Goal: Task Accomplishment & Management: Manage account settings

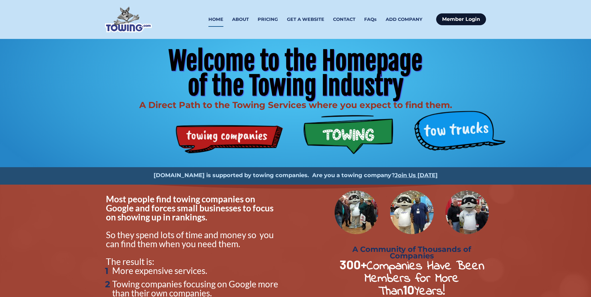
click at [463, 13] on link "Member Login" at bounding box center [461, 19] width 50 height 12
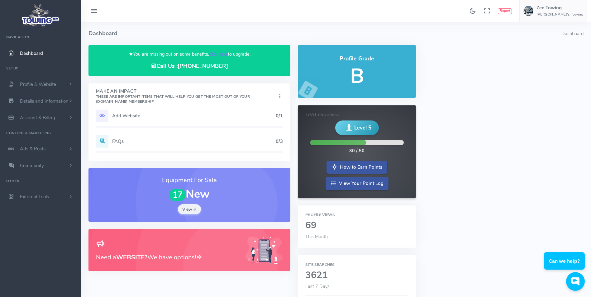
click at [130, 117] on h5 "Add Website" at bounding box center [194, 115] width 164 height 5
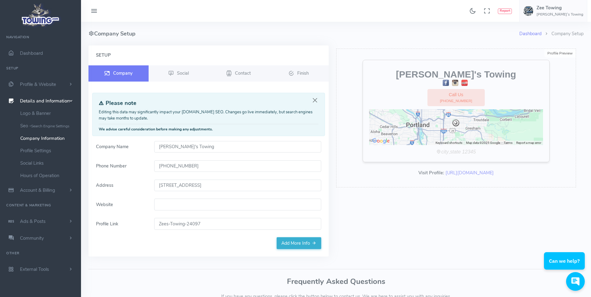
click at [194, 204] on input "Website" at bounding box center [237, 205] width 167 height 12
paste input "https://zeestowingportland.com"
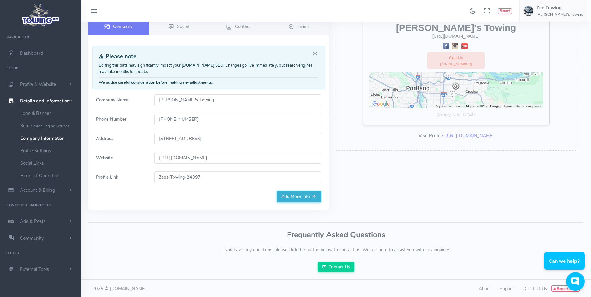
scroll to position [48, 0]
type input "https://zeestowingportland.com"
click at [298, 194] on link "Add More Info" at bounding box center [299, 196] width 45 height 12
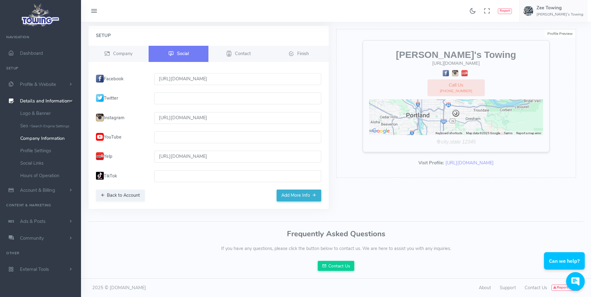
click at [298, 194] on button "Add More Info" at bounding box center [299, 196] width 45 height 12
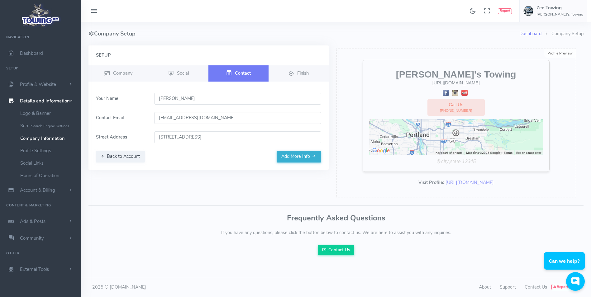
scroll to position [0, 0]
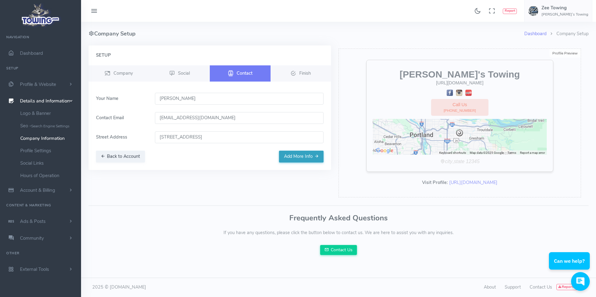
click at [300, 156] on button "Add More Info" at bounding box center [301, 157] width 45 height 12
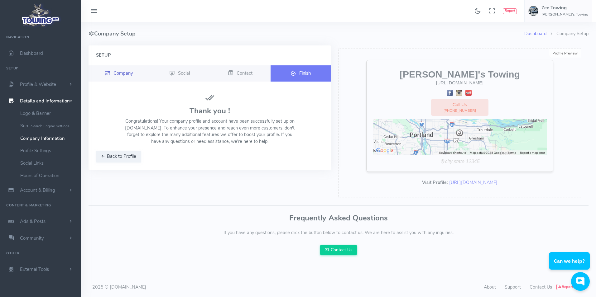
click at [117, 73] on span "Company" at bounding box center [122, 73] width 19 height 6
click at [108, 162] on button "Back to Profile" at bounding box center [118, 157] width 45 height 12
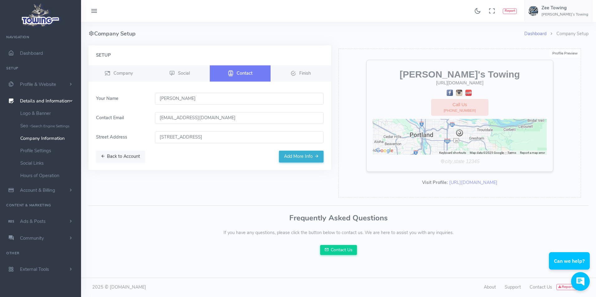
click at [108, 161] on button "Back to Account" at bounding box center [120, 157] width 49 height 12
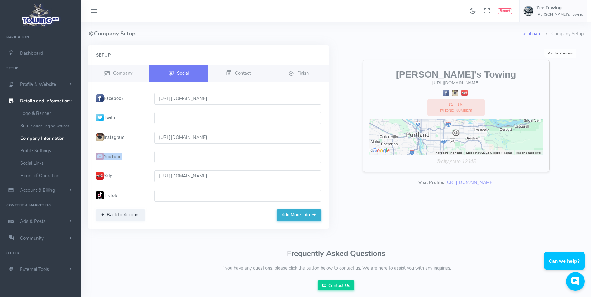
click at [108, 161] on label "YouTube" at bounding box center [121, 157] width 58 height 12
click at [109, 161] on label "YouTube" at bounding box center [121, 157] width 58 height 12
drag, startPoint x: 109, startPoint y: 161, endPoint x: 125, endPoint y: 214, distance: 55.7
click at [125, 214] on button "Back to Account" at bounding box center [120, 215] width 49 height 12
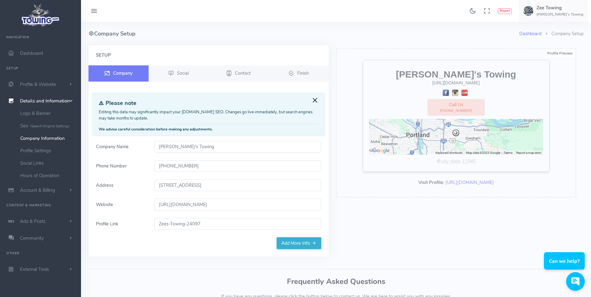
click at [317, 102] on button "Close" at bounding box center [315, 100] width 7 height 7
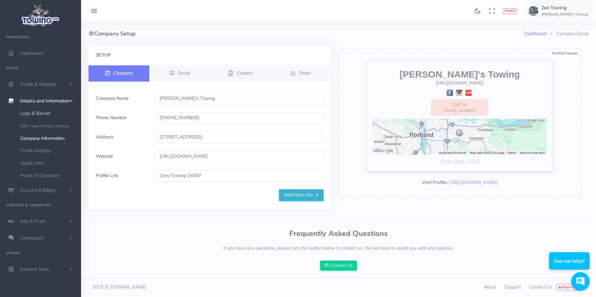
click at [39, 114] on link "Logo & Banner" at bounding box center [48, 113] width 65 height 12
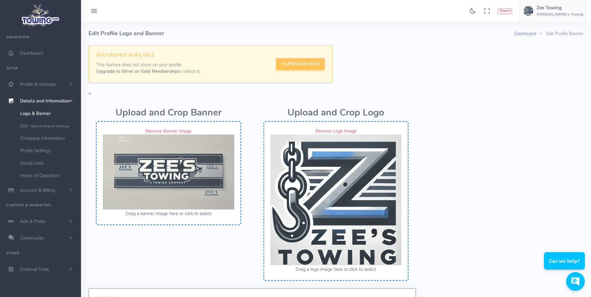
click at [194, 214] on button "Drag a banner image here or click to select" at bounding box center [169, 214] width 86 height 7
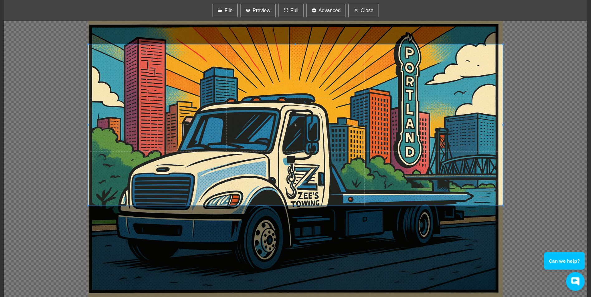
click at [305, 138] on span at bounding box center [295, 125] width 415 height 161
click at [327, 7] on span "Advanced" at bounding box center [329, 10] width 22 height 7
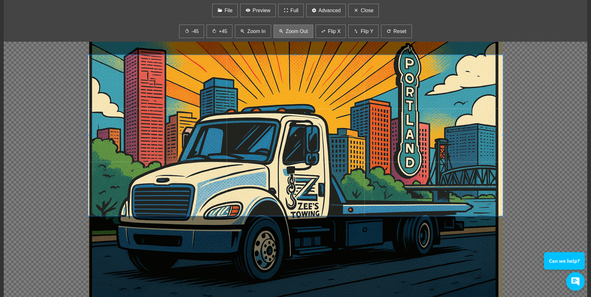
click at [299, 31] on span "Zoom Out" at bounding box center [297, 31] width 22 height 7
click at [296, 31] on span "Zoom Out" at bounding box center [297, 31] width 22 height 7
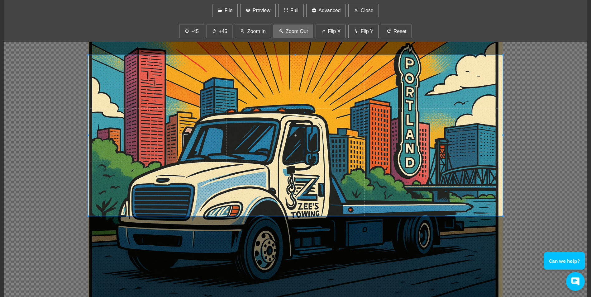
click at [296, 31] on span "Zoom Out" at bounding box center [297, 31] width 22 height 7
click at [251, 31] on span "Zoom In" at bounding box center [256, 31] width 18 height 7
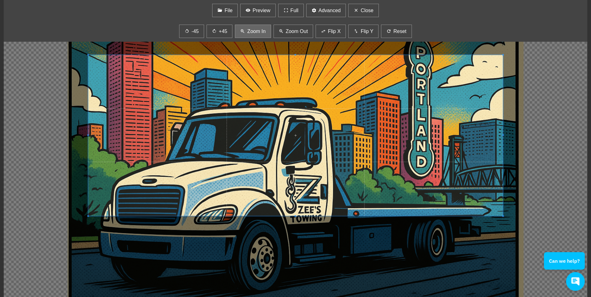
click at [251, 31] on span "Zoom In" at bounding box center [256, 31] width 18 height 7
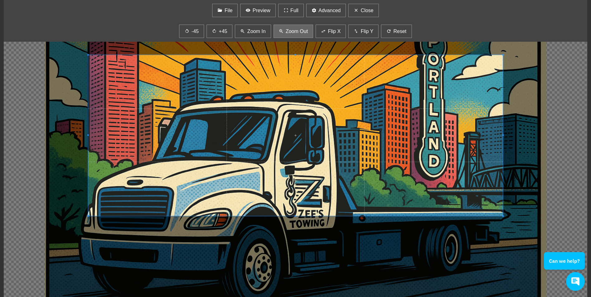
click at [293, 30] on span "Zoom Out" at bounding box center [297, 31] width 22 height 7
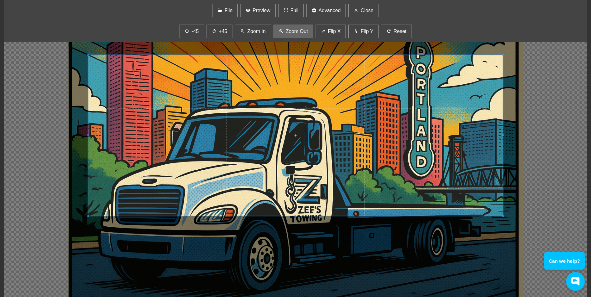
click at [293, 30] on span "Zoom Out" at bounding box center [297, 31] width 22 height 7
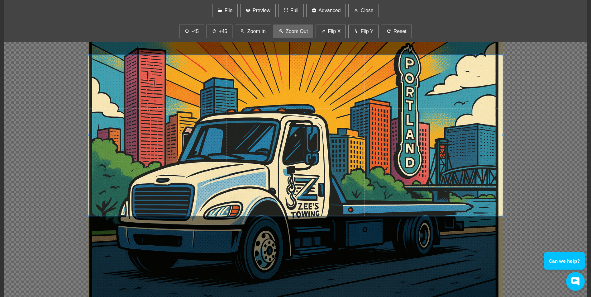
click at [293, 30] on span "Zoom Out" at bounding box center [297, 31] width 22 height 7
click at [292, 30] on span "Zoom Out" at bounding box center [297, 31] width 22 height 7
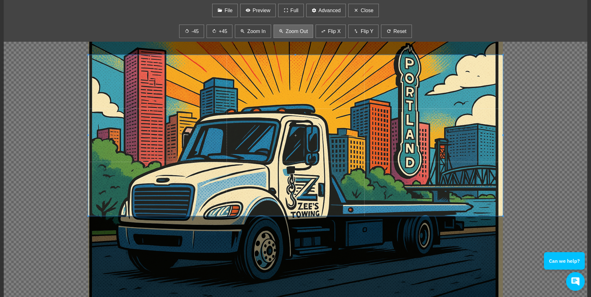
click at [292, 30] on span "Zoom Out" at bounding box center [297, 31] width 22 height 7
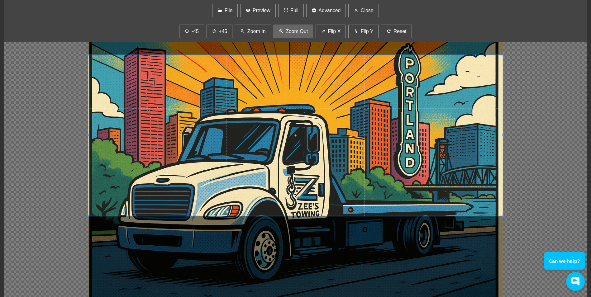
click at [291, 30] on span "Zoom Out" at bounding box center [297, 31] width 22 height 7
click at [289, 11] on button "Full" at bounding box center [291, 10] width 26 height 13
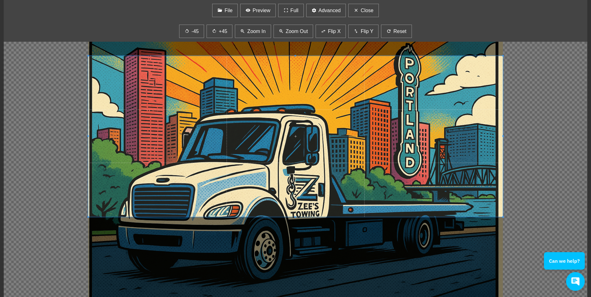
click at [291, 168] on span at bounding box center [295, 136] width 415 height 161
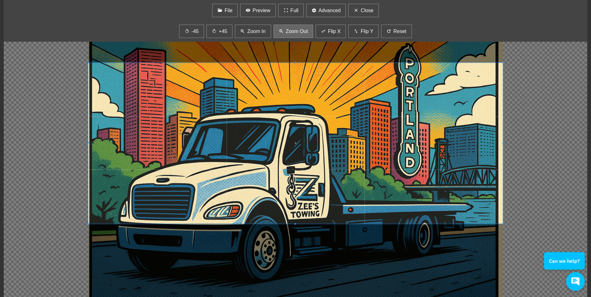
click at [295, 30] on span "Zoom Out" at bounding box center [297, 31] width 22 height 7
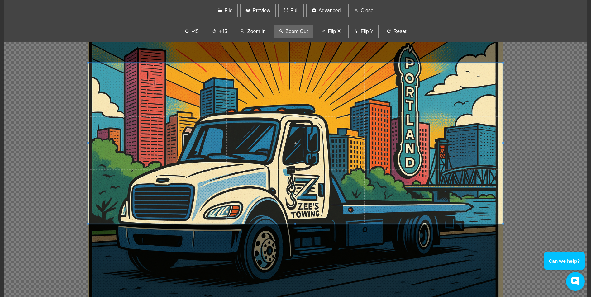
click at [295, 30] on span "Zoom Out" at bounding box center [297, 31] width 22 height 7
click at [372, 11] on span "Close" at bounding box center [367, 10] width 13 height 7
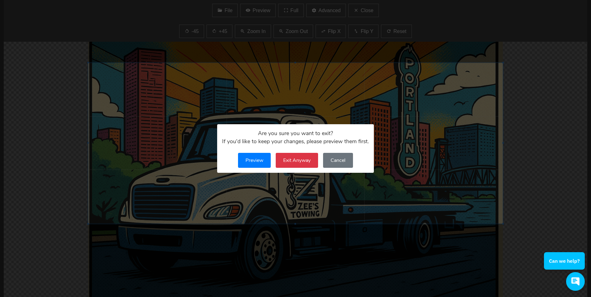
click at [302, 161] on button "Exit Anyway" at bounding box center [297, 160] width 42 height 15
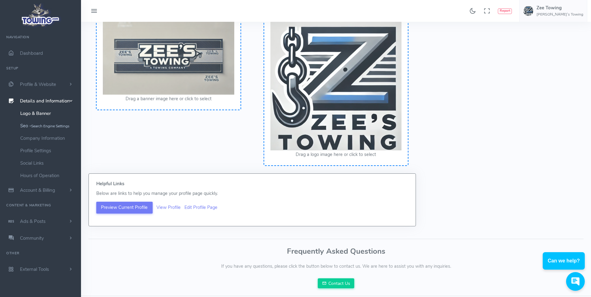
scroll to position [132, 0]
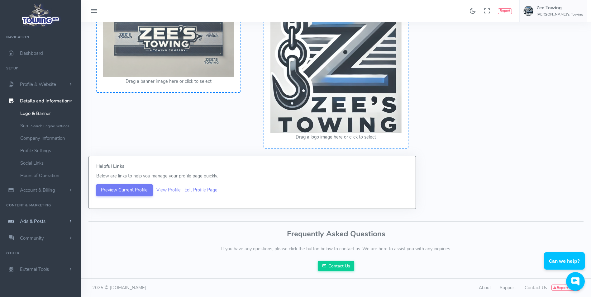
click at [39, 224] on span "Ads & Posts" at bounding box center [33, 221] width 26 height 6
click at [50, 161] on link "Help Wanted Ads" at bounding box center [48, 161] width 65 height 12
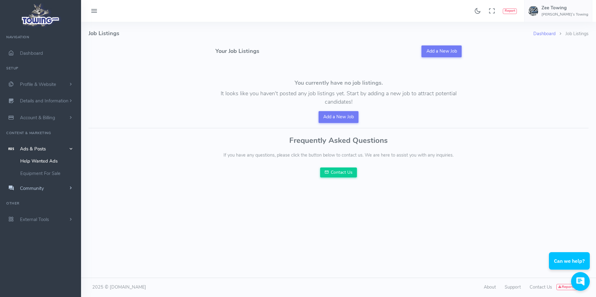
click at [57, 189] on link "Community" at bounding box center [40, 188] width 81 height 17
click at [54, 176] on link "Publicly Answer Questions" at bounding box center [48, 178] width 65 height 12
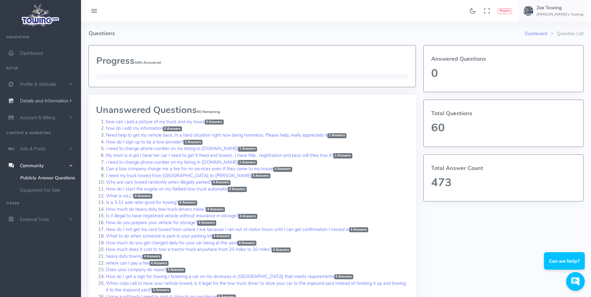
click at [48, 98] on span "Details and Information" at bounding box center [44, 101] width 49 height 6
click at [36, 127] on small "Search Engine Settings" at bounding box center [50, 126] width 38 height 5
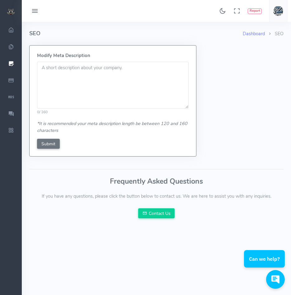
click at [44, 71] on textarea at bounding box center [113, 85] width 152 height 47
paste textarea "Zee’s Towing – 24/7 towing & roadside assistance in [GEOGRAPHIC_DATA] & nearby …"
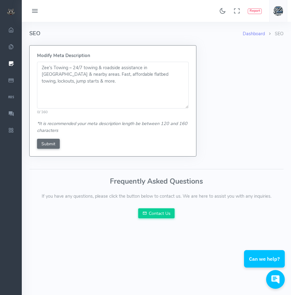
type textarea "Zee’s Towing – 24/7 towing & roadside assistance in [GEOGRAPHIC_DATA] & nearby …"
click at [47, 142] on input "Submit" at bounding box center [48, 144] width 23 height 10
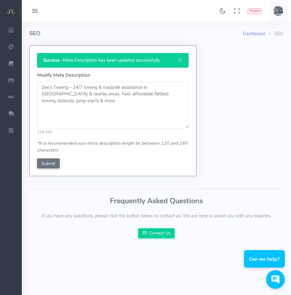
click at [30, 9] on button at bounding box center [35, 11] width 19 height 12
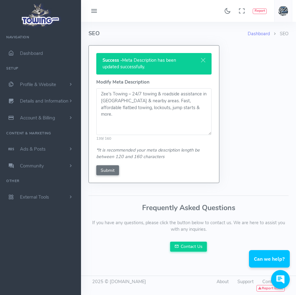
drag, startPoint x: 166, startPoint y: 31, endPoint x: 156, endPoint y: 30, distance: 9.7
click at [166, 31] on h4 "SEO" at bounding box center [167, 33] width 159 height 23
click at [93, 36] on h4 "SEO" at bounding box center [167, 33] width 159 height 23
click at [100, 35] on h4 "SEO" at bounding box center [167, 33] width 159 height 23
click at [285, 32] on li "SEO" at bounding box center [279, 34] width 19 height 7
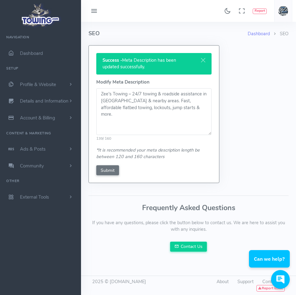
click at [232, 54] on form "Success - Meta Description has been updated successfully. Modify Meta Descripti…" at bounding box center [189, 117] width 208 height 145
click at [36, 99] on span "Details and Information" at bounding box center [44, 101] width 49 height 6
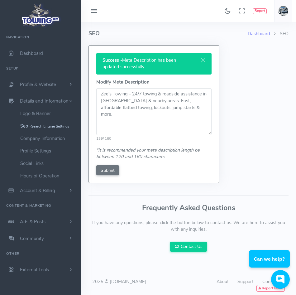
click at [43, 127] on small "Search Engine Settings" at bounding box center [50, 126] width 38 height 5
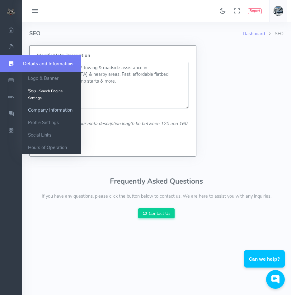
click at [48, 109] on link "Company Information" at bounding box center [51, 110] width 59 height 12
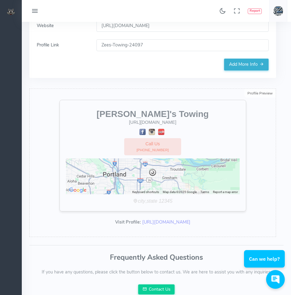
scroll to position [187, 0]
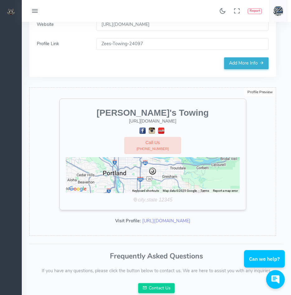
drag, startPoint x: 218, startPoint y: 220, endPoint x: 121, endPoint y: 226, distance: 97.4
click at [121, 226] on div "Profile Preview Edit [PERSON_NAME]'s Towing [URL][DOMAIN_NAME] Call Us [PHONE_N…" at bounding box center [152, 161] width 247 height 148
copy link "[URL][DOMAIN_NAME]"
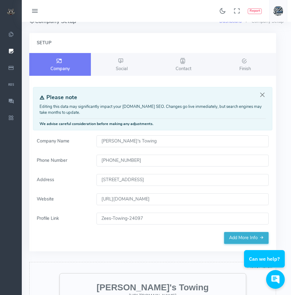
scroll to position [0, 0]
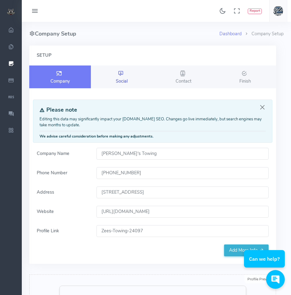
click at [116, 70] on link "Social" at bounding box center [122, 76] width 62 height 23
click at [119, 74] on icon at bounding box center [121, 73] width 6 height 7
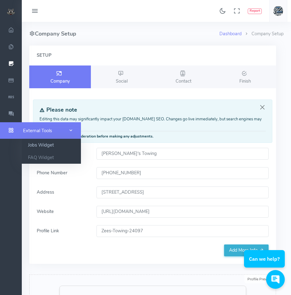
click at [52, 145] on link "Jobs Widget" at bounding box center [51, 145] width 59 height 12
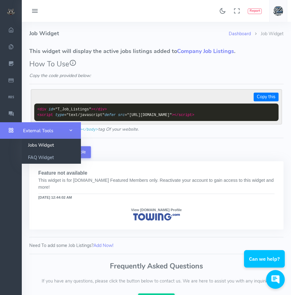
click at [44, 155] on link "FAQ Widget" at bounding box center [51, 157] width 59 height 12
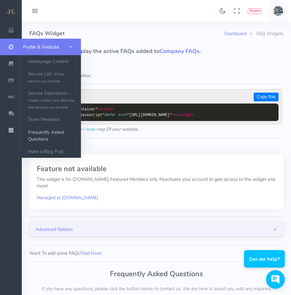
click at [48, 142] on link "Frequently Asked Questions" at bounding box center [51, 135] width 59 height 19
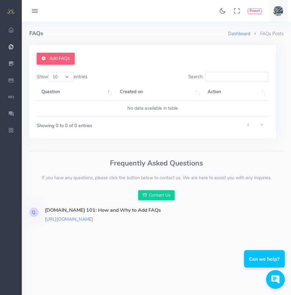
click at [72, 78] on select "10 25 50 100" at bounding box center [61, 77] width 26 height 10
click at [49, 72] on select "10 25 50 100" at bounding box center [61, 77] width 26 height 10
click at [86, 109] on td "No data available in table" at bounding box center [153, 108] width 232 height 17
click at [58, 58] on link "Add FAQs" at bounding box center [56, 59] width 38 height 12
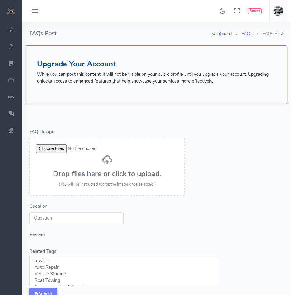
select select
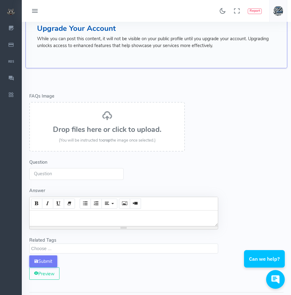
scroll to position [62, 0]
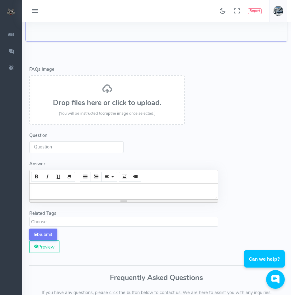
click at [145, 114] on span "(You will be instructed to crop the image once selected.)" at bounding box center [107, 114] width 97 height 6
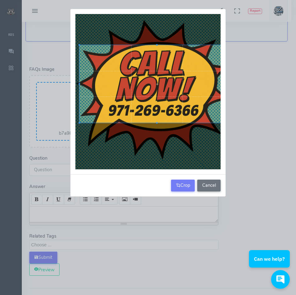
click at [165, 104] on div at bounding box center [156, 84] width 155 height 78
click at [185, 184] on button "Crop" at bounding box center [183, 185] width 24 height 12
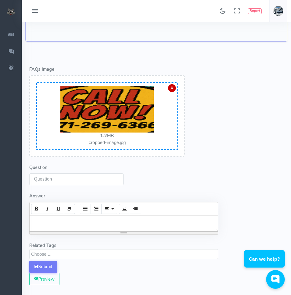
click at [173, 89] on div "X" at bounding box center [172, 88] width 8 height 8
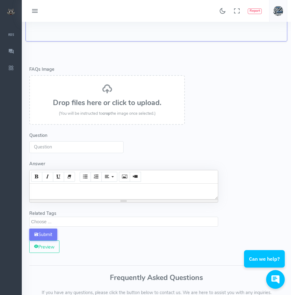
click at [100, 97] on div "Drop files here or click to upload. (You will be instructed to crop the image o…" at bounding box center [107, 100] width 142 height 34
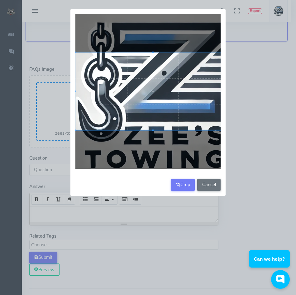
click at [173, 141] on div at bounding box center [147, 91] width 145 height 155
click at [151, 146] on div at bounding box center [147, 91] width 145 height 155
click at [209, 187] on button "Cancel" at bounding box center [208, 185] width 23 height 12
click at [208, 182] on button "Cancel" at bounding box center [208, 185] width 23 height 12
click at [207, 181] on button "Cancel" at bounding box center [208, 185] width 23 height 12
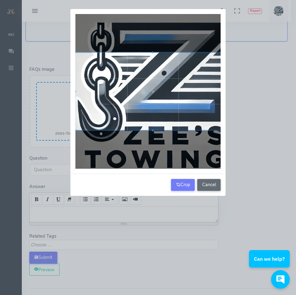
click at [207, 181] on button "Cancel" at bounding box center [208, 185] width 23 height 12
click at [265, 215] on div "Crop Cancel" at bounding box center [148, 147] width 296 height 295
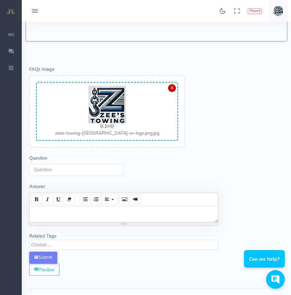
click at [174, 88] on div "X" at bounding box center [172, 88] width 8 height 8
click at [170, 88] on div "X" at bounding box center [172, 88] width 8 height 8
click at [109, 133] on span "zees-towing-portland-or-logo.png.jpg" at bounding box center [107, 133] width 104 height 6
click at [169, 93] on div at bounding box center [107, 104] width 135 height 37
click at [173, 87] on div "X" at bounding box center [172, 88] width 8 height 8
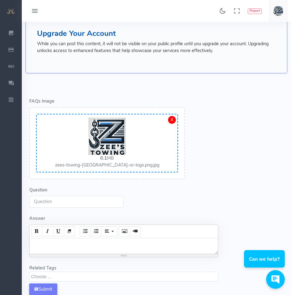
scroll to position [31, 0]
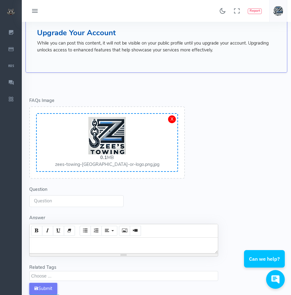
click at [61, 201] on input "Question" at bounding box center [76, 201] width 94 height 12
paste input "How fast can Zee’s Towing respond to emergency roadside assistance calls in Por…"
type input "How fast can Zee’s Towing respond to emergency roadside assistance calls in Por…"
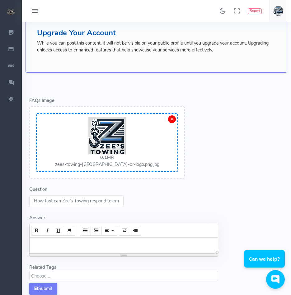
click at [54, 245] on div at bounding box center [124, 245] width 189 height 16
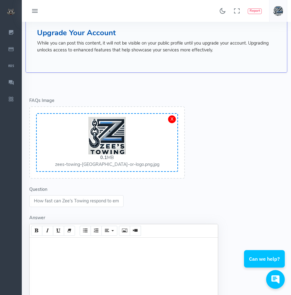
paste div
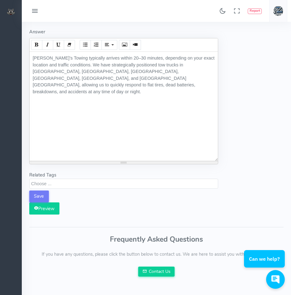
scroll to position [218, 0]
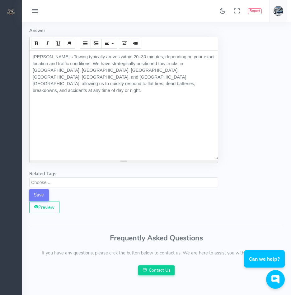
click at [56, 181] on textarea "Search" at bounding box center [124, 182] width 187 height 6
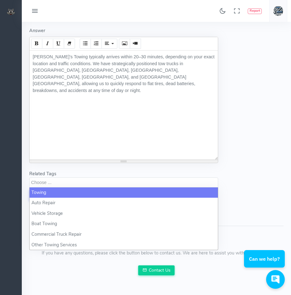
select select "towing"
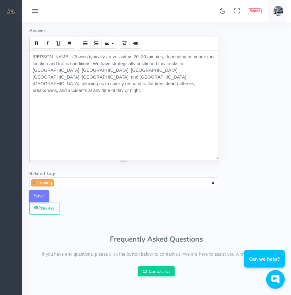
scroll to position [0, 0]
click at [109, 184] on span "× × towing" at bounding box center [123, 182] width 189 height 11
click at [127, 183] on span "× × towing × Other Towing Services" at bounding box center [123, 182] width 189 height 11
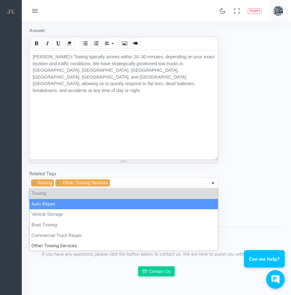
click at [236, 204] on div "Dashboard FAQs FAQs Post FAQs Post Upgrade Your Account While you can post this…" at bounding box center [157, 13] width 262 height 418
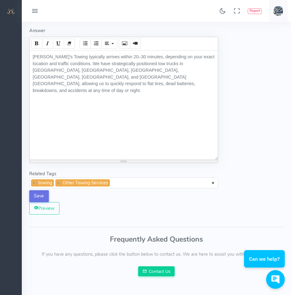
click at [36, 195] on button "Save" at bounding box center [39, 196] width 20 height 12
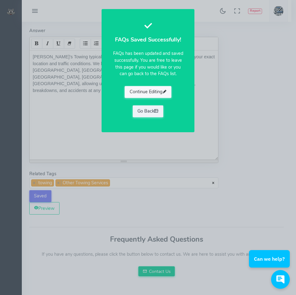
click at [140, 91] on button "Continue Editing" at bounding box center [148, 92] width 47 height 12
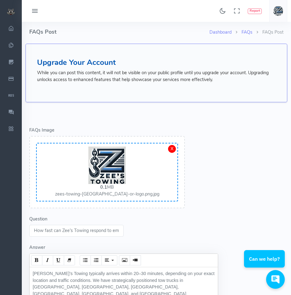
scroll to position [0, 0]
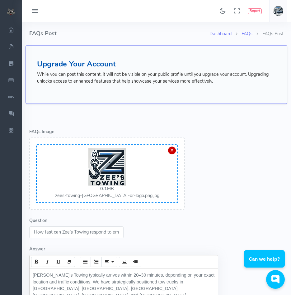
click at [170, 149] on div "X" at bounding box center [172, 150] width 8 height 8
click at [88, 162] on img at bounding box center [106, 166] width 37 height 37
click at [103, 160] on img at bounding box center [106, 166] width 37 height 37
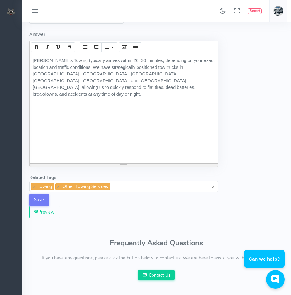
scroll to position [218, 0]
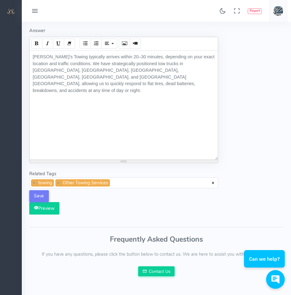
click at [49, 208] on button "Preview" at bounding box center [44, 208] width 30 height 12
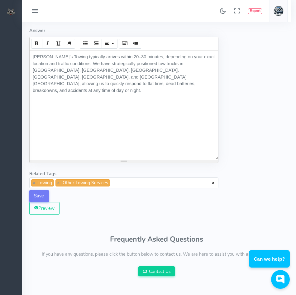
click at [49, 208] on div at bounding box center [148, 147] width 296 height 295
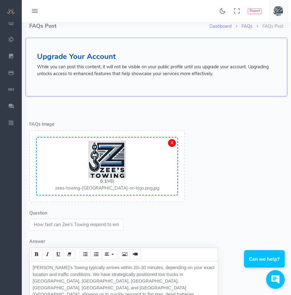
scroll to position [0, 0]
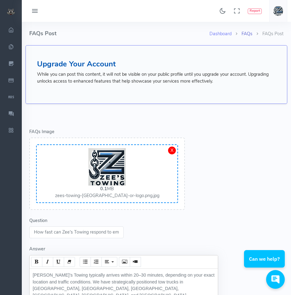
click at [248, 35] on link "FAQs" at bounding box center [247, 34] width 11 height 6
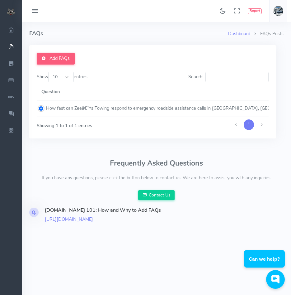
click at [60, 107] on td "How fast can Zeeâ€™s Towing respond to emergency roadside assistance calls in […" at bounding box center [218, 108] width 362 height 17
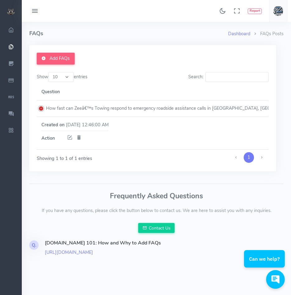
click at [121, 109] on td "How fast can Zeeâ€™s Towing respond to emergency roadside assistance calls in […" at bounding box center [218, 108] width 362 height 17
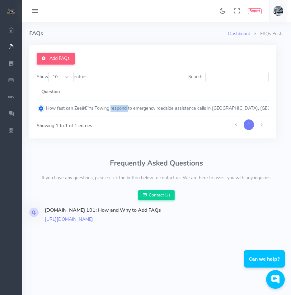
click at [121, 109] on td "How fast can Zeeâ€™s Towing respond to emergency roadside assistance calls in P…" at bounding box center [218, 108] width 362 height 17
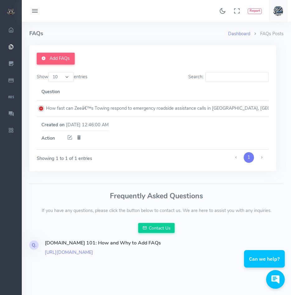
click at [121, 109] on td "How fast can Zeeâ€™s Towing respond to emergency roadside assistance calls in P…" at bounding box center [218, 108] width 362 height 17
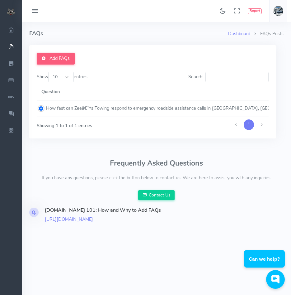
click at [121, 109] on td "How fast can Zeeâ€™s Towing respond to emergency roadside assistance calls in P…" at bounding box center [218, 108] width 362 height 17
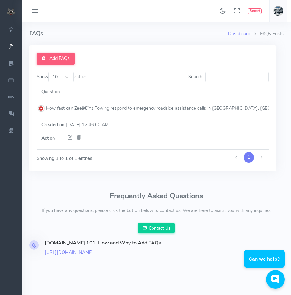
click at [121, 109] on td "How fast can Zeeâ€™s Towing respond to emergency roadside assistance calls in P…" at bounding box center [218, 108] width 362 height 17
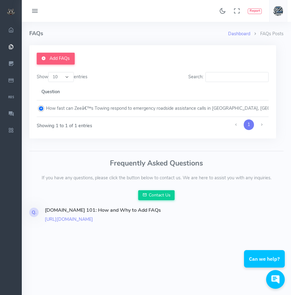
click at [116, 109] on td "How fast can Zeeâ€™s Towing respond to emergency roadside assistance calls in P…" at bounding box center [218, 108] width 362 height 17
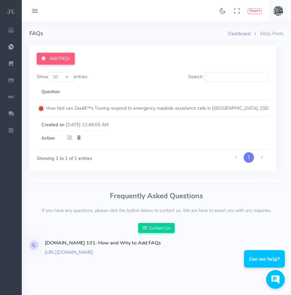
click at [41, 108] on td "How fast can Zeeâ€™s Towing respond to emergency roadside assistance calls in P…" at bounding box center [218, 108] width 362 height 17
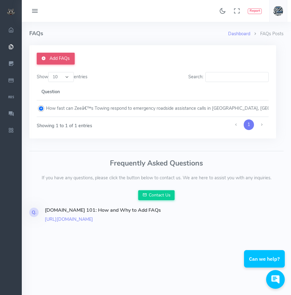
click at [62, 57] on link "Add FAQs" at bounding box center [56, 59] width 38 height 12
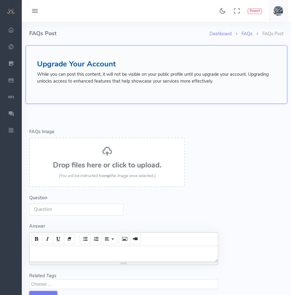
select select
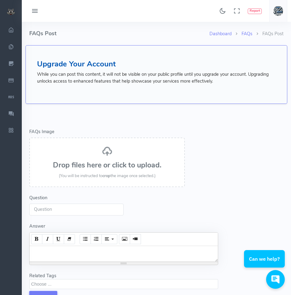
click at [110, 156] on div "Drop files here or click to upload. (You will be instructed to crop the image o…" at bounding box center [107, 163] width 142 height 34
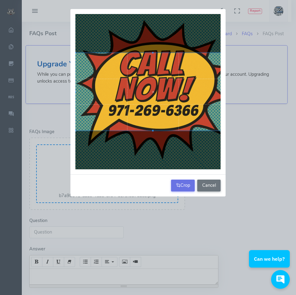
click at [183, 184] on button "Crop" at bounding box center [183, 185] width 24 height 12
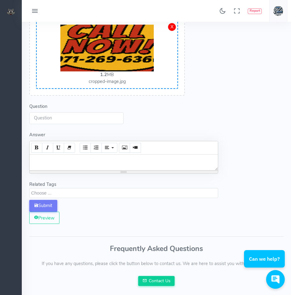
scroll to position [125, 0]
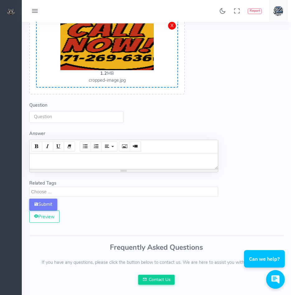
click at [78, 118] on input "Question" at bounding box center [76, 117] width 94 height 12
paste input "Does [PERSON_NAME]’s Towing offer flatbed towing for luxury, exotic, and low-cl…"
type input "Does [PERSON_NAME]’s Towing offer flatbed towing for luxury, exotic, and low-cl…"
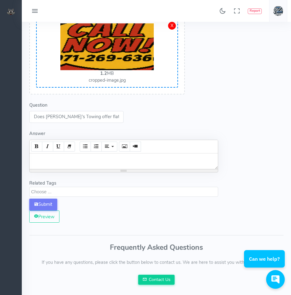
click at [85, 165] on div at bounding box center [124, 161] width 189 height 16
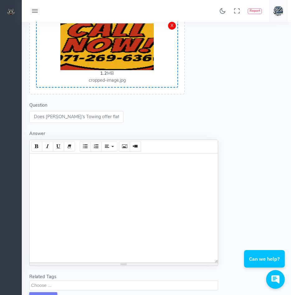
paste div
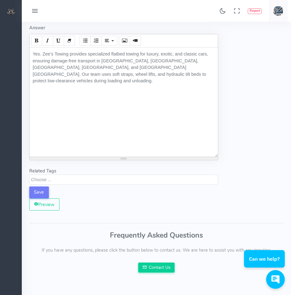
scroll to position [249, 0]
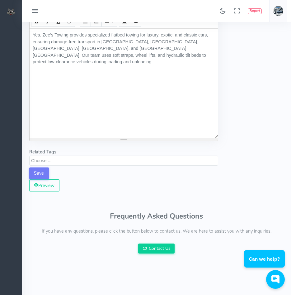
click at [55, 159] on textarea "Search" at bounding box center [124, 160] width 187 height 6
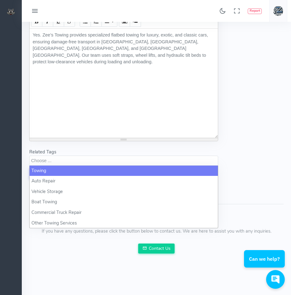
select select "towing"
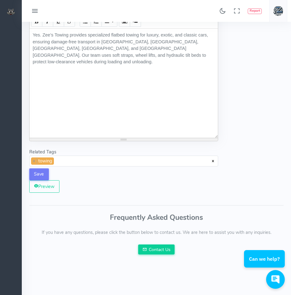
scroll to position [0, 0]
click at [55, 160] on span at bounding box center [56, 161] width 5 height 6
click at [37, 174] on button "Save" at bounding box center [39, 174] width 20 height 12
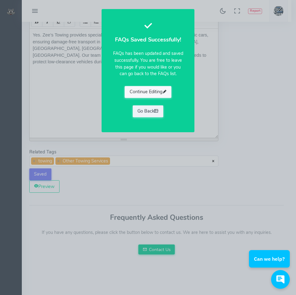
click at [146, 87] on button "Continue Editing" at bounding box center [148, 92] width 47 height 12
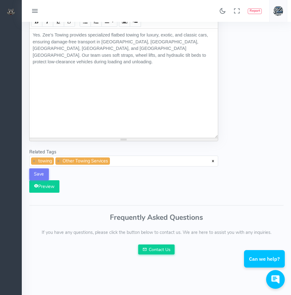
click at [45, 187] on button "Preview" at bounding box center [44, 186] width 30 height 12
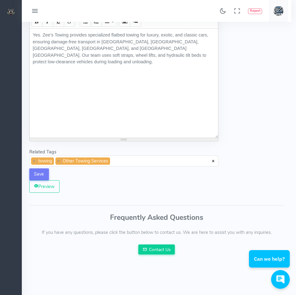
click at [131, 183] on div at bounding box center [148, 147] width 296 height 295
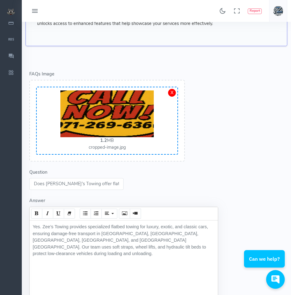
scroll to position [0, 0]
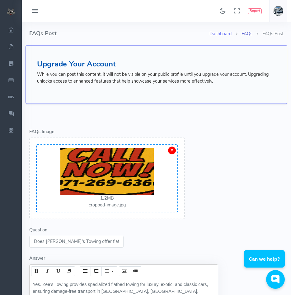
click at [245, 33] on link "FAQs" at bounding box center [247, 34] width 11 height 6
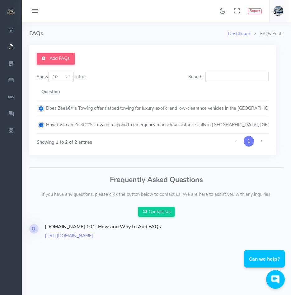
click at [144, 111] on td "Does Zeeâ€™s Towing offer flatbed towing for luxury, exotic, and low-clearance …" at bounding box center [218, 108] width 362 height 17
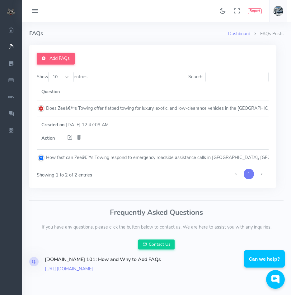
click at [70, 137] on icon at bounding box center [70, 138] width 6 height 8
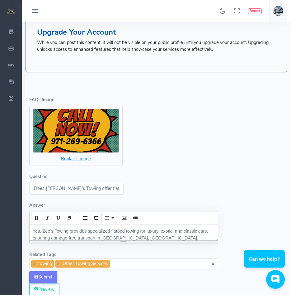
scroll to position [62, 0]
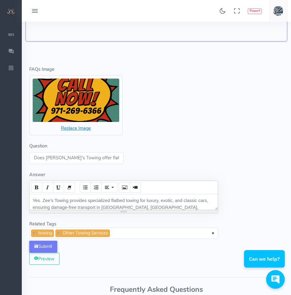
click at [55, 158] on input "Does [PERSON_NAME]’s Towing offer flatbed towing for luxury, exotic, and low-cl…" at bounding box center [76, 158] width 94 height 12
click at [54, 158] on input "Does [PERSON_NAME]’s Towing offer flatbed towing for luxury, exotic, and low-cl…" at bounding box center [76, 158] width 94 height 12
drag, startPoint x: 88, startPoint y: 160, endPoint x: 130, endPoint y: 165, distance: 43.1
click at [130, 165] on form "Error - FAQs Image Drop files here or click to upload. (You will be instructed …" at bounding box center [124, 159] width 197 height 226
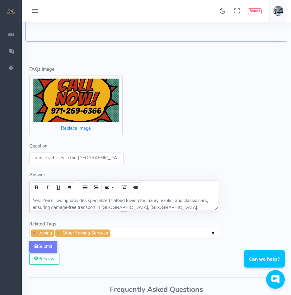
type input "Does Zees Towing offer flatbed towing for luxury, exotic, and low-clearance veh…"
click at [153, 160] on div "Question Does Zees Towing offer flatbed towing for luxury, exotic, and low-clea…" at bounding box center [123, 153] width 189 height 21
click at [47, 246] on button "Submit" at bounding box center [43, 247] width 28 height 12
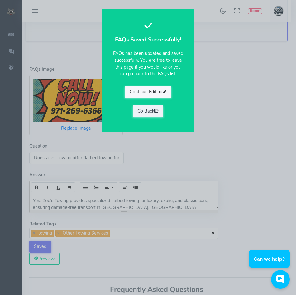
click at [153, 88] on button "Continue Editing" at bounding box center [148, 92] width 47 height 12
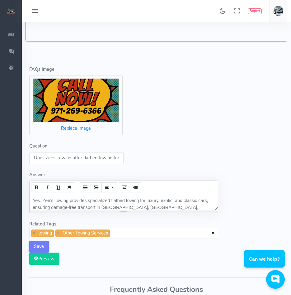
click at [41, 261] on button "Preview" at bounding box center [44, 258] width 30 height 12
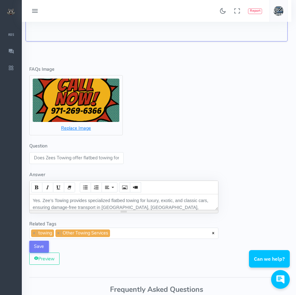
click at [146, 65] on div at bounding box center [148, 147] width 296 height 295
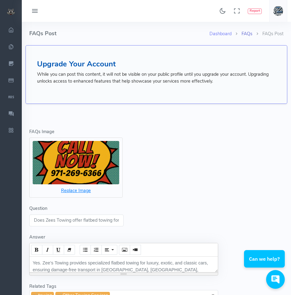
click at [244, 34] on link "FAQs" at bounding box center [247, 34] width 11 height 6
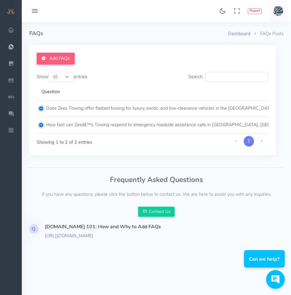
click at [66, 127] on td "How fast can Zeeâ€™s Towing respond to emergency roadside assistance calls in P…" at bounding box center [218, 125] width 362 height 17
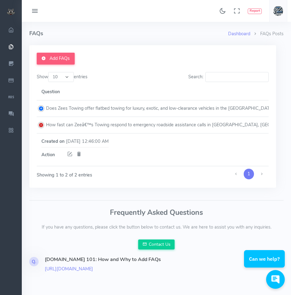
click at [69, 155] on icon at bounding box center [70, 154] width 6 height 8
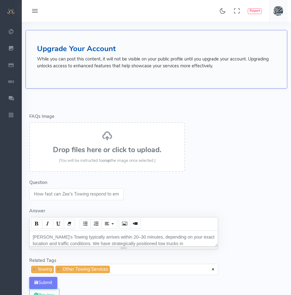
scroll to position [62, 0]
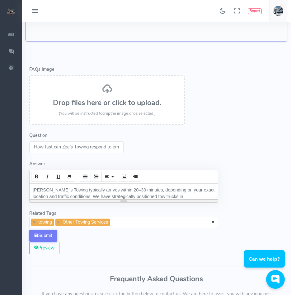
click at [70, 146] on input "How fast can Zee’s Towing respond to emergency roadside assistance calls in [GE…" at bounding box center [76, 147] width 94 height 12
type input "How fast can Zees Towing respond to emergency roadside assistance calls in [GEO…"
click at [43, 234] on button "Submit" at bounding box center [43, 236] width 28 height 12
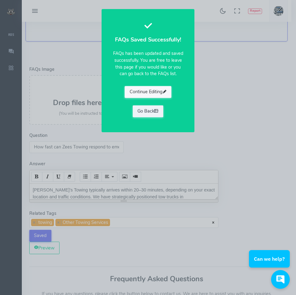
click at [141, 93] on button "Continue Editing" at bounding box center [148, 92] width 47 height 12
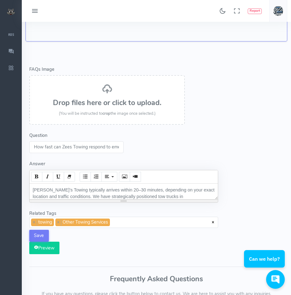
click at [36, 245] on icon "button" at bounding box center [36, 247] width 4 height 4
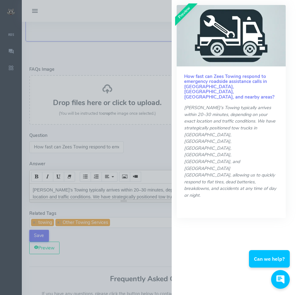
click at [36, 248] on div at bounding box center [148, 147] width 296 height 295
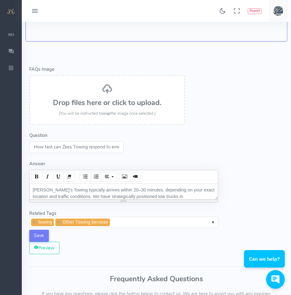
click at [107, 108] on div "Drop files here or click to upload. (You will be instructed to crop the image o…" at bounding box center [107, 100] width 142 height 34
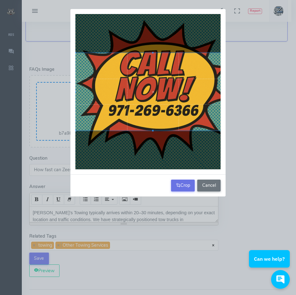
click at [177, 189] on button "Crop" at bounding box center [183, 185] width 24 height 12
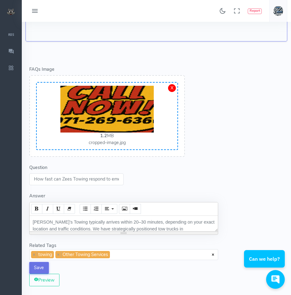
click at [40, 268] on button "Save" at bounding box center [39, 268] width 20 height 12
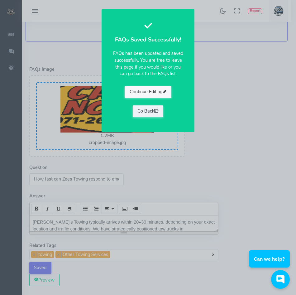
click at [152, 91] on button "Continue Editing" at bounding box center [148, 92] width 47 height 12
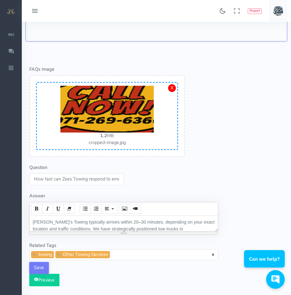
click at [42, 283] on button "Preview" at bounding box center [44, 280] width 30 height 12
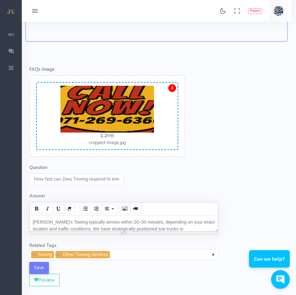
click at [52, 280] on div at bounding box center [148, 147] width 296 height 295
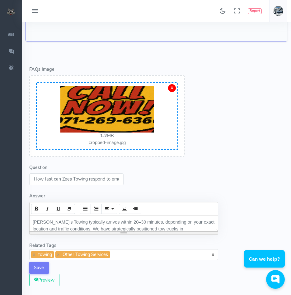
click at [127, 118] on img at bounding box center [106, 109] width 93 height 47
click at [173, 88] on div "X" at bounding box center [172, 88] width 8 height 8
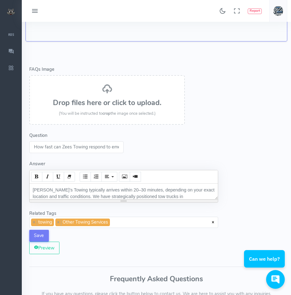
click at [107, 99] on h3 "Drop files here or click to upload." at bounding box center [107, 103] width 142 height 8
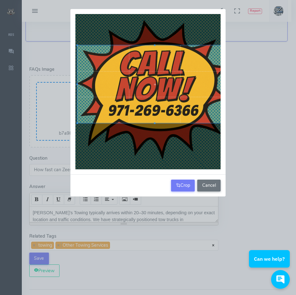
click at [158, 100] on div at bounding box center [154, 84] width 155 height 78
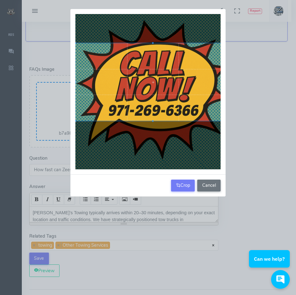
click at [156, 98] on div at bounding box center [152, 82] width 155 height 78
click at [179, 187] on button "Crop" at bounding box center [183, 185] width 24 height 12
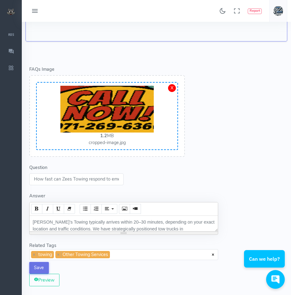
click at [44, 267] on button "Save" at bounding box center [39, 268] width 20 height 12
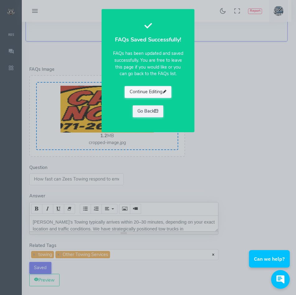
click at [145, 90] on button "Continue Editing" at bounding box center [148, 92] width 47 height 12
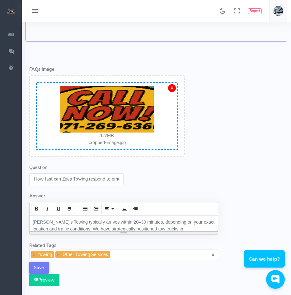
click at [50, 282] on button "Preview" at bounding box center [44, 280] width 30 height 12
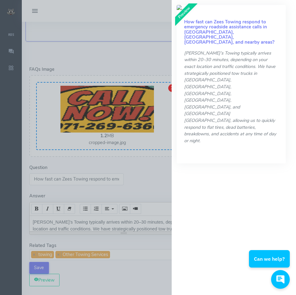
click at [158, 176] on div at bounding box center [148, 147] width 296 height 295
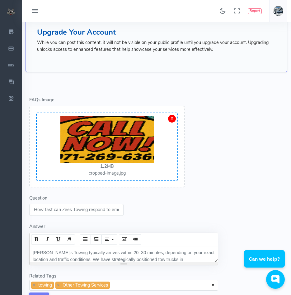
scroll to position [125, 0]
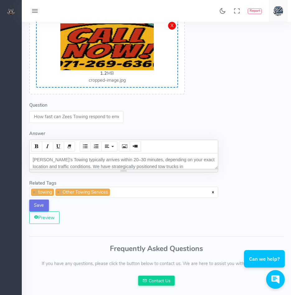
click at [37, 204] on button "Save" at bounding box center [39, 205] width 20 height 12
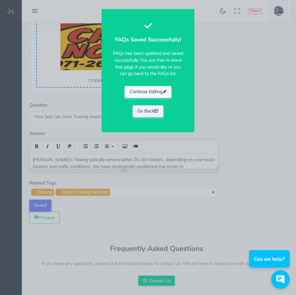
click at [153, 91] on button "Continue Editing" at bounding box center [148, 92] width 47 height 12
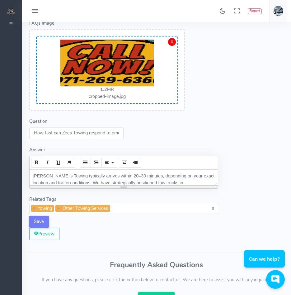
scroll to position [0, 0]
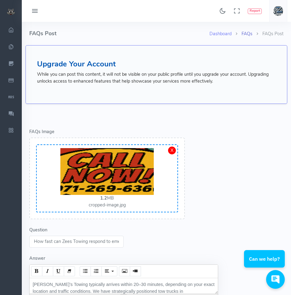
click at [249, 31] on link "FAQs" at bounding box center [247, 34] width 11 height 6
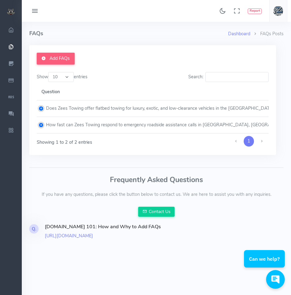
click at [94, 122] on td "How fast can Zees Towing respond to emergency roadside assistance calls in [GEO…" at bounding box center [213, 125] width 352 height 17
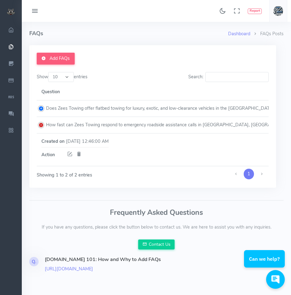
click at [95, 105] on td "Does Zees Towing offer flatbed towing for luxury, exotic, and low-clearance veh…" at bounding box center [213, 108] width 352 height 17
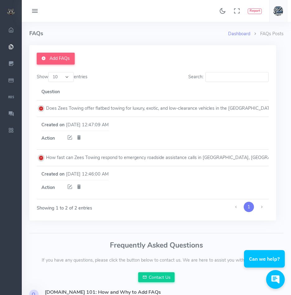
click at [71, 136] on icon at bounding box center [70, 138] width 6 height 8
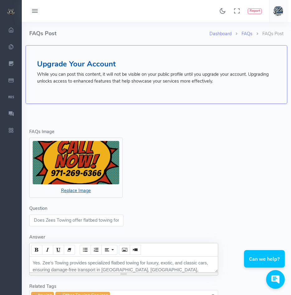
click at [75, 190] on icon "Replace Image" at bounding box center [76, 190] width 30 height 6
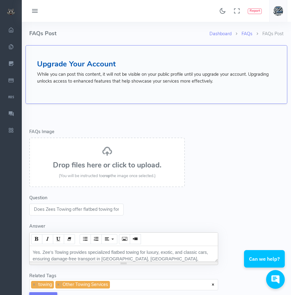
click at [90, 164] on h3 "Drop files here or click to upload." at bounding box center [107, 165] width 142 height 8
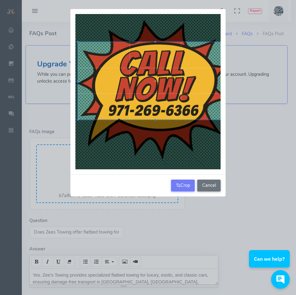
click at [157, 101] on div at bounding box center [155, 81] width 155 height 78
click at [178, 189] on button "Crop" at bounding box center [183, 185] width 24 height 12
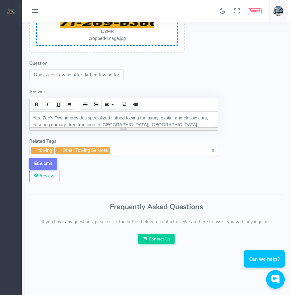
scroll to position [187, 0]
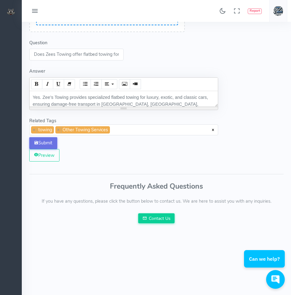
click at [48, 142] on button "Submit" at bounding box center [43, 143] width 28 height 12
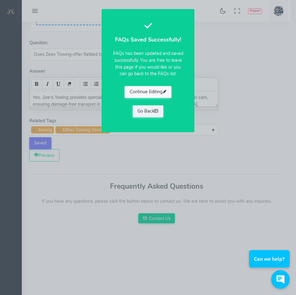
click at [142, 93] on button "Continue Editing" at bounding box center [148, 92] width 47 height 12
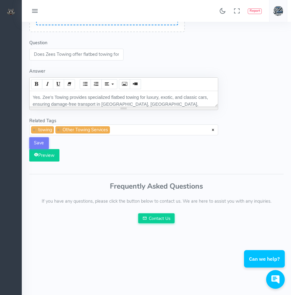
click at [45, 155] on button "Preview" at bounding box center [44, 155] width 30 height 12
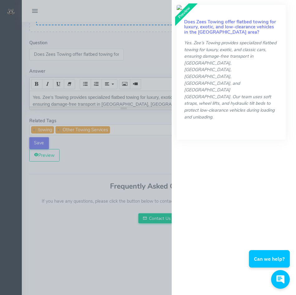
click at [164, 61] on div at bounding box center [148, 147] width 296 height 295
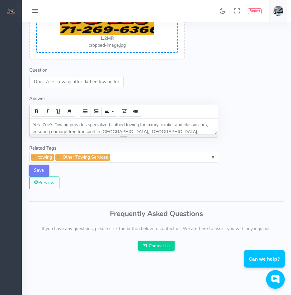
scroll to position [0, 0]
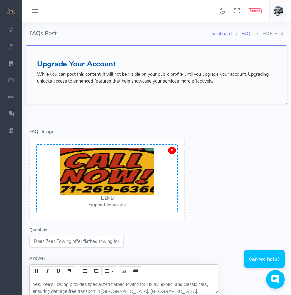
click at [248, 34] on link "FAQs" at bounding box center [247, 34] width 11 height 6
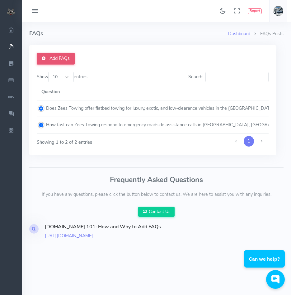
click at [56, 60] on link "Add FAQs" at bounding box center [56, 59] width 38 height 12
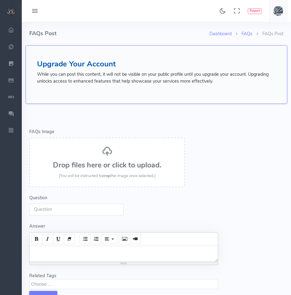
select select
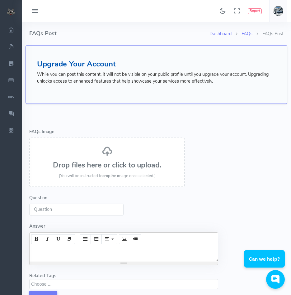
click at [133, 161] on h3 "Drop files here or click to upload." at bounding box center [107, 165] width 142 height 8
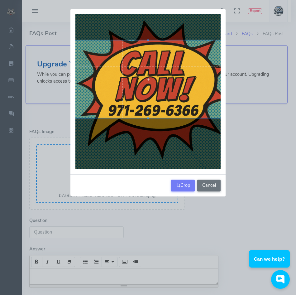
click at [149, 91] on div at bounding box center [148, 80] width 155 height 78
click at [184, 186] on button "Crop" at bounding box center [183, 185] width 24 height 12
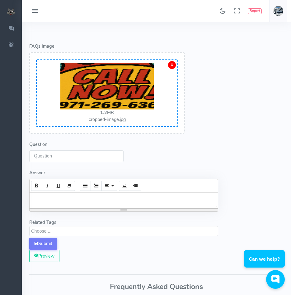
scroll to position [93, 0]
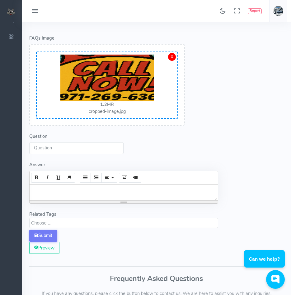
click at [66, 148] on input "Question" at bounding box center [76, 148] width 94 height 12
paste input "Can Zee’s Towing tow motorcycles safely in Portland, Gresham, and Vancouver WA?"
drag, startPoint x: 57, startPoint y: 150, endPoint x: 17, endPoint y: 154, distance: 39.8
click at [17, 154] on div "Found 17 results Analytics Report" at bounding box center [145, 229] width 291 height 645
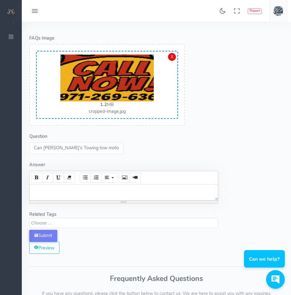
click at [53, 147] on input "Can Zee’s Towing tow motorcycles safely in Portland, Gresham, and Vancouver WA?" at bounding box center [76, 148] width 94 height 12
click at [52, 147] on input "Can Zee’s Towing tow motorcycles safely in Portland, Gresham, and Vancouver WA?" at bounding box center [76, 148] width 94 height 12
type input "Can Zees Towing tow motorcycles safely in Portland, Gresham, and Vancouver WA?"
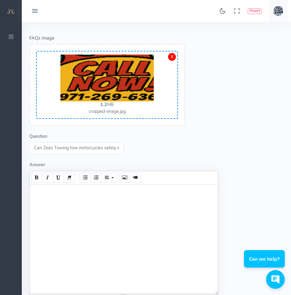
click at [74, 194] on div at bounding box center [124, 238] width 189 height 109
paste div
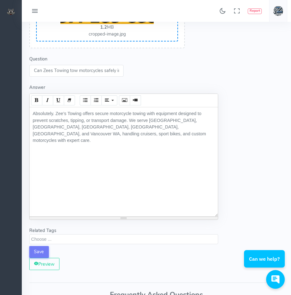
scroll to position [187, 0]
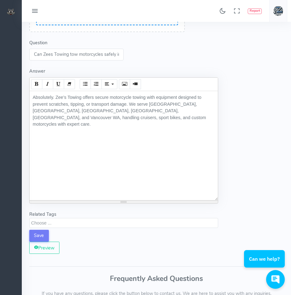
click at [40, 224] on textarea "Search" at bounding box center [124, 223] width 187 height 6
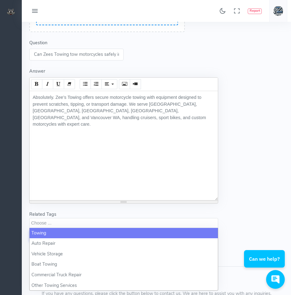
select select "towing"
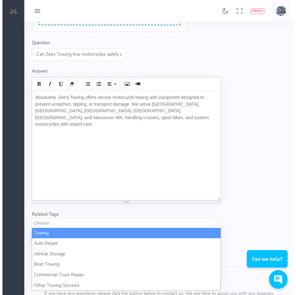
scroll to position [0, 0]
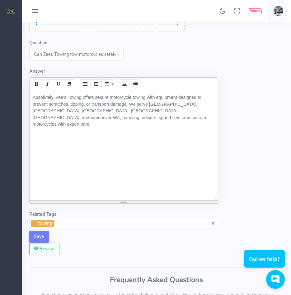
click at [77, 219] on span "× × towing" at bounding box center [123, 223] width 189 height 11
click at [38, 236] on button "Save" at bounding box center [39, 237] width 20 height 12
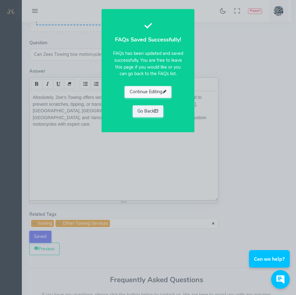
click at [148, 93] on button "Continue Editing" at bounding box center [148, 92] width 47 height 12
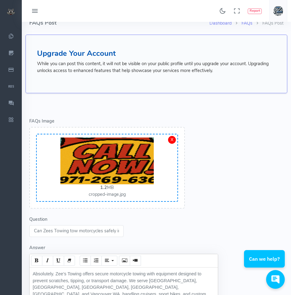
scroll to position [0, 0]
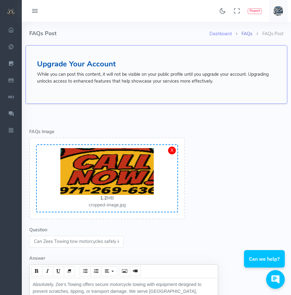
click at [249, 35] on link "FAQs" at bounding box center [247, 34] width 11 height 6
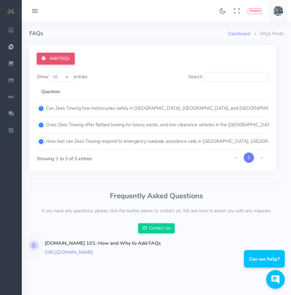
click at [50, 59] on link "Add FAQs" at bounding box center [56, 59] width 38 height 12
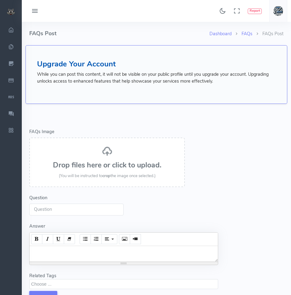
select select
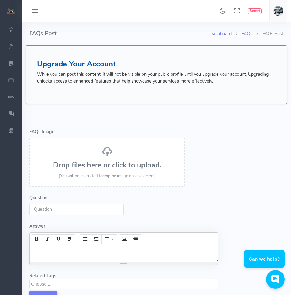
click at [71, 211] on input "Question" at bounding box center [76, 209] width 94 height 12
paste input "Does [PERSON_NAME]’s Towing offer roadside assistance services such as jump sta…"
drag, startPoint x: 82, startPoint y: 210, endPoint x: 29, endPoint y: 207, distance: 53.4
click at [29, 207] on form "Error - FAQs Image Drop files here or click to upload. (You will be instructed …" at bounding box center [124, 216] width 197 height 214
click at [55, 208] on input "Does Zee’s Towing offer roadside assistance services such as jump starts, locko…" at bounding box center [76, 209] width 94 height 12
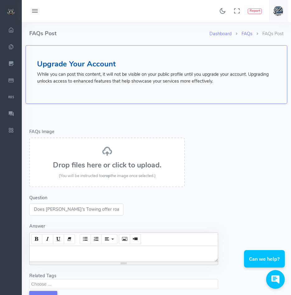
click at [55, 208] on input "Does Zee’s Towing offer roadside assistance services such as jump starts, locko…" at bounding box center [76, 209] width 94 height 12
click at [54, 208] on input "Does Zee’s Towing offer roadside assistance services such as jump starts, locko…" at bounding box center [76, 209] width 94 height 12
type input "Does Zees Towing offer roadside assistance services such as jump starts, lockou…"
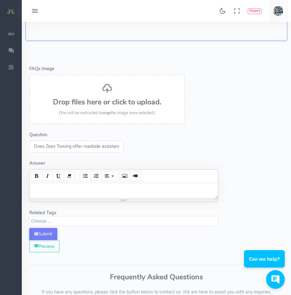
scroll to position [62, 0]
click at [78, 101] on h3 "Drop files here or click to upload." at bounding box center [107, 103] width 142 height 8
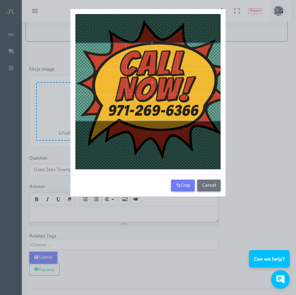
click at [152, 101] on div at bounding box center [151, 82] width 155 height 78
click at [185, 184] on button "Crop" at bounding box center [183, 185] width 24 height 12
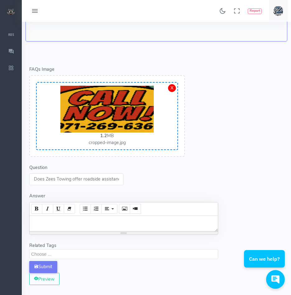
drag, startPoint x: 92, startPoint y: 214, endPoint x: 72, endPoint y: 220, distance: 20.5
click at [72, 220] on div at bounding box center [124, 224] width 189 height 16
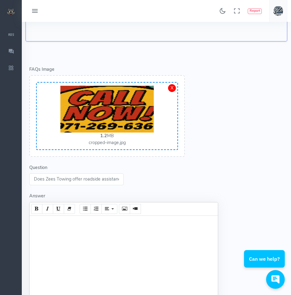
paste div
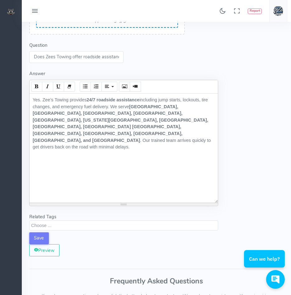
scroll to position [187, 0]
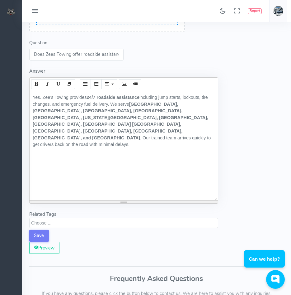
click at [58, 225] on textarea "Search" at bounding box center [124, 223] width 187 height 6
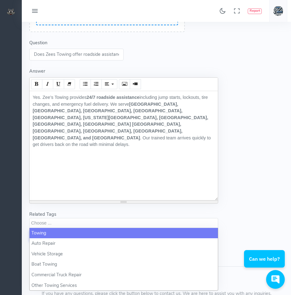
select select "towing"
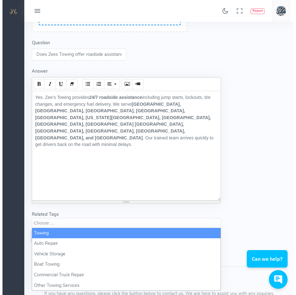
scroll to position [0, 0]
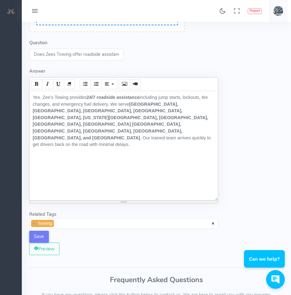
click at [71, 225] on span "× × towing" at bounding box center [123, 223] width 189 height 11
click at [41, 237] on button "Save" at bounding box center [39, 237] width 20 height 12
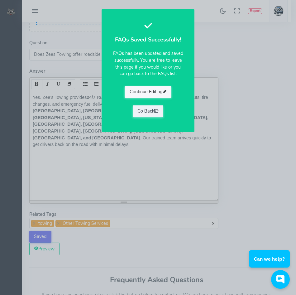
click at [146, 93] on button "Continue Editing" at bounding box center [148, 92] width 47 height 12
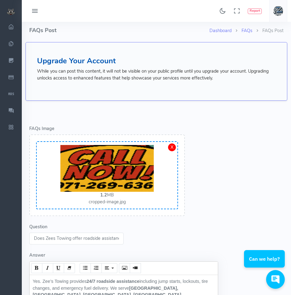
scroll to position [0, 0]
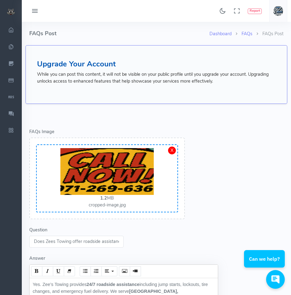
click at [246, 28] on ol "Dashboard FAQs FAQs Post" at bounding box center [247, 36] width 74 height 17
click at [246, 33] on link "FAQs" at bounding box center [247, 34] width 11 height 6
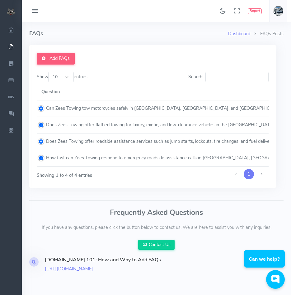
click at [40, 141] on td "Does Zees Towing offer roadside assistance services such as jump starts, lockou…" at bounding box center [213, 141] width 352 height 17
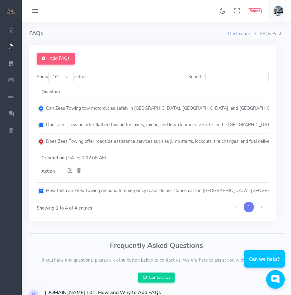
click at [41, 131] on td "Does Zees Towing offer flatbed towing for luxury, exotic, and low-clearance veh…" at bounding box center [213, 125] width 352 height 17
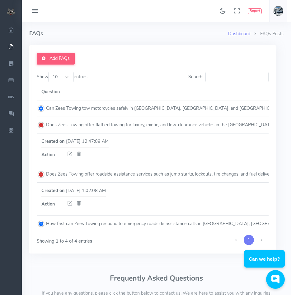
click at [44, 107] on td "Can Zees Towing tow motorcycles safely in [GEOGRAPHIC_DATA], [GEOGRAPHIC_DATA],…" at bounding box center [213, 108] width 352 height 17
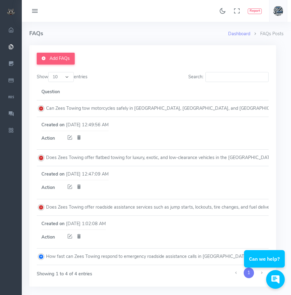
click at [79, 137] on icon at bounding box center [79, 138] width 6 height 8
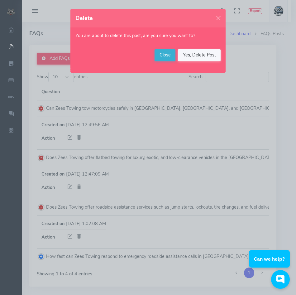
click at [204, 55] on button "Yes, Delete Post" at bounding box center [199, 55] width 43 height 12
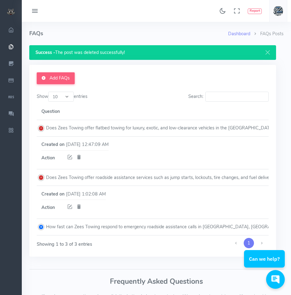
click at [79, 157] on icon at bounding box center [79, 157] width 6 height 8
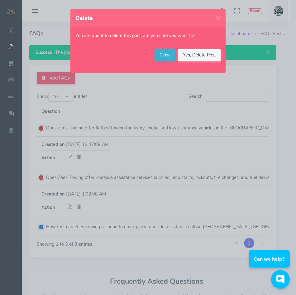
click at [207, 55] on button "Yes, Delete Post" at bounding box center [199, 55] width 43 height 12
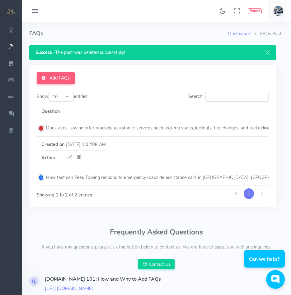
click at [80, 158] on icon at bounding box center [79, 157] width 6 height 8
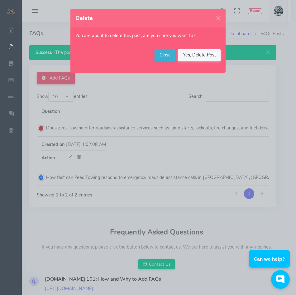
click at [201, 56] on button "Yes, Delete Post" at bounding box center [199, 55] width 43 height 12
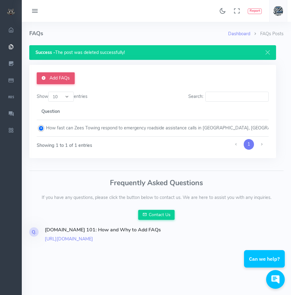
click at [52, 77] on link "Add FAQs" at bounding box center [56, 78] width 38 height 12
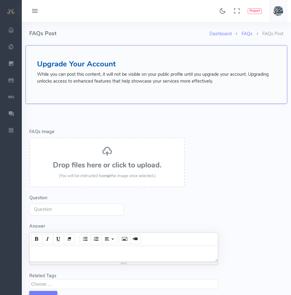
select select
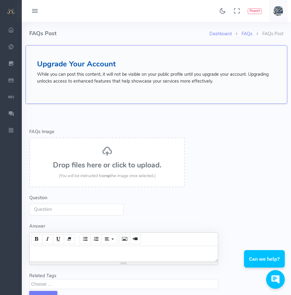
drag, startPoint x: 50, startPoint y: 206, endPoint x: 50, endPoint y: 211, distance: 5.0
click at [50, 207] on input "Question" at bounding box center [76, 209] width 94 height 12
paste input "Can Zee’s Towing handle long-distance towing from [GEOGRAPHIC_DATA] to destinat…"
drag, startPoint x: 41, startPoint y: 210, endPoint x: -2, endPoint y: 208, distance: 42.4
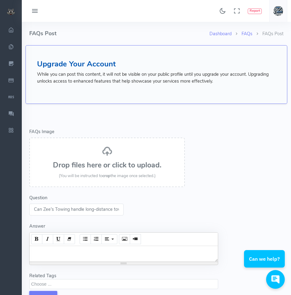
click at [52, 210] on input "Can Zee’s Towing handle long-distance towing from [GEOGRAPHIC_DATA] to destinat…" at bounding box center [76, 209] width 94 height 12
click at [52, 206] on input "Can Zee’s Towing handle long-distance towing from [GEOGRAPHIC_DATA] to destinat…" at bounding box center [76, 209] width 94 height 12
type input "Can Zees Towing handle long-distance towing from [GEOGRAPHIC_DATA] to destinati…"
click at [111, 164] on h3 "Drop files here or click to upload." at bounding box center [107, 165] width 142 height 8
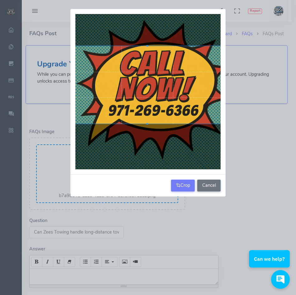
click at [149, 91] on div at bounding box center [147, 85] width 155 height 78
click at [178, 188] on icon "button" at bounding box center [178, 185] width 4 height 6
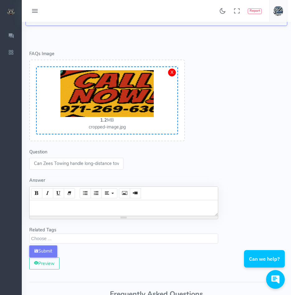
scroll to position [93, 0]
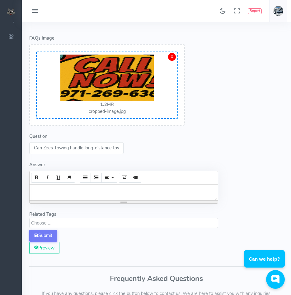
click at [104, 193] on div at bounding box center [124, 192] width 189 height 16
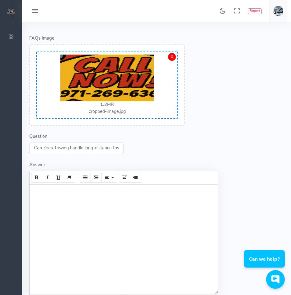
paste div
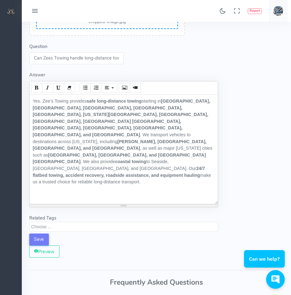
scroll to position [187, 0]
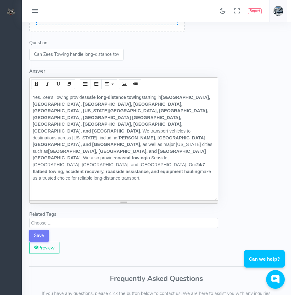
click at [59, 224] on textarea "Search" at bounding box center [124, 223] width 187 height 6
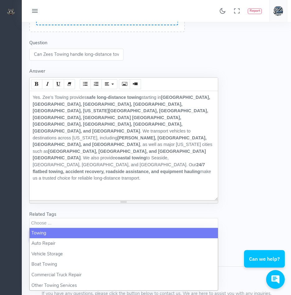
select select "towing"
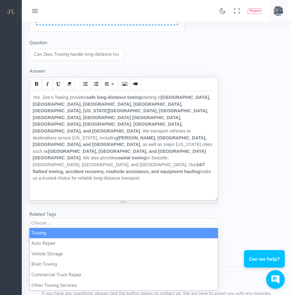
scroll to position [0, 0]
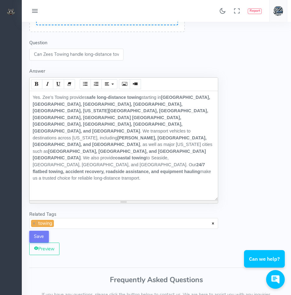
click at [72, 222] on span "× × towing" at bounding box center [123, 223] width 189 height 11
click at [35, 234] on button "Save" at bounding box center [39, 237] width 20 height 12
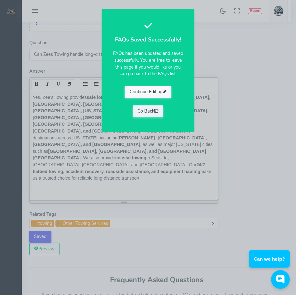
click at [149, 92] on button "Continue Editing" at bounding box center [148, 92] width 47 height 12
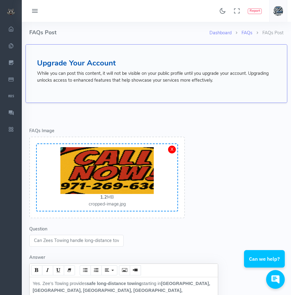
scroll to position [0, 0]
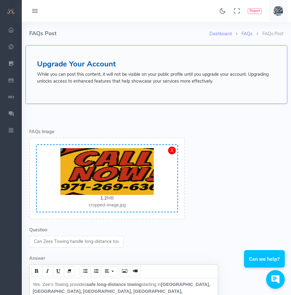
click at [246, 27] on div "Dashboard FAQs FAQs Post FAQs Post" at bounding box center [156, 33] width 255 height 23
click at [245, 32] on link "FAQs" at bounding box center [247, 34] width 11 height 6
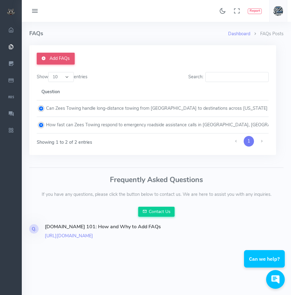
click at [61, 60] on link "Add FAQs" at bounding box center [56, 59] width 38 height 12
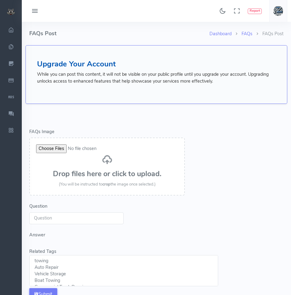
select select
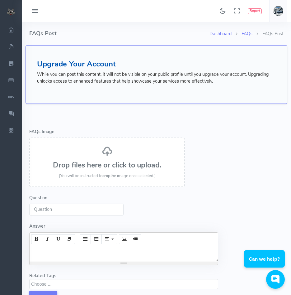
click at [61, 208] on input "Question" at bounding box center [76, 209] width 94 height 12
paste input "Can Zee’s Towing handle long-distance towing from [GEOGRAPHIC_DATA] to destinat…"
drag, startPoint x: 50, startPoint y: 208, endPoint x: 28, endPoint y: 209, distance: 22.2
click at [28, 209] on form "Error - FAQs Image Drop files here or click to upload. (You will be instructed …" at bounding box center [124, 216] width 197 height 214
click at [51, 209] on input "Can Zee’s Towing handle long-distance towing from Portland to destinations acro…" at bounding box center [76, 209] width 94 height 12
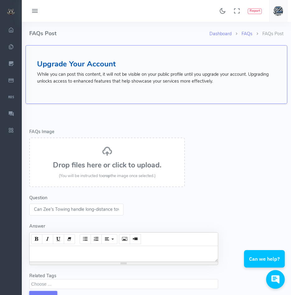
click at [52, 209] on input "Can Zee’s Towing handle long-distance towing from Portland to destinations acro…" at bounding box center [76, 209] width 94 height 12
type input "Can Zees Towing handle long-distance towing from [GEOGRAPHIC_DATA] to destinati…"
click at [130, 175] on span "(You will be instructed to crop the image once selected.)" at bounding box center [107, 176] width 97 height 6
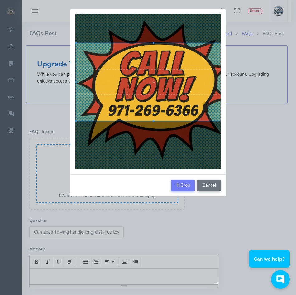
click at [165, 101] on div at bounding box center [153, 82] width 155 height 78
click at [178, 187] on icon "button" at bounding box center [178, 185] width 4 height 6
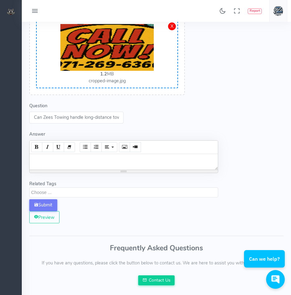
scroll to position [125, 0]
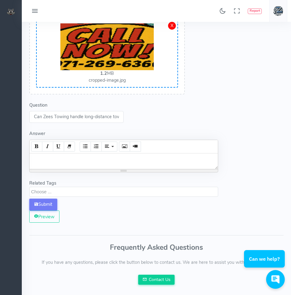
click at [73, 159] on div at bounding box center [124, 161] width 189 height 16
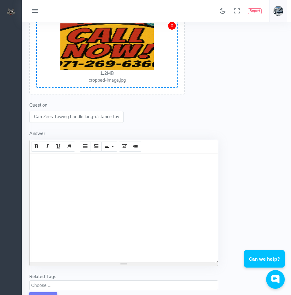
paste div
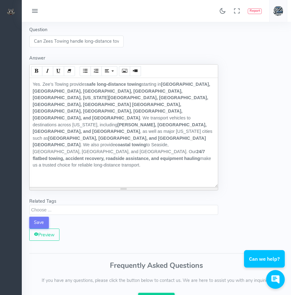
scroll to position [218, 0]
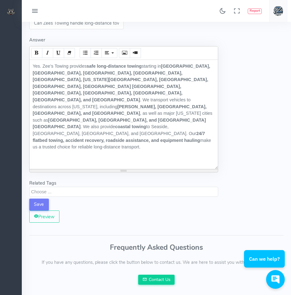
click at [114, 189] on textarea "Search" at bounding box center [124, 192] width 187 height 6
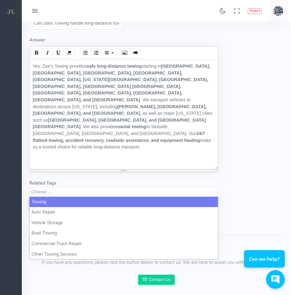
select select "towing"
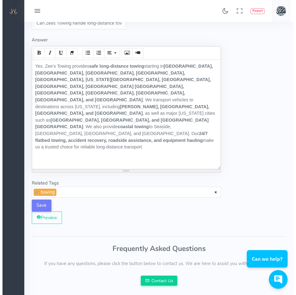
scroll to position [0, 0]
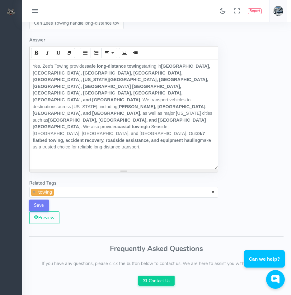
click at [104, 193] on span "× × towing" at bounding box center [123, 192] width 189 height 11
click at [38, 203] on button "Save" at bounding box center [39, 205] width 20 height 12
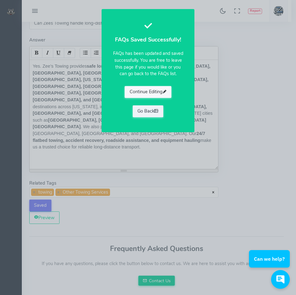
click at [146, 90] on button "Continue Editing" at bounding box center [148, 92] width 47 height 12
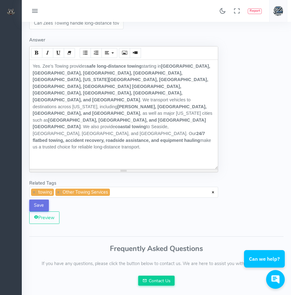
click at [35, 206] on button "Save" at bounding box center [39, 205] width 20 height 12
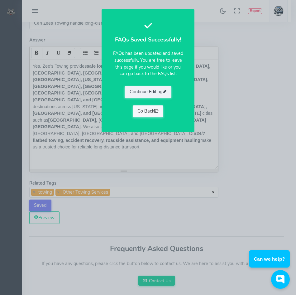
click at [145, 111] on link "Go Back" at bounding box center [148, 111] width 31 height 12
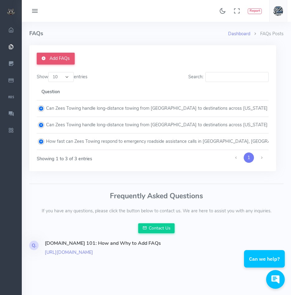
click at [51, 58] on link "Add FAQs" at bounding box center [56, 59] width 38 height 12
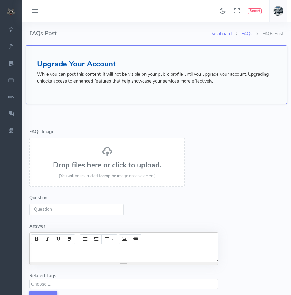
select select
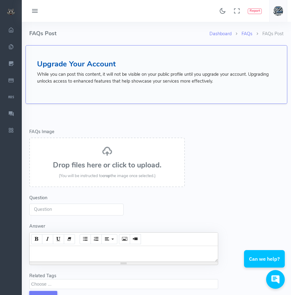
click at [136, 159] on div "Drop files here or click to upload. (You will be instructed to crop the image o…" at bounding box center [107, 163] width 142 height 34
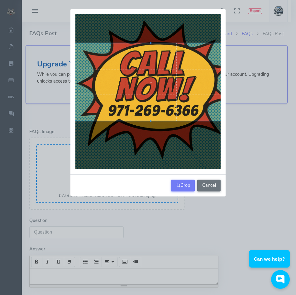
click at [169, 94] on div at bounding box center [150, 82] width 155 height 78
click at [186, 189] on button "Crop" at bounding box center [183, 185] width 24 height 12
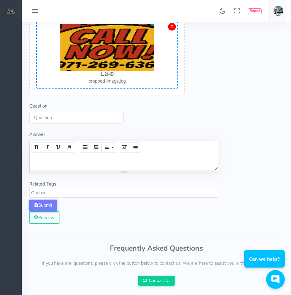
scroll to position [125, 0]
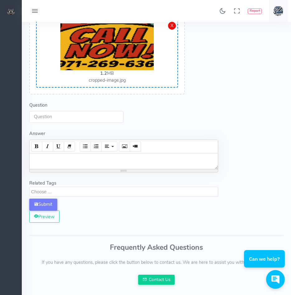
click at [53, 117] on input "Question" at bounding box center [76, 117] width 94 height 12
paste input "Does Zee’s Towing tow commercial trucks, vans, and work vehicles in the Portlan…"
drag, startPoint x: 56, startPoint y: 117, endPoint x: 13, endPoint y: 119, distance: 42.8
click at [13, 119] on div "Found 17 results Analytics Report" at bounding box center [145, 197] width 291 height 645
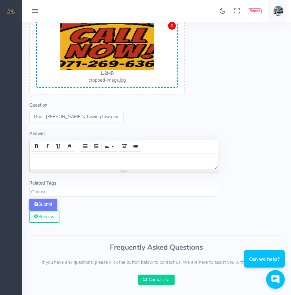
click at [55, 115] on input "Does Zee’s Towing tow commercial trucks, vans, and work vehicles in the Portlan…" at bounding box center [76, 117] width 94 height 12
type input "Does Zees Towing tow commercial trucks, vans, and work vehicles in the Portland…"
click at [95, 161] on div at bounding box center [124, 161] width 189 height 16
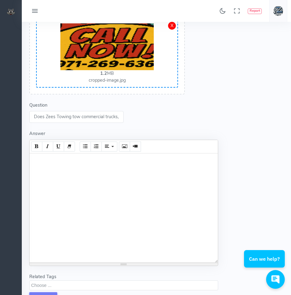
paste div
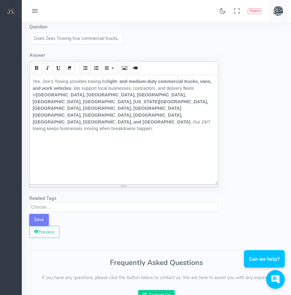
scroll to position [218, 0]
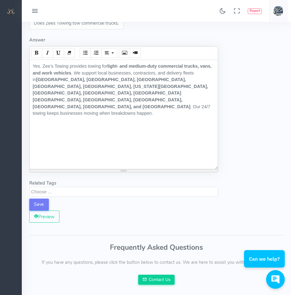
click at [54, 191] on textarea "Search" at bounding box center [124, 192] width 187 height 6
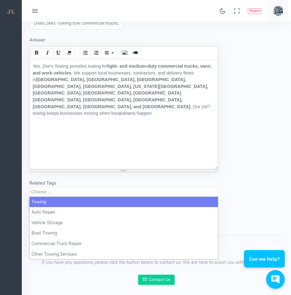
select select "towing"
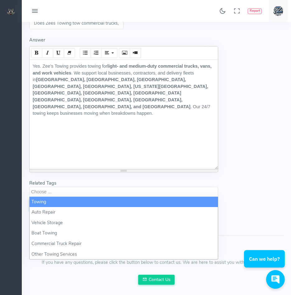
scroll to position [0, 0]
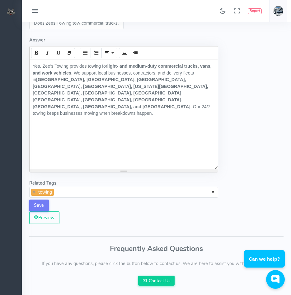
click at [64, 193] on span "× × towing" at bounding box center [123, 192] width 189 height 11
click at [40, 202] on button "Save" at bounding box center [39, 205] width 20 height 12
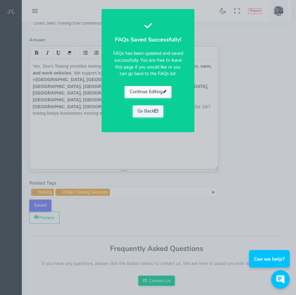
click at [138, 91] on button "Continue Editing" at bounding box center [148, 92] width 47 height 12
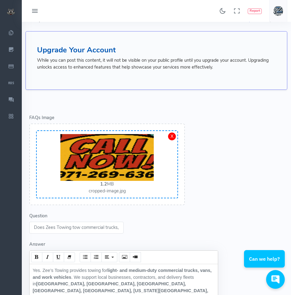
scroll to position [0, 0]
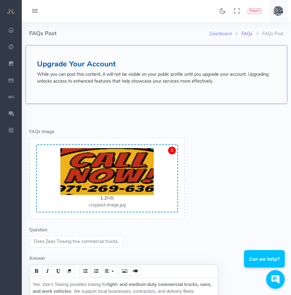
click at [248, 35] on link "FAQs" at bounding box center [247, 34] width 11 height 6
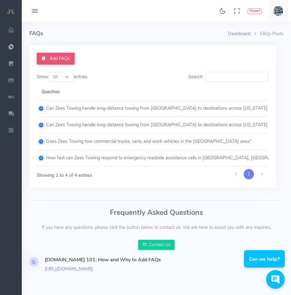
click at [57, 59] on link "Add FAQs" at bounding box center [56, 59] width 38 height 12
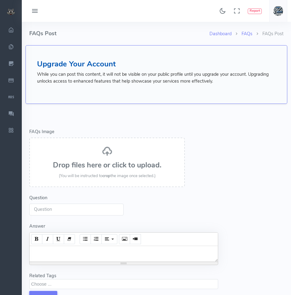
select select
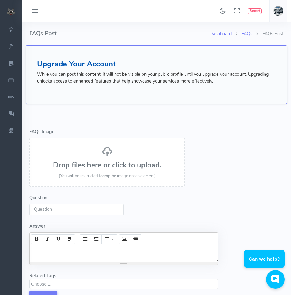
click at [67, 210] on input "Question" at bounding box center [76, 209] width 94 height 12
paste input "Does [PERSON_NAME]’s Towing provide accident recovery and vehicle winching in […"
drag, startPoint x: 56, startPoint y: 211, endPoint x: 23, endPoint y: 213, distance: 33.1
click at [53, 210] on input "Does Zee’s Towing provide accident recovery and vehicle winching in Portland an…" at bounding box center [76, 209] width 94 height 12
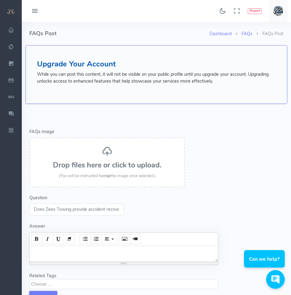
type input "Does Zees Towing provide accident recovery and vehicle winching in Portland and…"
click at [65, 257] on div at bounding box center [124, 254] width 189 height 16
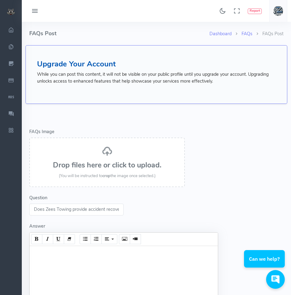
paste div
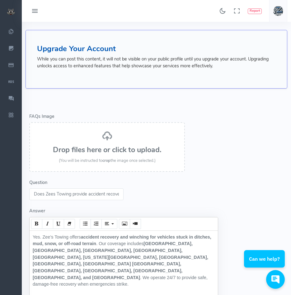
scroll to position [93, 0]
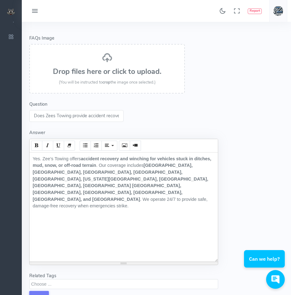
click at [95, 68] on h3 "Drop files here or click to upload." at bounding box center [107, 72] width 142 height 8
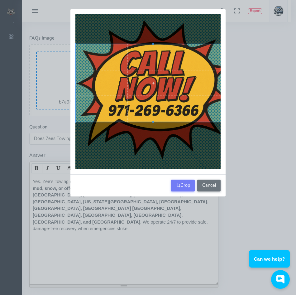
click at [159, 92] on div at bounding box center [153, 83] width 155 height 78
click at [182, 186] on button "Crop" at bounding box center [183, 185] width 24 height 12
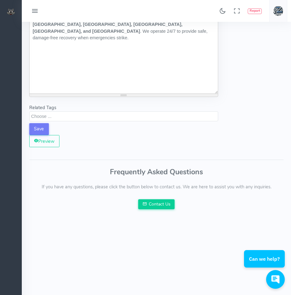
scroll to position [312, 0]
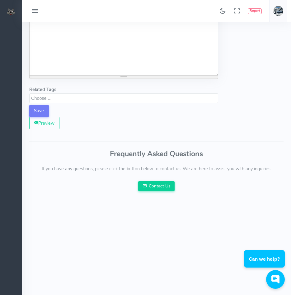
click at [55, 95] on textarea "Search" at bounding box center [124, 98] width 187 height 6
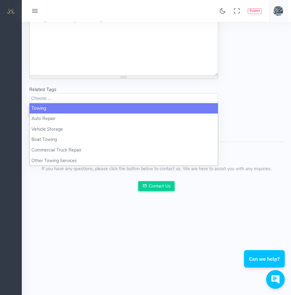
select select "towing"
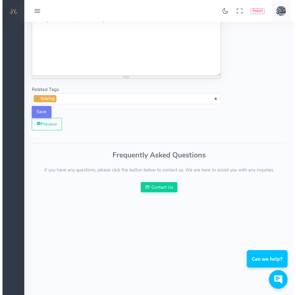
scroll to position [0, 0]
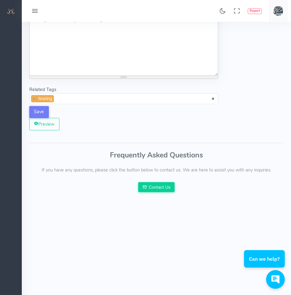
click at [65, 100] on span "× × towing" at bounding box center [123, 98] width 189 height 11
click at [35, 110] on button "Save" at bounding box center [39, 112] width 20 height 12
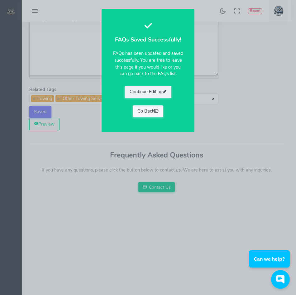
click at [142, 112] on link "Go Back" at bounding box center [148, 111] width 31 height 12
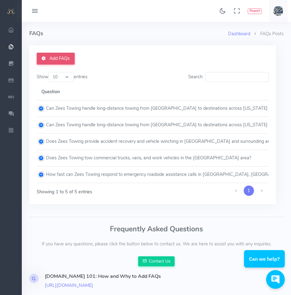
click at [62, 59] on link "Add FAQs" at bounding box center [56, 59] width 38 height 12
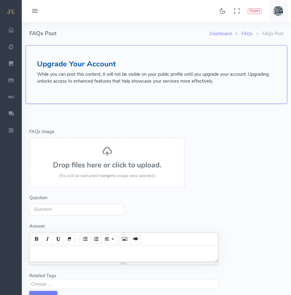
select select
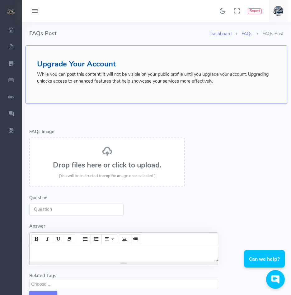
click at [72, 207] on input "Question" at bounding box center [76, 209] width 94 height 12
paste input "Does [PERSON_NAME]’s Towing tow in all weather conditions, including snow and h…"
drag, startPoint x: 65, startPoint y: 209, endPoint x: 35, endPoint y: 210, distance: 29.9
click at [35, 210] on input "Does [PERSON_NAME]’s Towing tow in all weather conditions, including snow and h…" at bounding box center [76, 209] width 94 height 12
click at [54, 210] on input "Does [PERSON_NAME]’s Towing tow in all weather conditions, including snow and h…" at bounding box center [76, 209] width 94 height 12
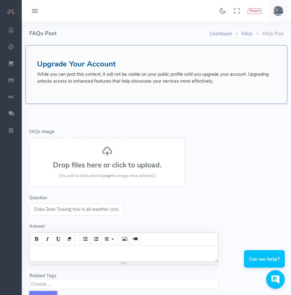
scroll to position [0, 75]
drag, startPoint x: 97, startPoint y: 209, endPoint x: 130, endPoint y: 216, distance: 34.5
click at [130, 216] on form "Error - FAQs Image Drop files here or click to upload. (You will be instructed …" at bounding box center [124, 216] width 197 height 214
type input "Does Zees Towing tow in all weather conditions, including snow and heavy rain?"
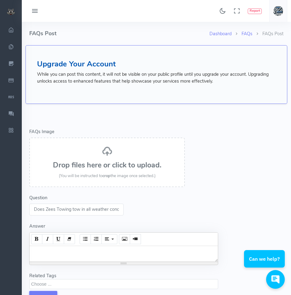
click at [105, 247] on div at bounding box center [124, 254] width 189 height 16
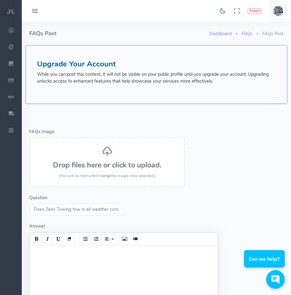
paste div
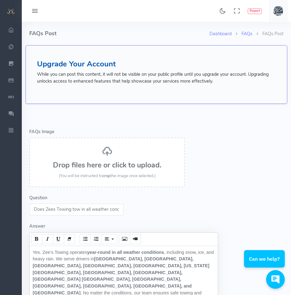
click at [101, 165] on h3 "Drop files here or click to upload." at bounding box center [107, 165] width 142 height 8
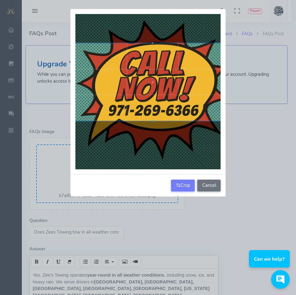
click at [152, 97] on div at bounding box center [152, 82] width 155 height 78
click at [181, 190] on button "Crop" at bounding box center [183, 185] width 24 height 12
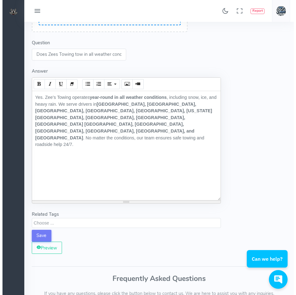
scroll to position [0, 0]
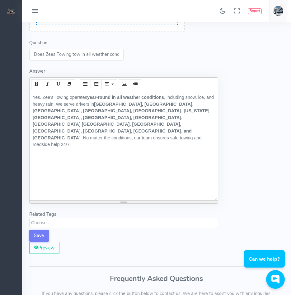
click at [54, 227] on span at bounding box center [123, 223] width 189 height 10
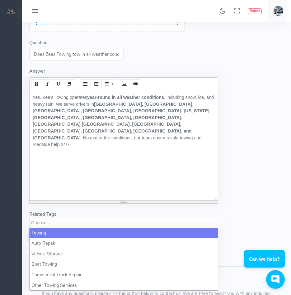
select select "towing"
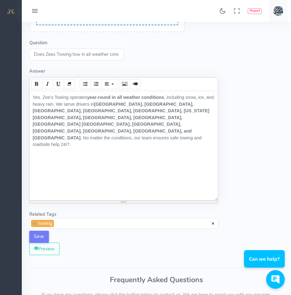
click at [64, 222] on span "× × towing" at bounding box center [123, 223] width 189 height 11
click at [38, 236] on button "Save" at bounding box center [39, 237] width 20 height 12
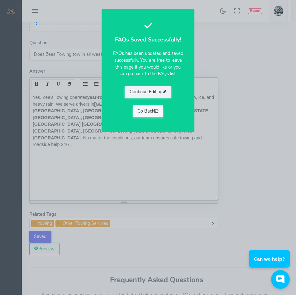
click at [148, 113] on link "Go Back" at bounding box center [148, 111] width 31 height 12
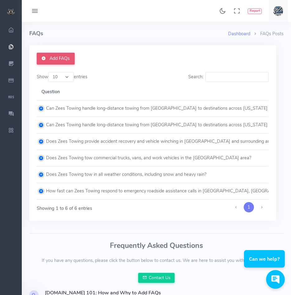
click at [64, 60] on link "Add FAQs" at bounding box center [56, 59] width 38 height 12
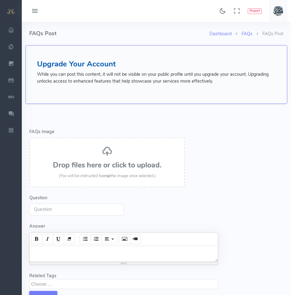
select select
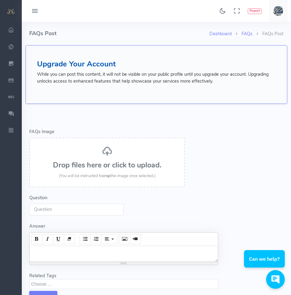
paste input "Does [PERSON_NAME]’s Towing offer towing for lowered and modified performance v…"
drag, startPoint x: 61, startPoint y: 208, endPoint x: 33, endPoint y: 208, distance: 28.7
click at [33, 208] on input "Does Zee’s Towing offer towing for lowered and modified performance vehicles?" at bounding box center [76, 209] width 94 height 12
click at [54, 208] on input "Does Zee’s Towing offer towing for lowered and modified performance vehicles?" at bounding box center [76, 209] width 94 height 12
type input "Does Zees Towing offer towing for lowered and modified performance vehicles?"
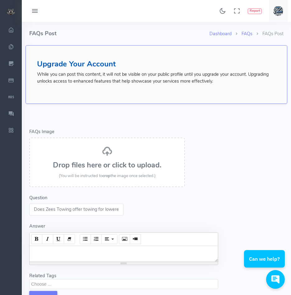
click at [59, 257] on div at bounding box center [124, 254] width 189 height 16
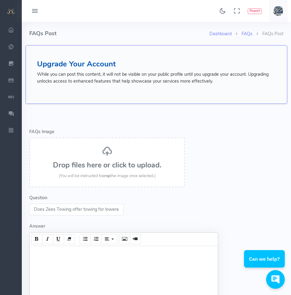
paste div
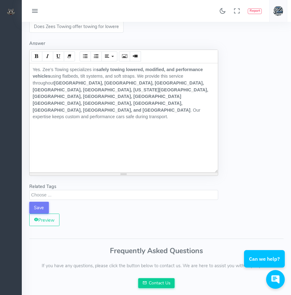
scroll to position [187, 0]
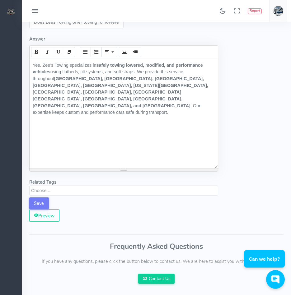
click at [66, 191] on textarea "Search" at bounding box center [124, 190] width 187 height 6
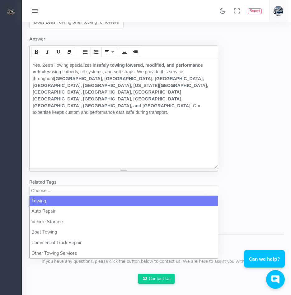
select select "towing"
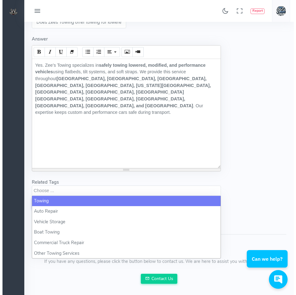
scroll to position [0, 0]
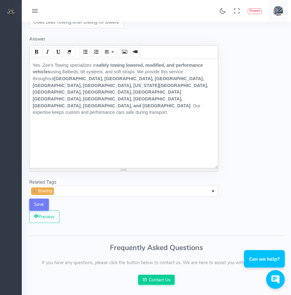
click at [73, 195] on span "× × towing" at bounding box center [123, 190] width 189 height 11
click at [37, 204] on button "Save" at bounding box center [39, 204] width 20 height 12
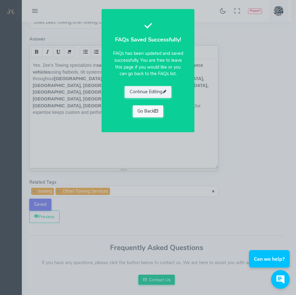
click at [154, 111] on link "Go Back" at bounding box center [148, 111] width 31 height 12
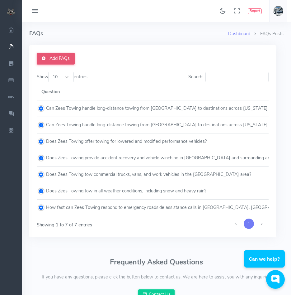
click at [56, 57] on link "Add FAQs" at bounding box center [56, 59] width 38 height 12
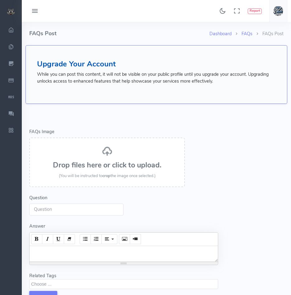
select select
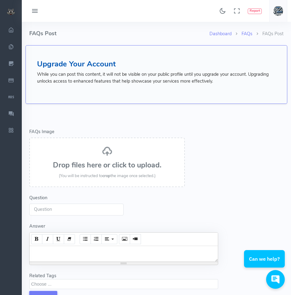
click at [97, 174] on span "(You will be instructed to crop the image once selected.)" at bounding box center [107, 176] width 97 height 6
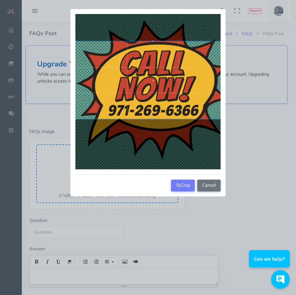
click at [164, 90] on div at bounding box center [152, 80] width 155 height 78
click at [187, 184] on button "Crop" at bounding box center [183, 185] width 24 height 12
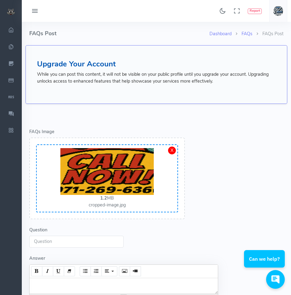
click at [81, 242] on input "Question" at bounding box center [76, 242] width 94 height 12
paste input "Does Zee’s Towing provide towing services for small equipment and machinery?"
drag, startPoint x: 61, startPoint y: 242, endPoint x: 32, endPoint y: 242, distance: 28.7
click at [32, 242] on input "Does Zee’s Towing provide towing services for small equipment and machinery?" at bounding box center [76, 242] width 94 height 12
click at [54, 240] on input "Does Zee’s Towing provide towing services for small equipment and machinery?" at bounding box center [76, 242] width 94 height 12
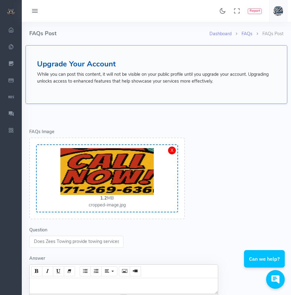
type input "Does Zees Towing provide towing services for small equipment and machinery?"
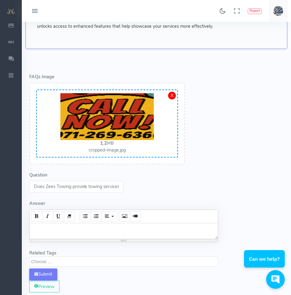
scroll to position [62, 0]
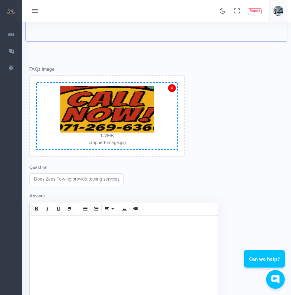
drag, startPoint x: 59, startPoint y: 214, endPoint x: 45, endPoint y: 219, distance: 15.5
click at [45, 219] on div at bounding box center [124, 270] width 189 height 109
paste div
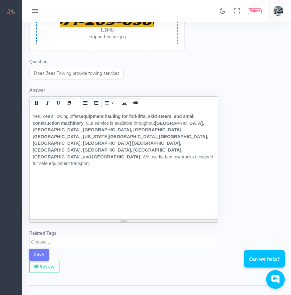
scroll to position [187, 0]
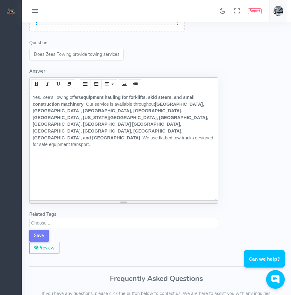
click at [53, 223] on textarea "Search" at bounding box center [124, 223] width 187 height 6
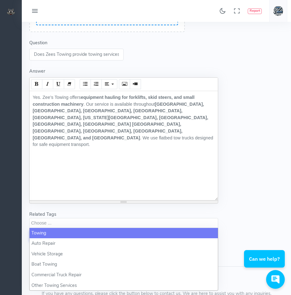
select select "towing"
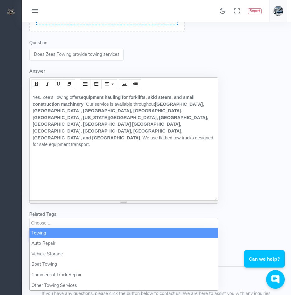
scroll to position [0, 0]
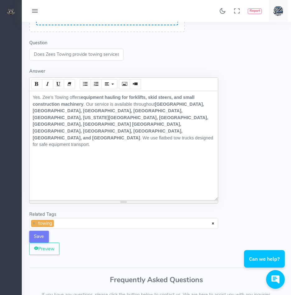
click at [67, 222] on span "× × towing" at bounding box center [123, 223] width 189 height 11
click at [41, 235] on button "Save" at bounding box center [39, 237] width 20 height 12
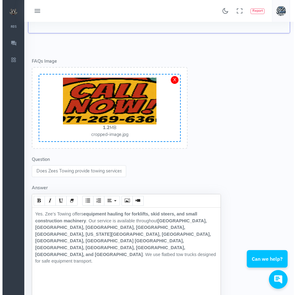
scroll to position [62, 0]
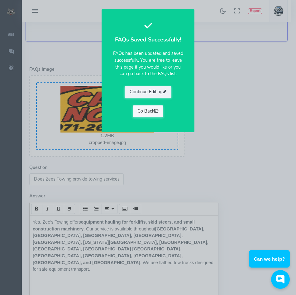
click at [150, 111] on link "Go Back" at bounding box center [148, 111] width 31 height 12
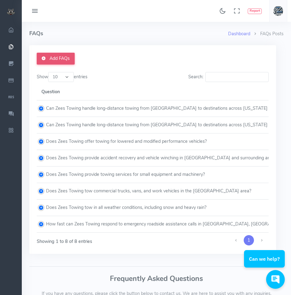
click at [56, 56] on link "Add FAQs" at bounding box center [56, 59] width 38 height 12
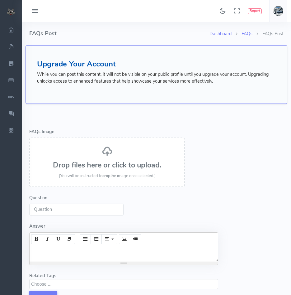
select select
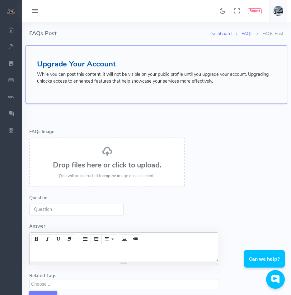
click at [77, 210] on input "Question" at bounding box center [76, 209] width 94 height 12
paste input "Does Zee’s Towing provide after-hours towing and late-night roadside assistance?"
click at [95, 155] on div "Drop files here or click to upload. (You will be instructed to crop the image o…" at bounding box center [107, 163] width 142 height 34
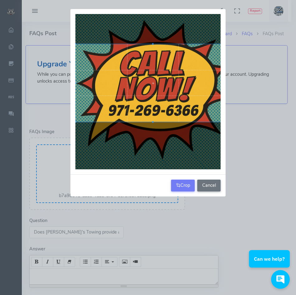
click at [178, 102] on div at bounding box center [152, 83] width 155 height 78
click at [189, 182] on button "Crop" at bounding box center [183, 185] width 24 height 12
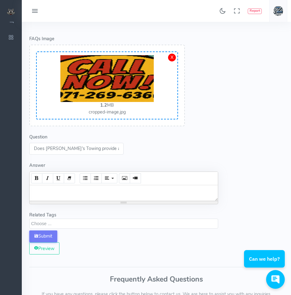
scroll to position [93, 0]
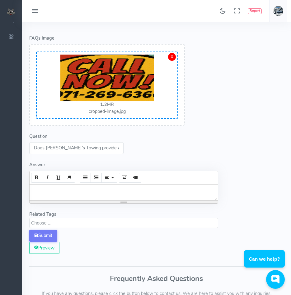
click at [54, 148] on input "Does Zee’s Towing provide after-hours towing and late-night roadside assistance?" at bounding box center [76, 148] width 94 height 12
type input "Does Zees Towing provide after-hours towing and late-night roadside assistance?"
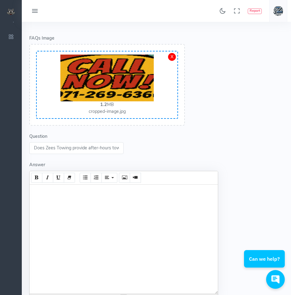
click at [70, 193] on div at bounding box center [124, 238] width 189 height 109
paste div
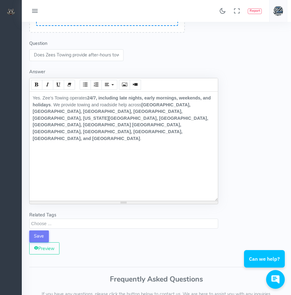
scroll to position [218, 0]
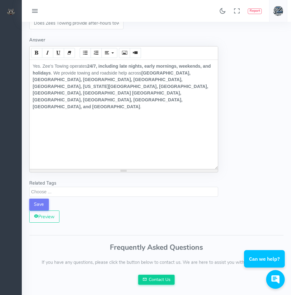
drag, startPoint x: 60, startPoint y: 189, endPoint x: 61, endPoint y: 195, distance: 6.0
click at [63, 200] on form "Error - FAQs Image Drop files here or click to upload. (You will be instructed …" at bounding box center [124, 61] width 197 height 340
click at [61, 195] on span at bounding box center [123, 192] width 189 height 10
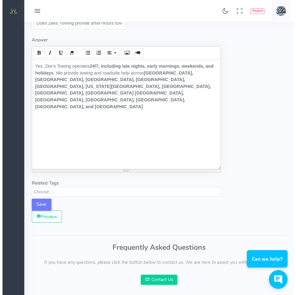
scroll to position [0, 0]
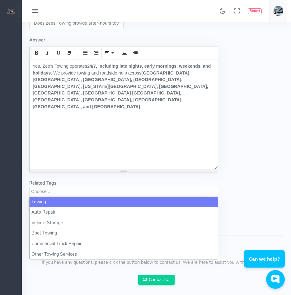
select select "towing"
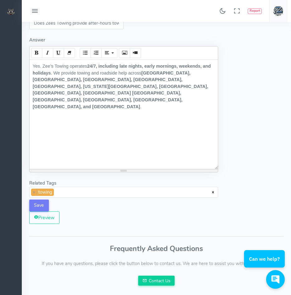
click at [65, 191] on span "× × towing" at bounding box center [123, 192] width 189 height 11
click at [37, 203] on button "Save" at bounding box center [39, 205] width 20 height 12
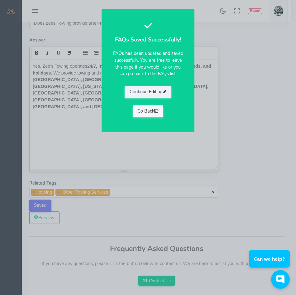
click at [150, 112] on link "Go Back" at bounding box center [148, 111] width 31 height 12
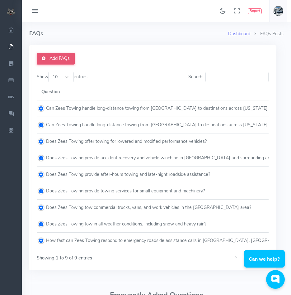
click at [57, 60] on link "Add FAQs" at bounding box center [56, 59] width 38 height 12
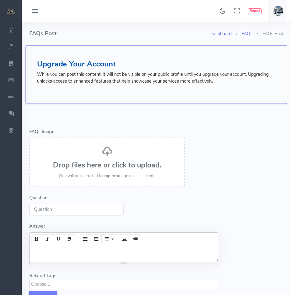
select select
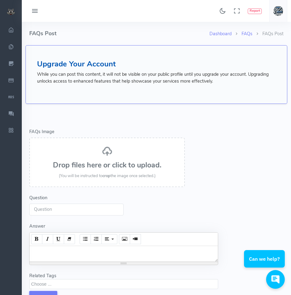
click at [68, 209] on input "Question" at bounding box center [76, 209] width 94 height 12
paste input "Can Zee’s Towing tow vehicles from [GEOGRAPHIC_DATA] to the [US_STATE][GEOGRAPH…"
drag, startPoint x: 57, startPoint y: 208, endPoint x: 27, endPoint y: 208, distance: 30.2
click at [27, 208] on form "Error - FAQs Image Drop files here or click to upload. (You will be instructed …" at bounding box center [124, 216] width 197 height 214
click at [53, 209] on input "Can Zee’s Towing tow vehicles from Portland to the Oregon Coast or other recrea…" at bounding box center [76, 209] width 94 height 12
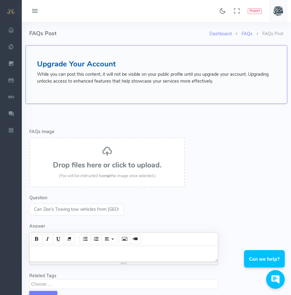
click at [51, 209] on input "Can Zee’s Towing tow vehicles from Portland to the Oregon Coast or other recrea…" at bounding box center [76, 209] width 94 height 12
click at [53, 209] on input "Can Zee’s Towing tow vehicles from Portland to the Oregon Coast or other recrea…" at bounding box center [76, 209] width 94 height 12
click at [51, 209] on input "Can Zee’s Towing tow vehicles from Portland to the Oregon Coast or other recrea…" at bounding box center [76, 209] width 94 height 12
type input "Can Zees Towing tow vehicles from Portland to the Oregon Coast or other recreat…"
click at [88, 257] on div at bounding box center [124, 254] width 189 height 16
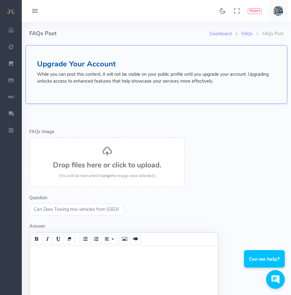
paste div
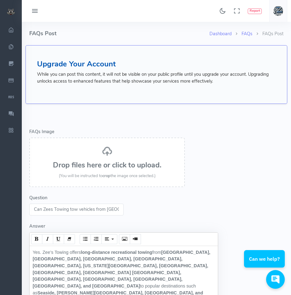
click at [97, 162] on h3 "Drop files here or click to upload." at bounding box center [107, 165] width 142 height 8
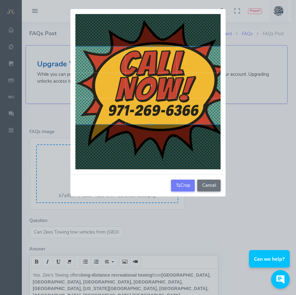
click at [142, 98] on div at bounding box center [151, 86] width 155 height 78
click at [149, 102] on div at bounding box center [151, 86] width 155 height 78
click at [186, 189] on button "Crop" at bounding box center [183, 185] width 24 height 12
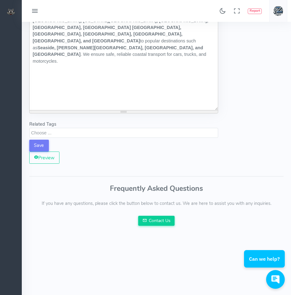
scroll to position [280, 0]
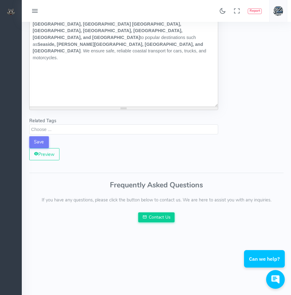
click at [72, 129] on textarea "Search" at bounding box center [124, 129] width 187 height 6
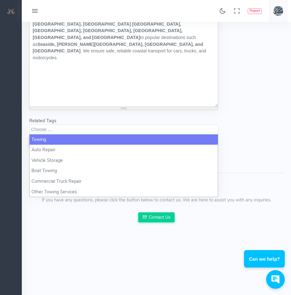
select select "towing"
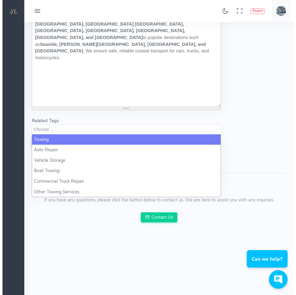
scroll to position [0, 0]
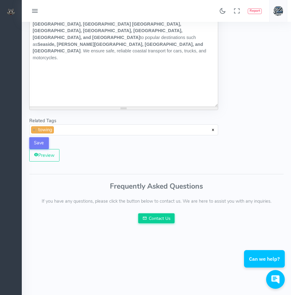
click at [79, 129] on span "× × towing" at bounding box center [123, 129] width 189 height 11
click at [39, 141] on button "Save" at bounding box center [39, 143] width 20 height 12
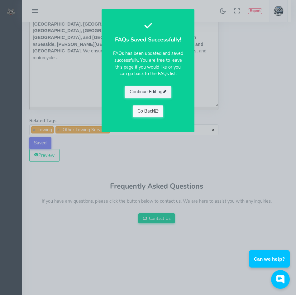
click at [151, 114] on link "Go Back" at bounding box center [148, 111] width 31 height 12
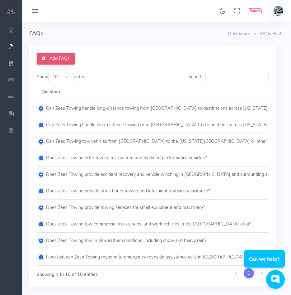
click at [59, 61] on link "Add FAQs" at bounding box center [56, 59] width 38 height 12
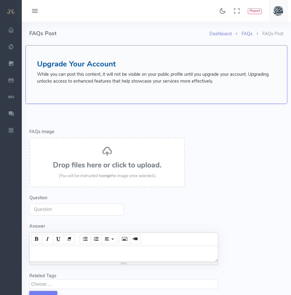
select select
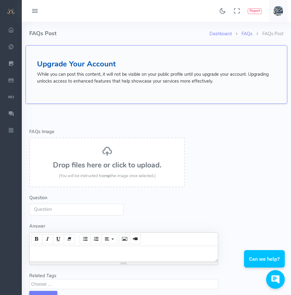
click at [112, 164] on h3 "Drop files here or click to upload." at bounding box center [107, 165] width 142 height 8
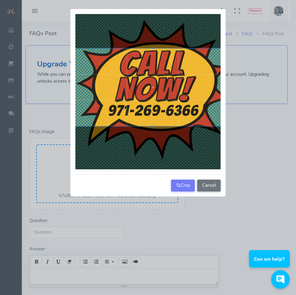
click at [150, 118] on div at bounding box center [152, 88] width 155 height 78
click at [176, 185] on icon "button" at bounding box center [178, 185] width 4 height 6
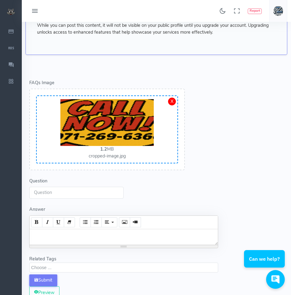
scroll to position [62, 0]
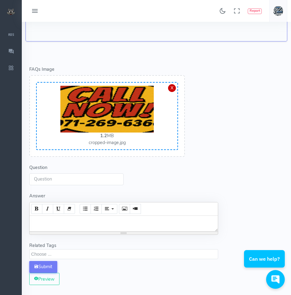
click at [176, 88] on div "X" at bounding box center [172, 88] width 8 height 8
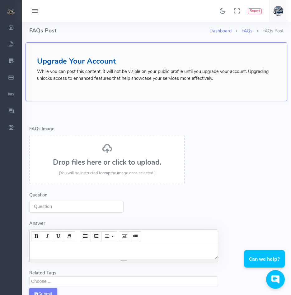
scroll to position [0, 0]
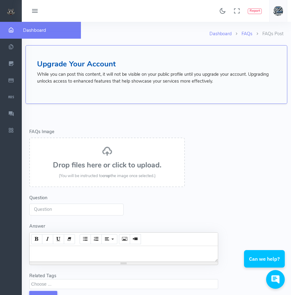
click at [13, 32] on icon "scrollable content" at bounding box center [11, 30] width 16 height 6
click at [9, 28] on icon "scrollable content" at bounding box center [11, 30] width 16 height 6
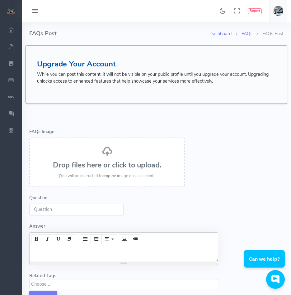
click at [12, 11] on img at bounding box center [11, 11] width 9 height 7
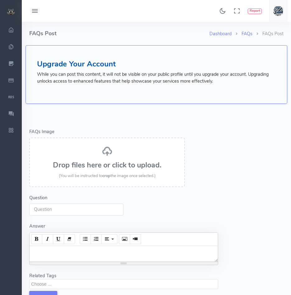
select select
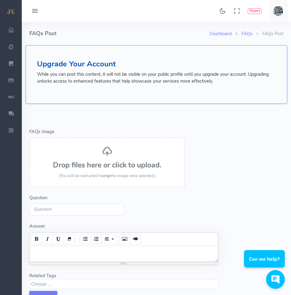
click at [39, 8] on button at bounding box center [35, 11] width 19 height 12
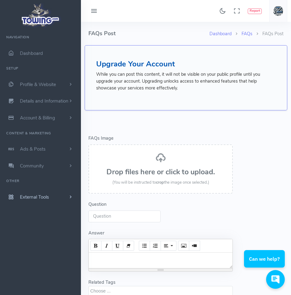
click at [36, 197] on span "External Tools" at bounding box center [34, 197] width 29 height 6
click at [45, 83] on span "Profile & Website" at bounding box center [38, 84] width 36 height 6
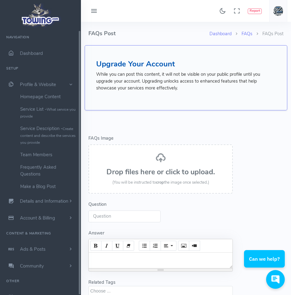
click at [190, 122] on div "Error -" at bounding box center [160, 122] width 145 height 15
click at [50, 127] on link "Service Description - Create content and describe the services you provide" at bounding box center [48, 135] width 65 height 26
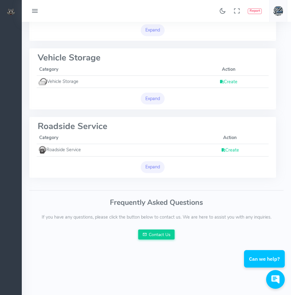
scroll to position [280, 0]
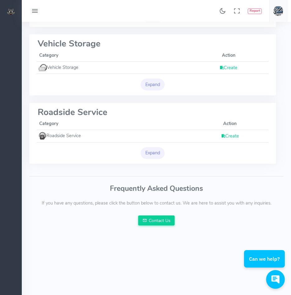
click at [233, 137] on link "Create" at bounding box center [230, 136] width 18 height 6
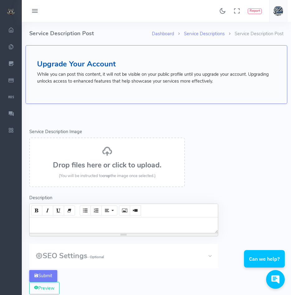
click at [108, 162] on h3 "Drop files here or click to upload." at bounding box center [107, 165] width 142 height 8
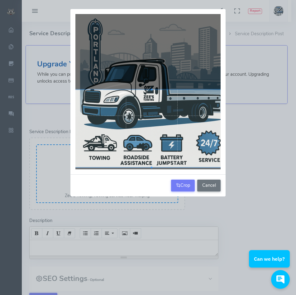
click at [195, 152] on div at bounding box center [151, 129] width 155 height 78
click at [209, 185] on button "Cancel" at bounding box center [208, 185] width 23 height 12
click at [189, 183] on button "Crop" at bounding box center [183, 185] width 24 height 12
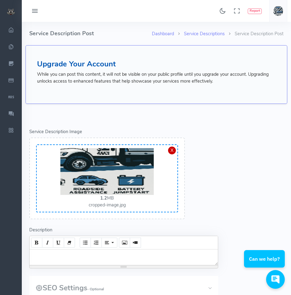
click at [174, 151] on div "X" at bounding box center [172, 150] width 8 height 8
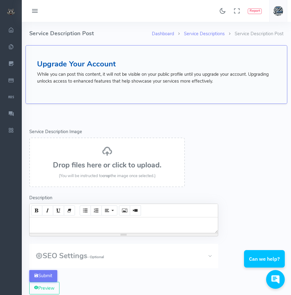
click at [115, 163] on h3 "Drop files here or click to upload." at bounding box center [107, 165] width 142 height 8
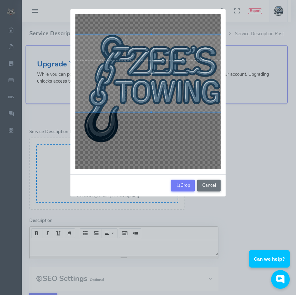
click at [173, 94] on div at bounding box center [151, 74] width 155 height 78
click at [209, 186] on button "Cancel" at bounding box center [208, 185] width 23 height 12
click at [189, 184] on button "Crop" at bounding box center [183, 185] width 24 height 12
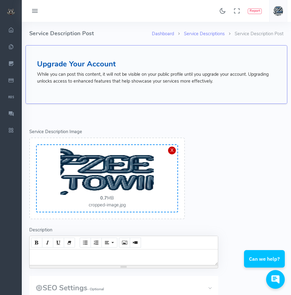
click at [172, 150] on div "X" at bounding box center [172, 150] width 8 height 8
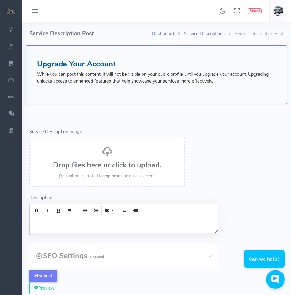
click at [111, 156] on div "Drop files here or click to upload. (You will be instructed to crop the image o…" at bounding box center [107, 163] width 142 height 34
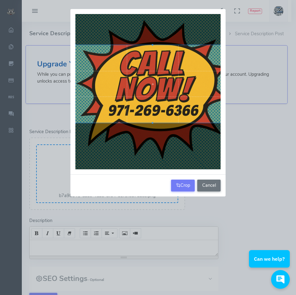
click at [170, 113] on div at bounding box center [152, 84] width 155 height 78
click at [179, 185] on button "Crop" at bounding box center [183, 185] width 24 height 12
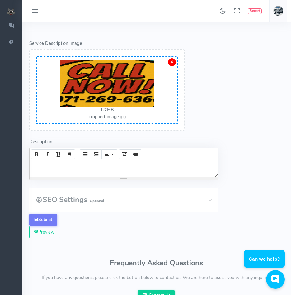
scroll to position [93, 0]
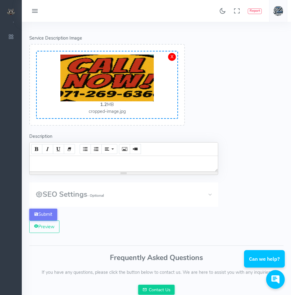
click at [209, 193] on button "SEO Settings - Optional" at bounding box center [123, 194] width 189 height 24
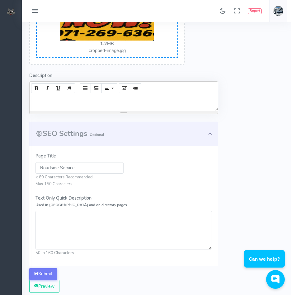
scroll to position [156, 0]
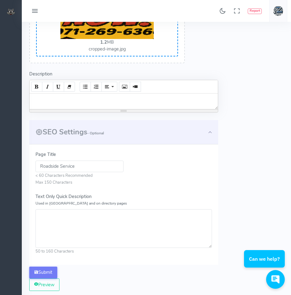
click at [66, 168] on input "Roadside Service" at bounding box center [80, 166] width 88 height 12
drag, startPoint x: 92, startPoint y: 165, endPoint x: 33, endPoint y: 161, distance: 58.8
click at [34, 161] on div "Page Title Roadside Service < 60 Characters Recommended Max 150 Characters Text…" at bounding box center [123, 204] width 189 height 120
paste input "text"
paste input "Roadside Service"
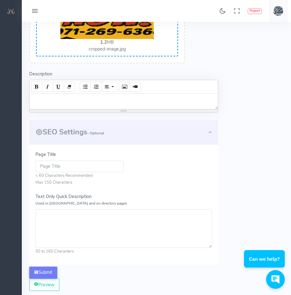
type input "Roadside Service"
click at [93, 171] on input "Roadside Service" at bounding box center [80, 166] width 88 height 12
drag, startPoint x: 91, startPoint y: 168, endPoint x: 34, endPoint y: 169, distance: 57.3
click at [34, 169] on div "Page Title Roadside Service < 60 Characters Recommended Max 150 Characters Text…" at bounding box center [123, 204] width 189 height 120
paste input "text"
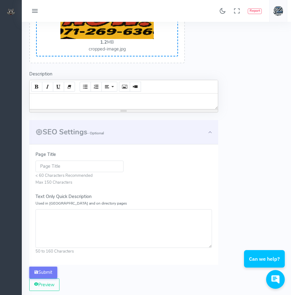
click at [42, 165] on input "Page Title" at bounding box center [80, 166] width 88 height 12
drag, startPoint x: 80, startPoint y: 167, endPoint x: 37, endPoint y: 168, distance: 42.7
click at [37, 168] on input "Zees Towing- 24/7 Roadside assistance & towing in Portland,Beaverton, Tigard, V…" at bounding box center [80, 166] width 88 height 12
click at [79, 168] on input "Zees Towing- 24/7 Roadside assistance & towing in Portland,Beaverton, Tigard, V…" at bounding box center [80, 166] width 88 height 12
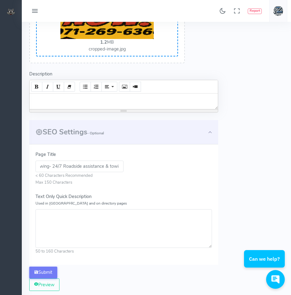
drag, startPoint x: 83, startPoint y: 166, endPoint x: 99, endPoint y: 169, distance: 16.5
click at [99, 169] on input "Zees Towing- 24/7 Roadside assistance & towing in Portland,Beaverton, Tigard, V…" at bounding box center [80, 166] width 88 height 12
click at [113, 168] on input "Zees Towing- 24/7 Roadside assistance & towing in Portland,Beaverton, Tigard, V…" at bounding box center [80, 166] width 88 height 12
type input "Zees Towing- 24/7 Roadside assistance & towing in Portland, Beaverton, Tigard, …"
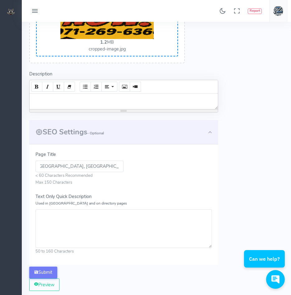
scroll to position [0, 0]
click at [62, 103] on div at bounding box center [124, 101] width 189 height 16
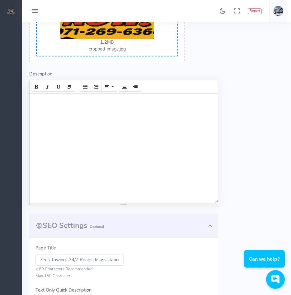
paste div
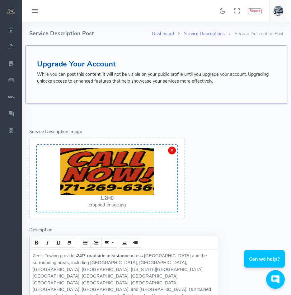
drag, startPoint x: 134, startPoint y: 98, endPoint x: 17, endPoint y: 250, distance: 191.8
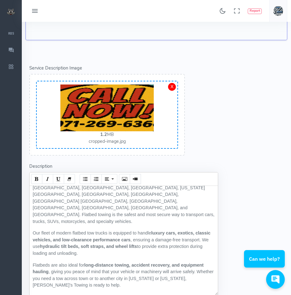
scroll to position [251, 0]
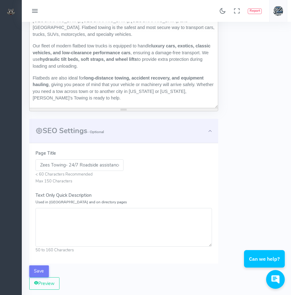
click at [59, 223] on textarea "Text Only Quick Description Used in Meta and on directory pages" at bounding box center [124, 227] width 177 height 39
paste textarea "Zee’s Towing offers 24/7 flatbed towing in Portland & surrounding areas. Safe t…"
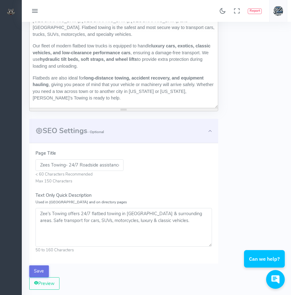
type textarea "Zee’s Towing offers 24/7 flatbed towing in Portland & surrounding areas. Safe t…"
click at [45, 268] on button "Save" at bounding box center [39, 271] width 20 height 12
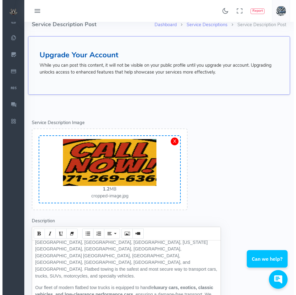
scroll to position [0, 0]
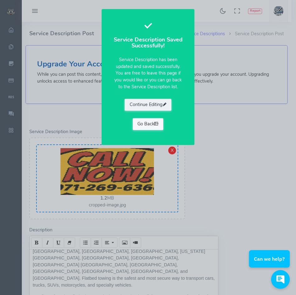
click at [150, 126] on link "Go Back" at bounding box center [148, 124] width 31 height 12
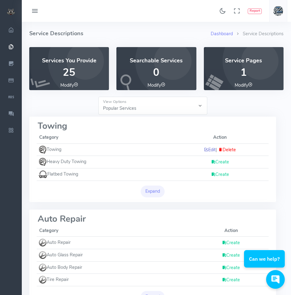
click at [212, 149] on link "Edit" at bounding box center [210, 149] width 12 height 6
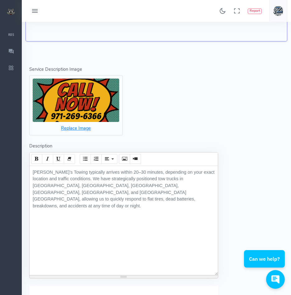
click at [217, 175] on div "[PERSON_NAME]’s Towing typically arrives within 20–30 minutes, depending on you…" at bounding box center [124, 220] width 189 height 109
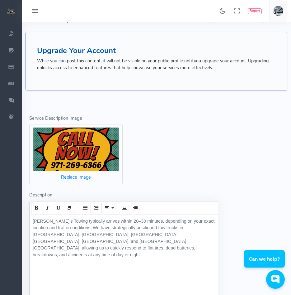
scroll to position [31, 0]
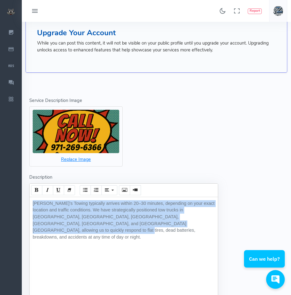
drag, startPoint x: 176, startPoint y: 227, endPoint x: 1, endPoint y: 206, distance: 176.3
click at [1, 206] on div "Found 17 results Analytics Report" at bounding box center [145, 291] width 291 height 645
paste div
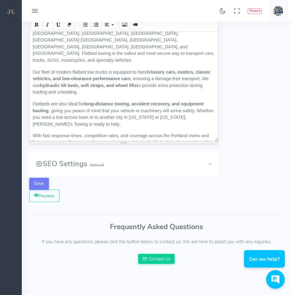
scroll to position [187, 0]
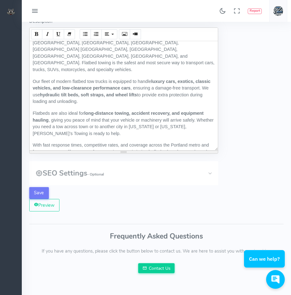
click at [145, 178] on button "SEO Settings - Optional" at bounding box center [123, 173] width 189 height 24
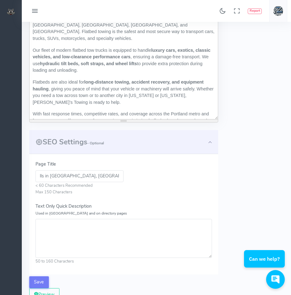
scroll to position [0, 167]
drag, startPoint x: 39, startPoint y: 175, endPoint x: 151, endPoint y: 180, distance: 111.7
click at [151, 180] on div "Page Title How fast can Zees Towing respond to emergency roadside assistance ca…" at bounding box center [124, 178] width 177 height 35
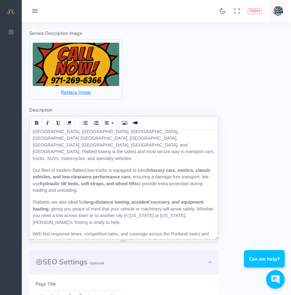
scroll to position [249, 0]
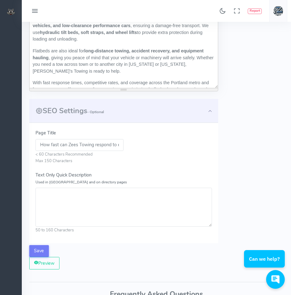
click at [49, 191] on textarea "Text Only Quick Description Used in Meta and on directory pages" at bounding box center [124, 207] width 177 height 39
paste textarea "Zee’s Towing provides 24/7 towing service in Portland & surrounding areas. Fast…"
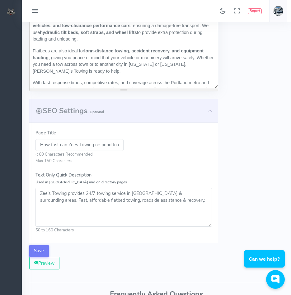
type textarea "Zee’s Towing provides 24/7 towing service in Portland & surrounding areas. Fast…"
drag, startPoint x: 41, startPoint y: 145, endPoint x: 172, endPoint y: 149, distance: 130.9
click at [172, 149] on div "Page Title How fast can Zees Towing respond to emergency roadside assistance ca…" at bounding box center [124, 147] width 177 height 35
paste input "Zee’s Towing – 24/7 Towing Service in Portland, Beaverton, Tigard, Vancouver WA…"
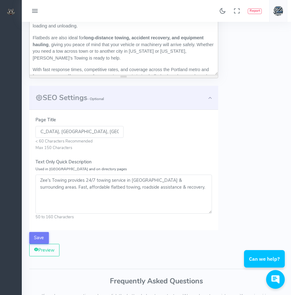
scroll to position [280, 0]
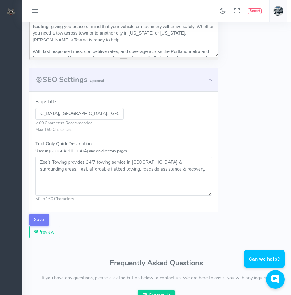
type input "Zee’s Towing – 24/7 Towing Service in Portland, Beaverton, Tigard, Vancouver WA…"
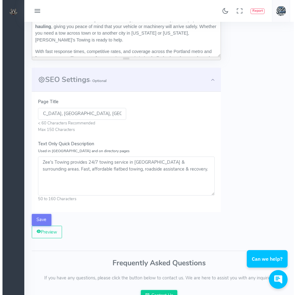
scroll to position [0, 0]
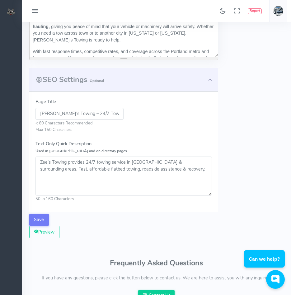
click at [139, 179] on textarea "Zee’s Towing provides 24/7 towing service in Portland & surrounding areas. Fast…" at bounding box center [124, 175] width 177 height 39
click at [43, 219] on button "Save" at bounding box center [39, 220] width 20 height 12
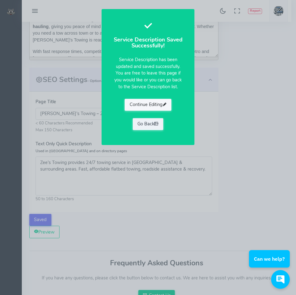
click at [151, 107] on button "Continue Editing" at bounding box center [148, 105] width 47 height 12
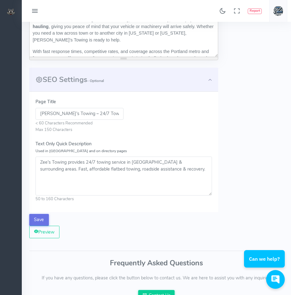
click at [40, 221] on button "Save" at bounding box center [39, 220] width 20 height 12
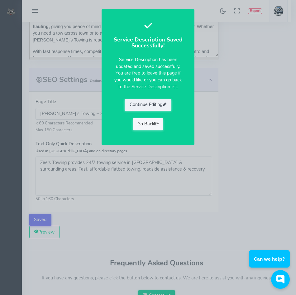
click at [147, 124] on link "Go Back" at bounding box center [148, 124] width 31 height 12
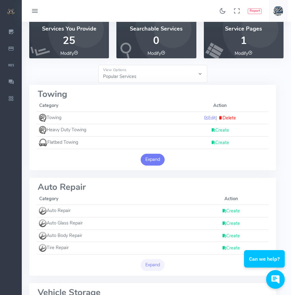
scroll to position [31, 0]
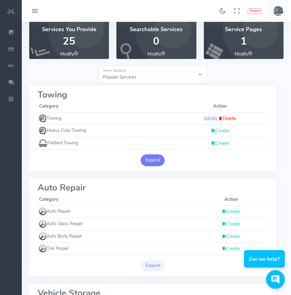
click at [148, 160] on button "Expand" at bounding box center [153, 160] width 24 height 12
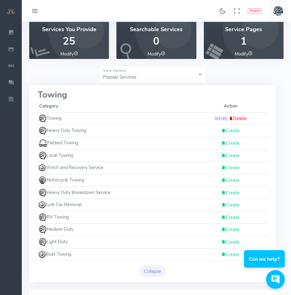
click at [229, 142] on link "Create" at bounding box center [231, 143] width 18 height 6
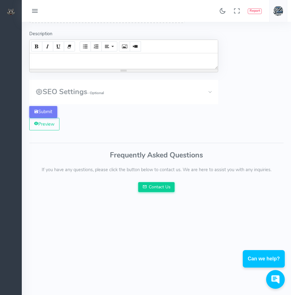
scroll to position [62, 0]
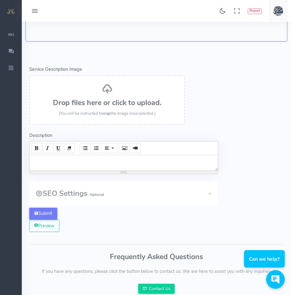
click at [207, 194] on button "SEO Settings - Optional" at bounding box center [123, 193] width 189 height 24
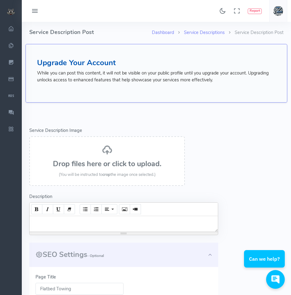
scroll to position [0, 0]
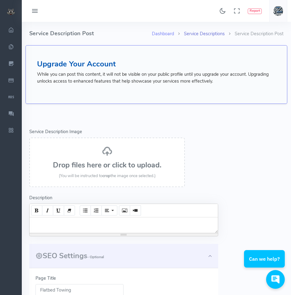
click at [207, 32] on link "Service Descriptions" at bounding box center [204, 34] width 41 height 6
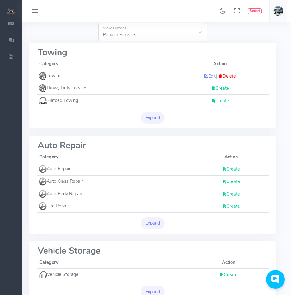
scroll to position [125, 0]
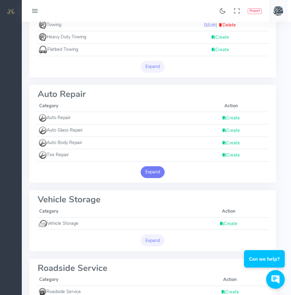
click at [154, 170] on button "Expand" at bounding box center [153, 172] width 24 height 12
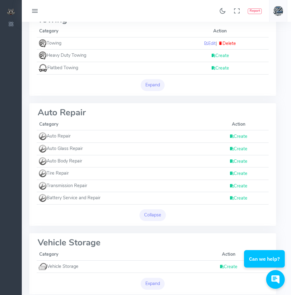
scroll to position [31, 0]
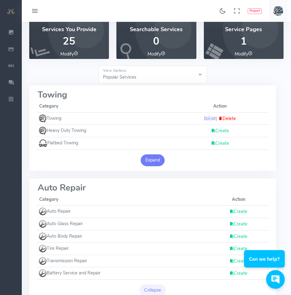
click at [155, 164] on button "Expand" at bounding box center [153, 160] width 24 height 12
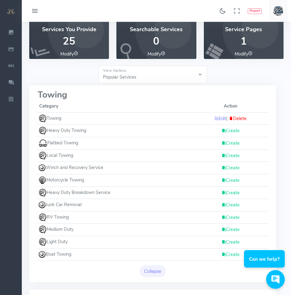
click at [227, 144] on link "Create" at bounding box center [231, 143] width 18 height 6
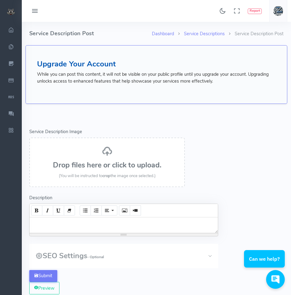
click at [112, 162] on h3 "Drop files here or click to upload." at bounding box center [107, 165] width 142 height 8
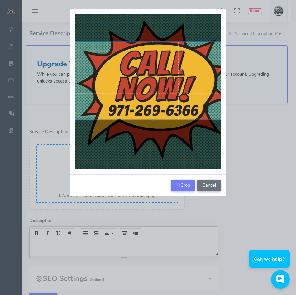
click at [169, 94] on div at bounding box center [152, 81] width 155 height 78
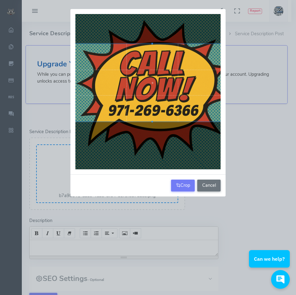
click at [171, 107] on div at bounding box center [152, 83] width 155 height 78
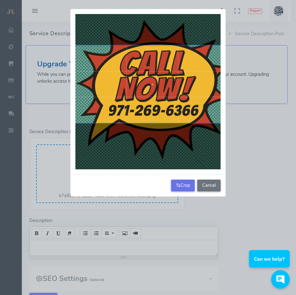
click at [184, 188] on button "Crop" at bounding box center [183, 185] width 24 height 12
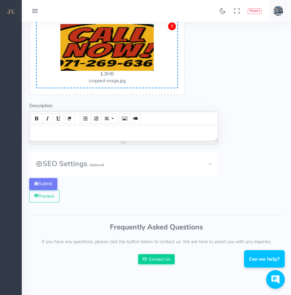
scroll to position [125, 0]
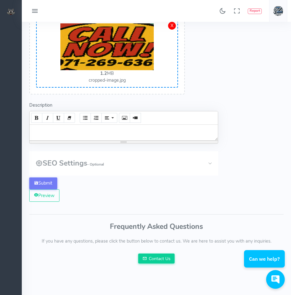
click at [203, 163] on button "SEO Settings - Optional" at bounding box center [123, 163] width 189 height 24
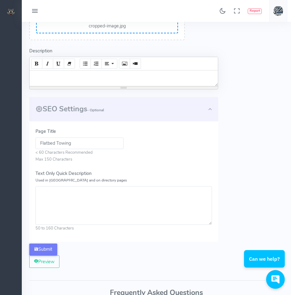
scroll to position [187, 0]
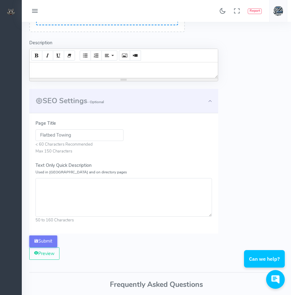
drag, startPoint x: 84, startPoint y: 135, endPoint x: 18, endPoint y: 137, distance: 65.8
click at [18, 137] on div "Found 17 results Analytics Report" at bounding box center [145, 135] width 291 height 645
paste input "in Portland & Surrounding Areas – 24/7 Safe Transport for Cars, Motorcycles, Lu…"
type input "Flatbed Towing in Portland & Surrounding Areas – 24/7 Safe Transport for Cars, …"
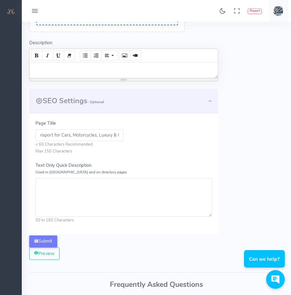
scroll to position [0, 0]
click at [86, 204] on textarea "Text Only Quick Description Used in Meta and on directory pages" at bounding box center [124, 197] width 177 height 39
paste textarea "24/7 flatbed towing in Portland, Beaverton, Tigard & Vancouver WA. Safe, damage…"
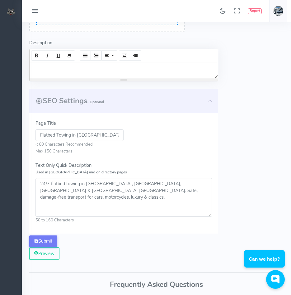
type textarea "24/7 flatbed towing in Portland, Beaverton, Tigard & Vancouver WA. Safe, damage…"
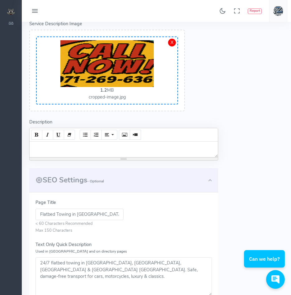
scroll to position [93, 0]
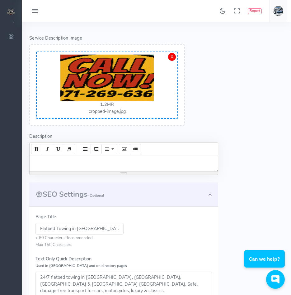
click at [70, 162] on div at bounding box center [124, 164] width 189 height 16
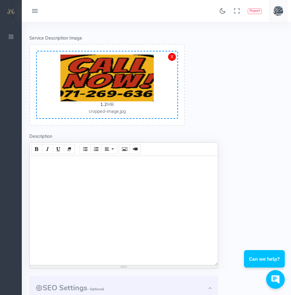
paste div
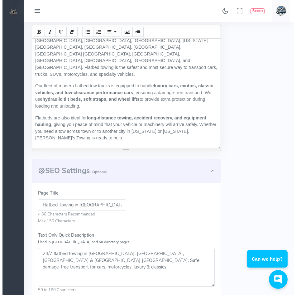
scroll to position [249, 0]
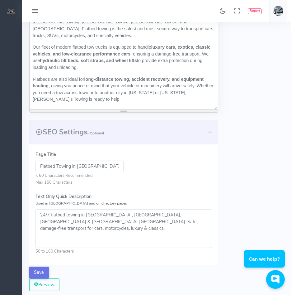
click at [38, 269] on button "Save" at bounding box center [39, 272] width 20 height 12
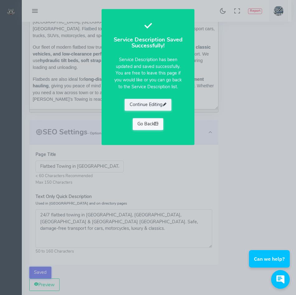
click at [145, 124] on link "Go Back" at bounding box center [148, 124] width 31 height 12
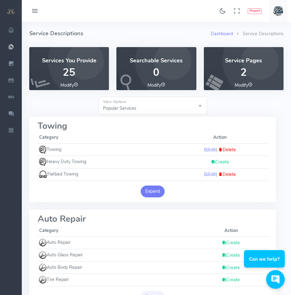
click at [151, 189] on button "Expand" at bounding box center [153, 191] width 24 height 12
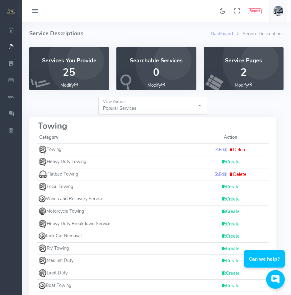
click at [224, 186] on link "Create" at bounding box center [231, 187] width 18 height 6
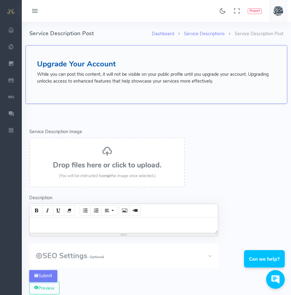
click at [206, 249] on button "SEO Settings - Optional" at bounding box center [123, 256] width 189 height 24
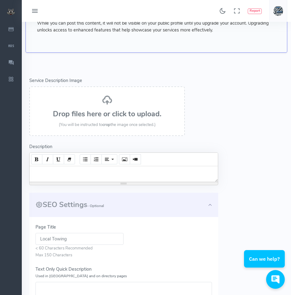
scroll to position [62, 0]
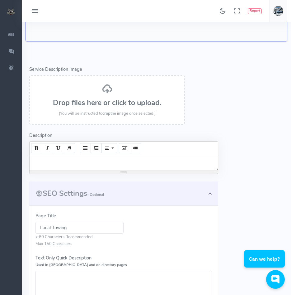
click at [85, 282] on textarea "Text Only Quick Description Used in Meta and on directory pages" at bounding box center [124, 289] width 177 height 39
paste textarea "Short-distance towing for cars, SUVs & pickups in Portland, Beaverton, Tigard &…"
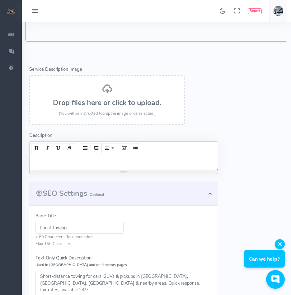
type textarea "Short-distance towing for cars, SUVs & pickups in Portland, Beaverton, Tigard &…"
click at [101, 167] on div at bounding box center [124, 163] width 189 height 16
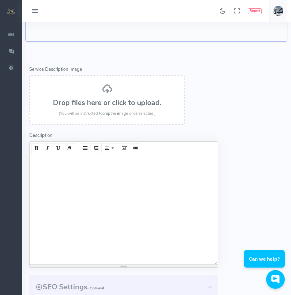
paste div
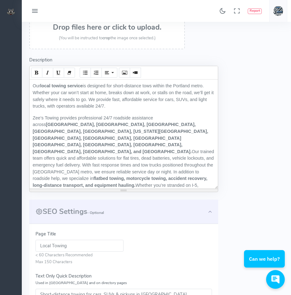
scroll to position [156, 0]
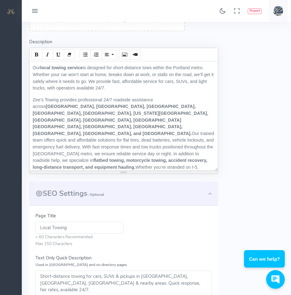
drag, startPoint x: 73, startPoint y: 229, endPoint x: 0, endPoint y: 221, distance: 72.7
click at [2, 221] on div "Found 17 results Analytics Report" at bounding box center [145, 166] width 291 height 645
paste input "in Portland & Surrounding Areas – Fast, Affordable 24/7 Service"
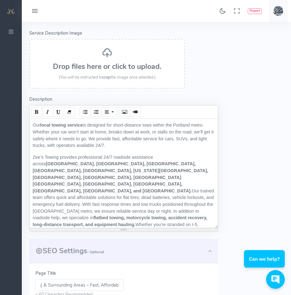
scroll to position [62, 0]
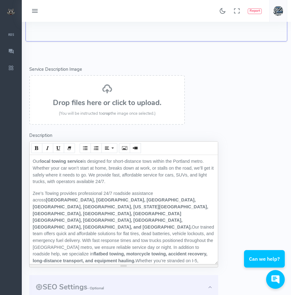
type input "Local Towing in Portland & Surrounding Areas – Fast, Affordable 24/7 Service"
click at [101, 107] on h3 "Drop files here or click to upload." at bounding box center [107, 103] width 142 height 8
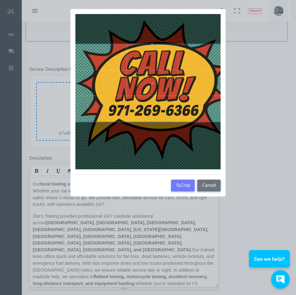
click at [162, 94] on div at bounding box center [152, 83] width 155 height 78
click at [185, 186] on button "Crop" at bounding box center [183, 185] width 24 height 12
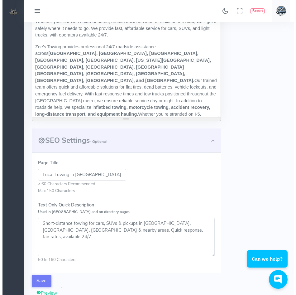
scroll to position [280, 0]
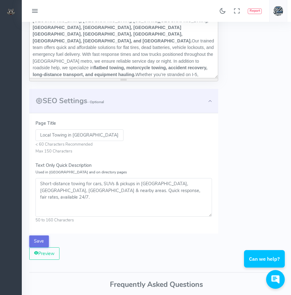
click at [35, 241] on button "Save" at bounding box center [39, 241] width 20 height 12
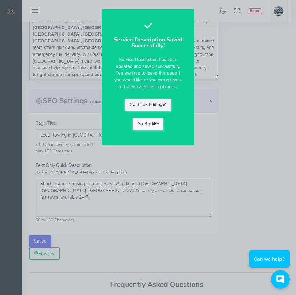
click at [143, 123] on link "Go Back" at bounding box center [148, 124] width 31 height 12
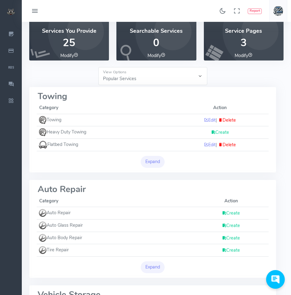
scroll to position [31, 0]
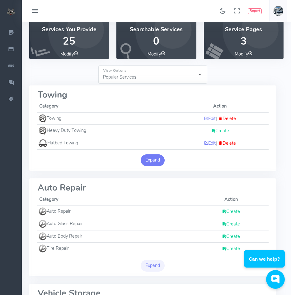
click at [148, 156] on button "Expand" at bounding box center [153, 160] width 24 height 12
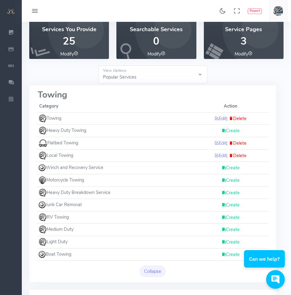
click at [227, 168] on link "Create" at bounding box center [231, 168] width 18 height 6
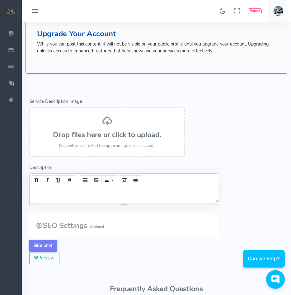
scroll to position [31, 0]
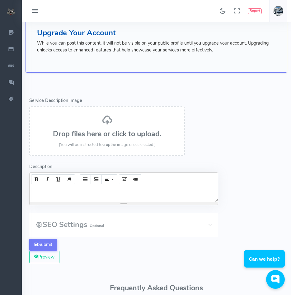
click at [109, 136] on h3 "Drop files here or click to upload." at bounding box center [107, 134] width 142 height 8
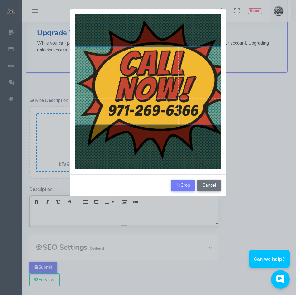
click at [163, 123] on div at bounding box center [152, 86] width 155 height 78
click at [180, 184] on button "Crop" at bounding box center [183, 185] width 24 height 12
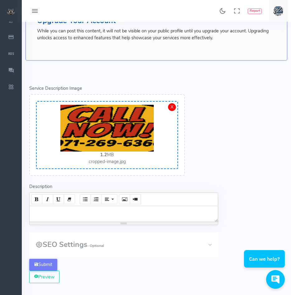
scroll to position [93, 0]
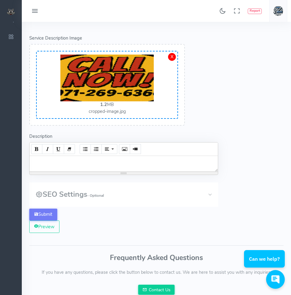
click at [217, 194] on button "SEO Settings - Optional" at bounding box center [123, 194] width 189 height 24
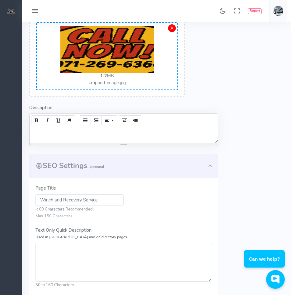
scroll to position [125, 0]
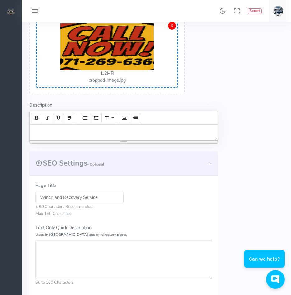
drag, startPoint x: 104, startPoint y: 198, endPoint x: -2, endPoint y: 195, distance: 105.7
click at [0, 195] on html "Found 17 results Analytics Report How can I help you?" at bounding box center [145, 197] width 291 height 645
paste input "& Recovery Service in Portland & Surrounding Areas – 24/7 Vehicle Extraction"
type input "Winch & Recovery Service in Portland & Surrounding Areas – 24/7 Vehicle Extract…"
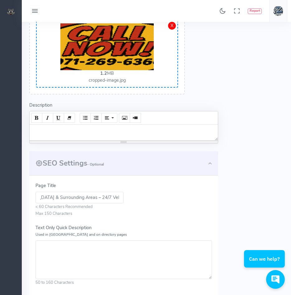
scroll to position [0, 0]
click at [49, 259] on textarea "Text Only Quick Description Used in Meta and on directory pages" at bounding box center [124, 259] width 177 height 39
paste textarea "Safe winch-outs and accident recovery for stuck vehicles in Portland, Troutdale…"
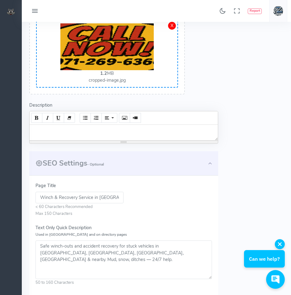
type textarea "Safe winch-outs and accident recovery for stuck vehicles in Portland, Troutdale…"
click at [82, 135] on div at bounding box center [124, 133] width 189 height 16
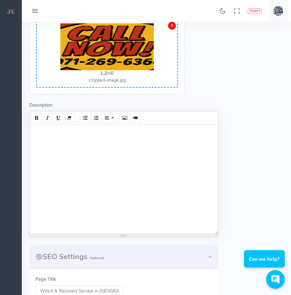
paste div
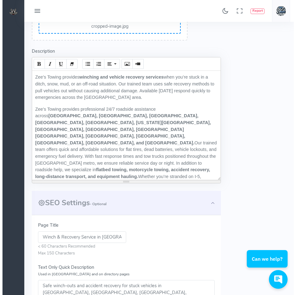
scroll to position [312, 0]
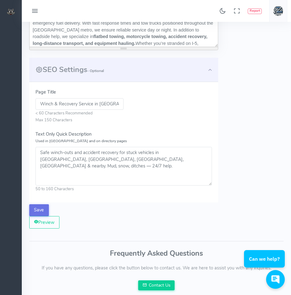
click at [39, 208] on button "Save" at bounding box center [39, 210] width 20 height 12
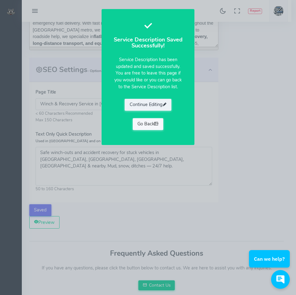
click at [145, 124] on link "Go Back" at bounding box center [148, 124] width 31 height 12
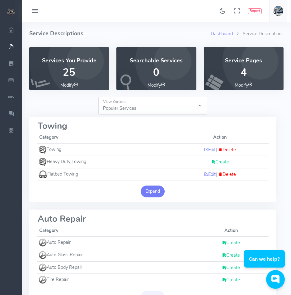
click at [155, 189] on button "Expand" at bounding box center [153, 191] width 24 height 12
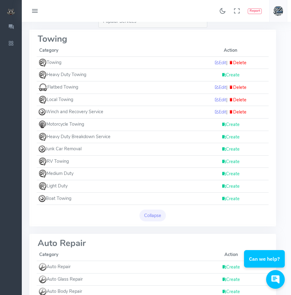
scroll to position [93, 0]
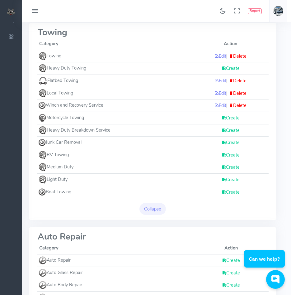
click at [231, 117] on link "Create" at bounding box center [231, 118] width 18 height 6
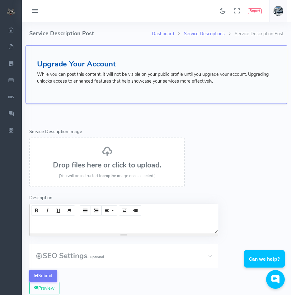
click at [113, 161] on h3 "Drop files here or click to upload." at bounding box center [107, 165] width 142 height 8
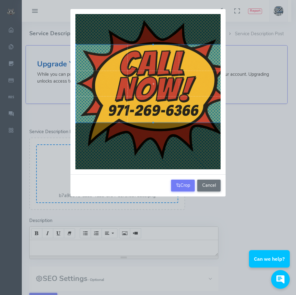
click at [172, 104] on div at bounding box center [153, 84] width 155 height 78
click at [181, 187] on button "Crop" at bounding box center [183, 185] width 24 height 12
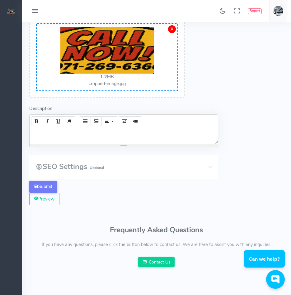
scroll to position [125, 0]
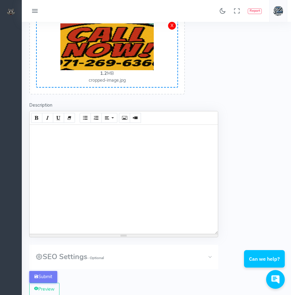
click at [101, 137] on div at bounding box center [124, 179] width 189 height 109
paste div
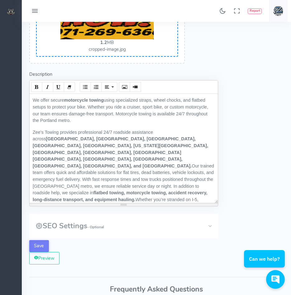
scroll to position [187, 0]
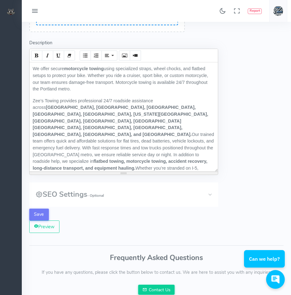
click at [198, 192] on button "SEO Settings - Optional" at bounding box center [123, 194] width 189 height 24
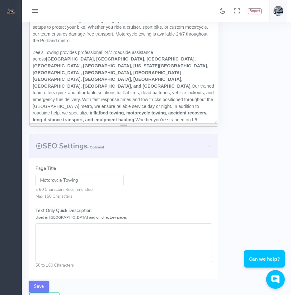
scroll to position [249, 0]
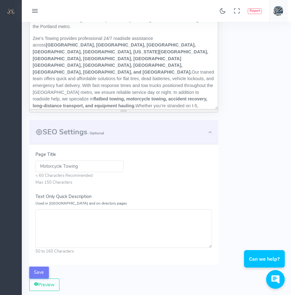
click at [58, 227] on textarea "Text Only Quick Description Used in Meta and on directory pages" at bounding box center [124, 228] width 177 height 39
paste textarea "Secure motorcycle towing for cruisers, sport bikes & customs in Portland, Beave…"
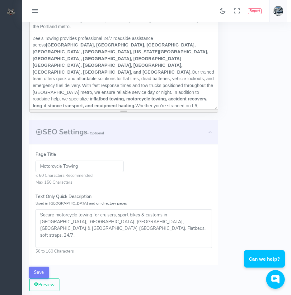
type textarea "Secure motorcycle towing for cruisers, sport bikes & customs in Portland, Beave…"
drag, startPoint x: 85, startPoint y: 169, endPoint x: 0, endPoint y: 171, distance: 84.8
click at [2, 172] on div "Found 17 results Analytics Report" at bounding box center [145, 73] width 291 height 645
paste input "in Portland & Surrounding Areas – 24/7 Secure Transport"
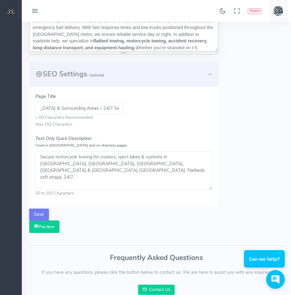
scroll to position [312, 0]
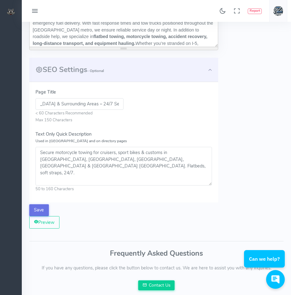
type input "Motorcycle Towing in Portland & Surrounding Areas – 24/7 Secure Transport"
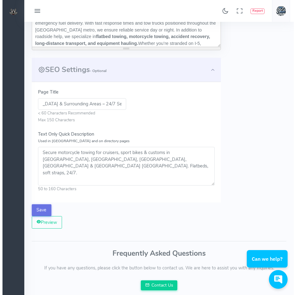
scroll to position [0, 0]
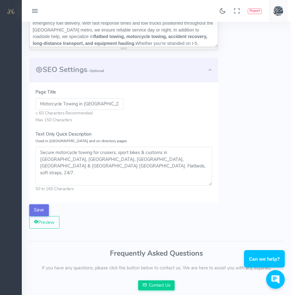
click at [42, 209] on button "Save" at bounding box center [39, 210] width 20 height 12
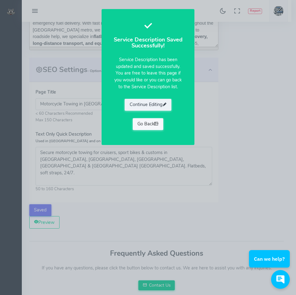
click at [148, 122] on link "Go Back" at bounding box center [148, 124] width 31 height 12
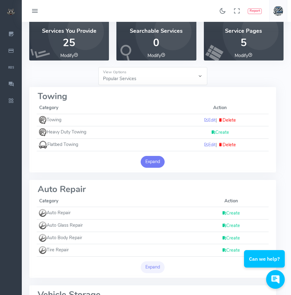
scroll to position [31, 0]
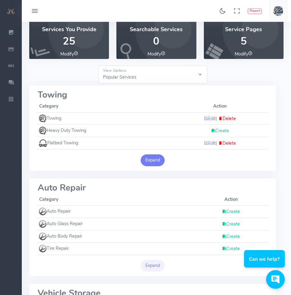
click at [149, 155] on button "Expand" at bounding box center [153, 160] width 24 height 12
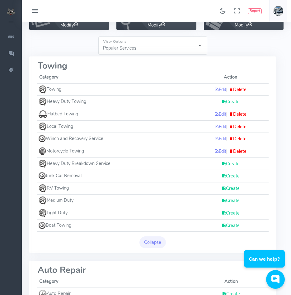
scroll to position [62, 0]
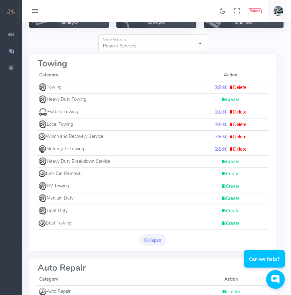
click at [232, 199] on link "Create" at bounding box center [231, 198] width 18 height 6
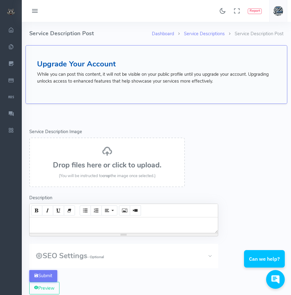
click at [93, 173] on span "(You will be instructed to crop the image once selected.)" at bounding box center [107, 176] width 97 height 6
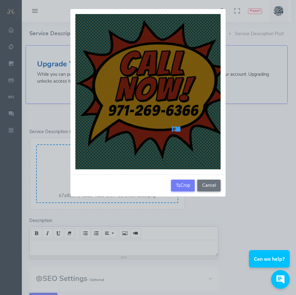
click at [176, 126] on div at bounding box center [147, 91] width 145 height 155
click at [208, 181] on button "Cancel" at bounding box center [208, 185] width 23 height 12
click at [87, 22] on div at bounding box center [147, 91] width 145 height 155
click at [92, 25] on div at bounding box center [147, 91] width 145 height 155
click at [102, 34] on div at bounding box center [147, 91] width 145 height 155
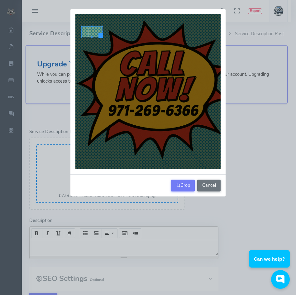
click at [99, 31] on div at bounding box center [92, 31] width 21 height 10
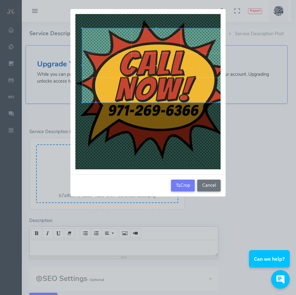
click at [275, 190] on div "Crop Cancel" at bounding box center [148, 147] width 296 height 295
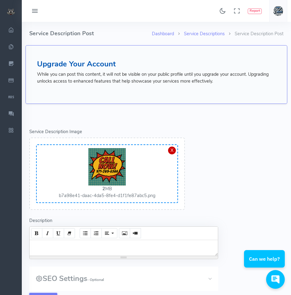
click at [173, 151] on div "X" at bounding box center [172, 150] width 8 height 8
click at [172, 148] on div "X" at bounding box center [172, 150] width 8 height 8
click at [182, 174] on div "Drop files here or click to upload. (You will be instructed to crop the image o…" at bounding box center [107, 173] width 156 height 72
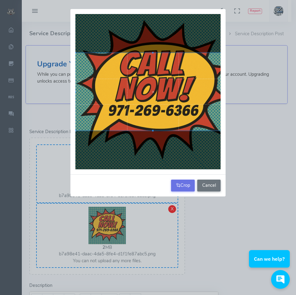
click at [183, 183] on button "Crop" at bounding box center [183, 185] width 24 height 12
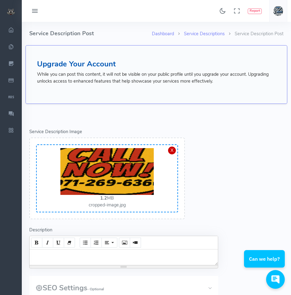
click at [173, 148] on div "X" at bounding box center [172, 150] width 8 height 8
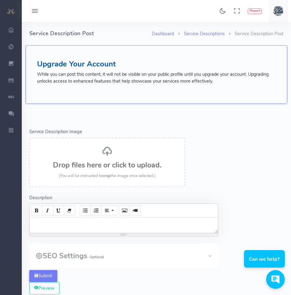
click at [126, 165] on h3 "Drop files here or click to upload." at bounding box center [107, 165] width 142 height 8
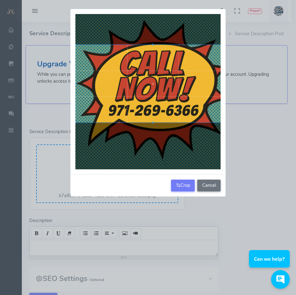
click at [179, 117] on div at bounding box center [152, 84] width 155 height 78
click at [187, 184] on button "Crop" at bounding box center [183, 185] width 24 height 12
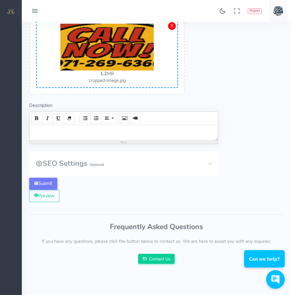
scroll to position [125, 0]
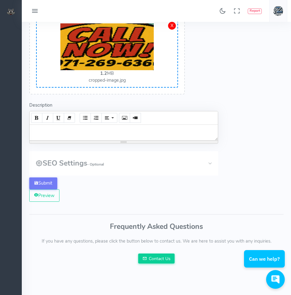
click at [196, 168] on button "SEO Settings - Optional" at bounding box center [123, 163] width 189 height 24
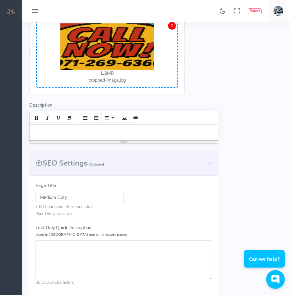
drag, startPoint x: 76, startPoint y: 197, endPoint x: 18, endPoint y: 194, distance: 57.4
click at [21, 195] on div "Found 17 results Analytics Report" at bounding box center [145, 197] width 291 height 645
paste input "Towing in Portland & Surrounding Areas – Vans, Pickups & Light Commercial"
type input "Medium Duty Towing in Portland & Surrounding Areas – Vans, Pickups & Light Comm…"
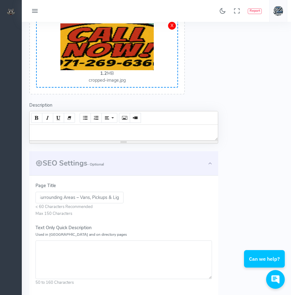
scroll to position [0, 0]
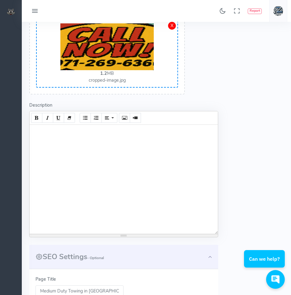
click at [57, 137] on div at bounding box center [124, 179] width 189 height 109
paste div
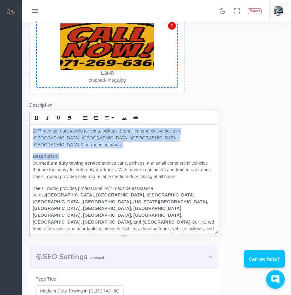
drag, startPoint x: 63, startPoint y: 149, endPoint x: 22, endPoint y: 125, distance: 47.2
click at [22, 125] on div "Dashboard Service Descriptions Service Description Post Service Description Pos…" at bounding box center [157, 208] width 270 height 623
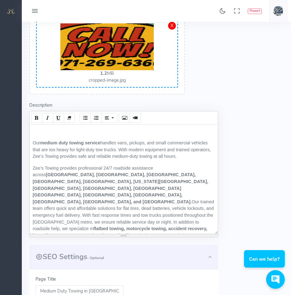
click at [33, 142] on p "Our medium duty towing service handles vans, pickups, and small commercial vehi…" at bounding box center [124, 150] width 182 height 20
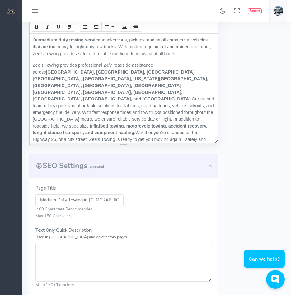
scroll to position [218, 0]
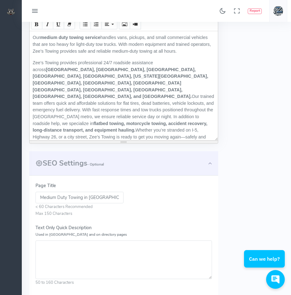
click at [102, 259] on textarea "Text Only Quick Description Used in Meta and on directory pages" at bounding box center [124, 259] width 177 height 39
paste textarea "24/7 medium-duty towing for vans, pickups & small commercial vehicles in Portla…"
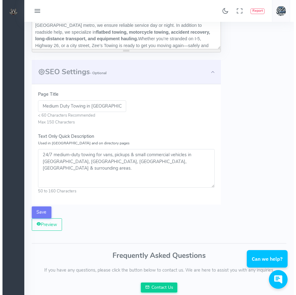
scroll to position [312, 0]
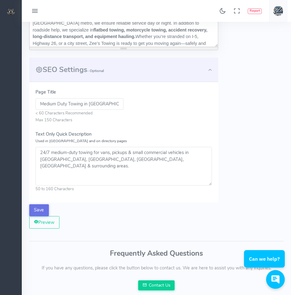
type textarea "24/7 medium-duty towing for vans, pickups & small commercial vehicles in Portla…"
click at [36, 207] on button "Save" at bounding box center [39, 210] width 20 height 12
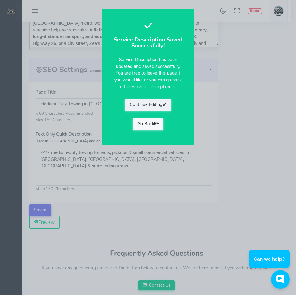
click at [145, 121] on link "Go Back" at bounding box center [148, 124] width 31 height 12
click at [143, 124] on link "Go Back" at bounding box center [148, 124] width 31 height 12
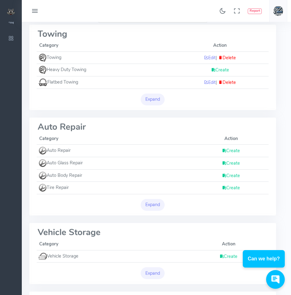
scroll to position [93, 0]
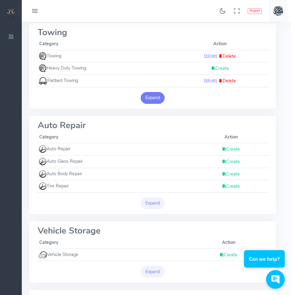
click at [147, 96] on button "Expand" at bounding box center [153, 98] width 24 height 12
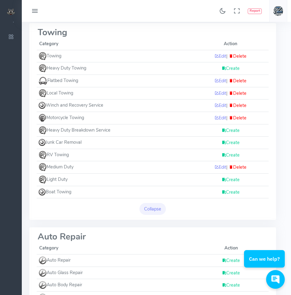
click at [229, 180] on link "Create" at bounding box center [231, 179] width 18 height 6
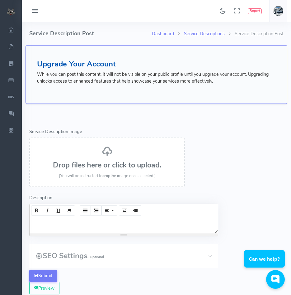
click at [117, 161] on h3 "Drop files here or click to upload." at bounding box center [107, 165] width 142 height 8
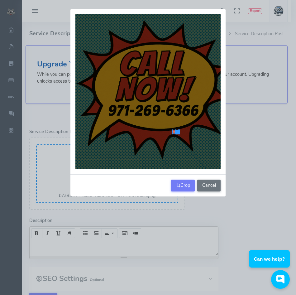
click at [173, 130] on div at bounding box center [147, 91] width 145 height 155
click at [215, 188] on button "Cancel" at bounding box center [208, 185] width 23 height 12
click at [213, 187] on button "Cancel" at bounding box center [208, 185] width 23 height 12
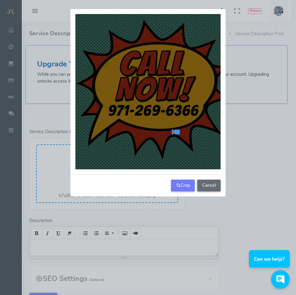
click at [213, 187] on button "Cancel" at bounding box center [208, 185] width 23 height 12
click at [210, 187] on button "Cancel" at bounding box center [208, 185] width 23 height 12
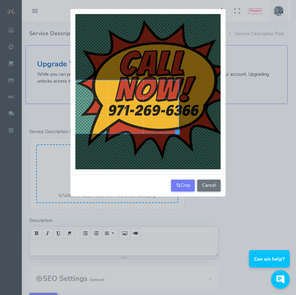
click at [70, 17] on div at bounding box center [147, 91] width 155 height 165
click at [190, 134] on div at bounding box center [147, 91] width 145 height 155
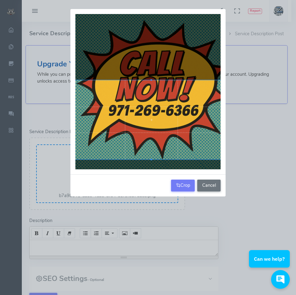
click at [244, 168] on div "Crop Cancel" at bounding box center [148, 147] width 296 height 295
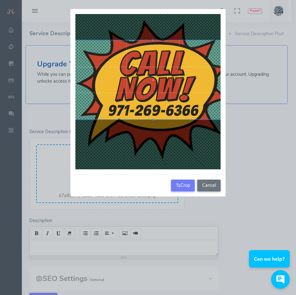
click at [170, 81] on div at bounding box center [153, 79] width 158 height 79
click at [184, 183] on button "Crop" at bounding box center [183, 185] width 24 height 12
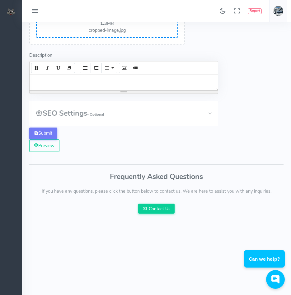
scroll to position [156, 0]
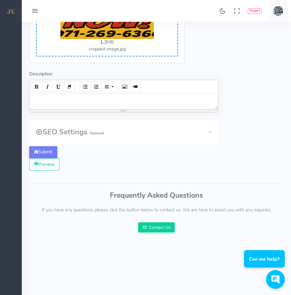
click at [207, 137] on button "SEO Settings - Optional" at bounding box center [123, 132] width 189 height 24
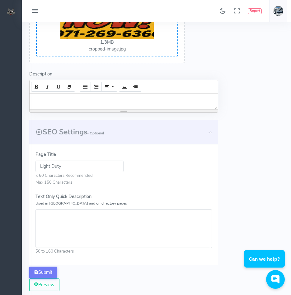
click at [86, 166] on input "Light Duty" at bounding box center [80, 166] width 88 height 12
click at [86, 165] on input "Light Duty" at bounding box center [80, 166] width 88 height 12
paste input "ight Duty Towing in Portland & Surrounding Areas – Cars & SUVs, 24/7"
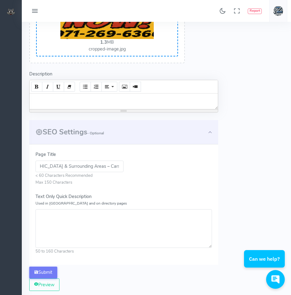
type input "ight Duty Towing in Portland & Surrounding Areas – Cars & SUVs, 24/7"
click at [101, 228] on textarea "Text Only Quick Description Used in Meta and on directory pages" at bounding box center [124, 228] width 177 height 39
paste textarea "Reliable light-duty towing for passenger cars, crossovers & SUVs in Portland, G…"
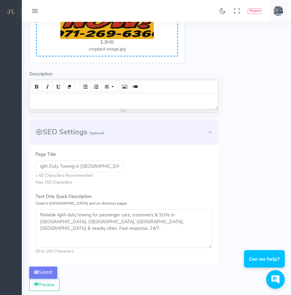
type textarea "Reliable light-duty towing for passenger cars, crossovers & SUVs in Portland, G…"
click at [137, 104] on div at bounding box center [124, 101] width 189 height 16
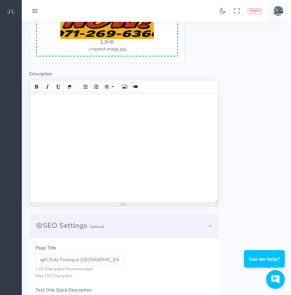
paste div
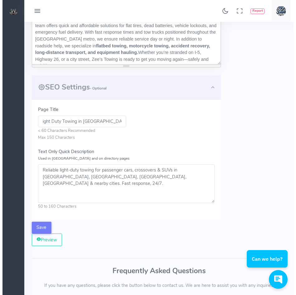
scroll to position [350, 0]
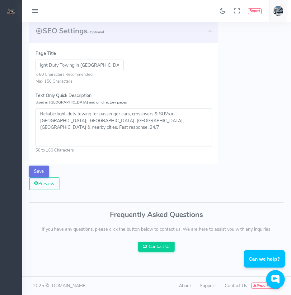
click at [34, 168] on button "Save" at bounding box center [39, 171] width 20 height 12
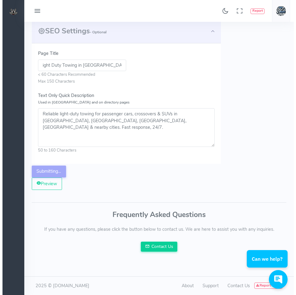
scroll to position [0, 0]
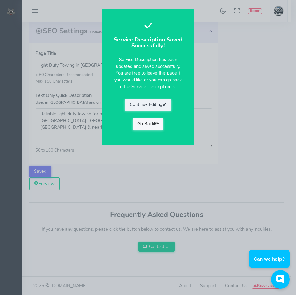
click at [140, 122] on link "Go Back" at bounding box center [148, 124] width 31 height 12
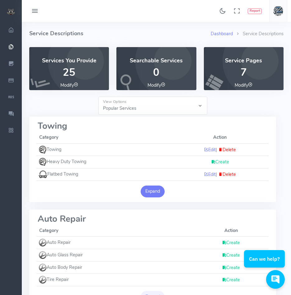
click at [148, 190] on button "Expand" at bounding box center [153, 191] width 24 height 12
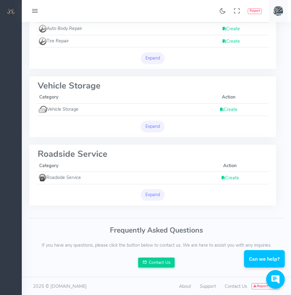
scroll to position [350, 0]
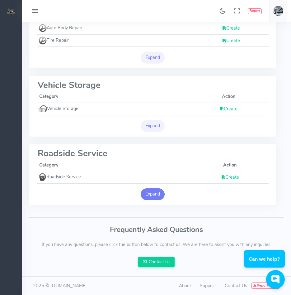
click at [152, 198] on button "Expand" at bounding box center [153, 194] width 24 height 12
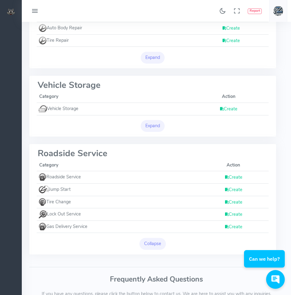
click at [239, 177] on link "Create" at bounding box center [234, 177] width 18 height 6
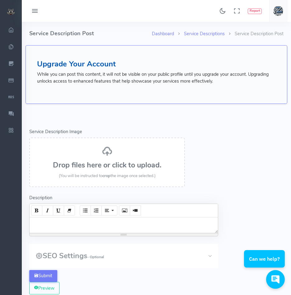
click at [114, 167] on h3 "Drop files here or click to upload." at bounding box center [107, 165] width 142 height 8
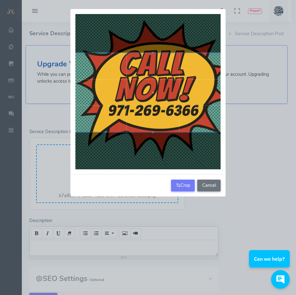
click at [152, 135] on div at bounding box center [147, 91] width 145 height 155
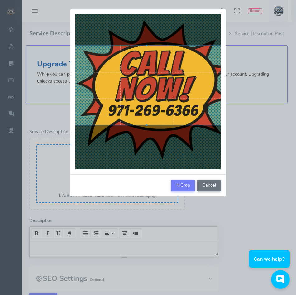
click at [146, 86] on div at bounding box center [147, 85] width 158 height 79
click at [187, 185] on button "Crop" at bounding box center [183, 185] width 24 height 12
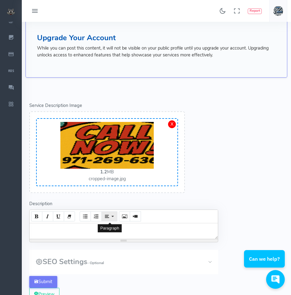
scroll to position [93, 0]
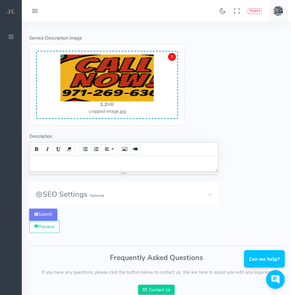
click at [214, 195] on button "SEO Settings - Optional" at bounding box center [123, 194] width 189 height 24
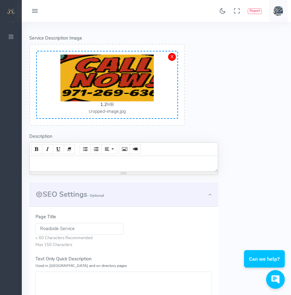
drag, startPoint x: 87, startPoint y: 230, endPoint x: 0, endPoint y: 228, distance: 87.0
click at [4, 229] on div "Found 17 results Analytics Report" at bounding box center [145, 229] width 291 height 645
paste input "in Portland & Surrounding Areas – 24/7 Jump Starts, Tire Changes, Lockouts & Fu…"
type input "Roadside Service in Portland & Surrounding Areas – 24/7 Jump Starts, Tire Chang…"
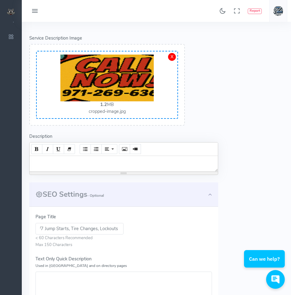
scroll to position [0, 0]
click at [92, 163] on div at bounding box center [124, 164] width 189 height 16
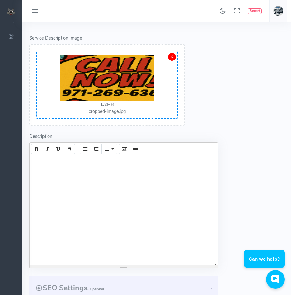
paste div
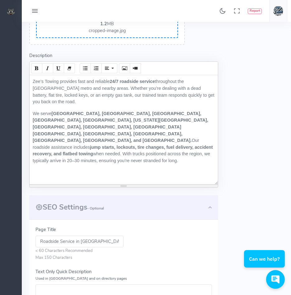
scroll to position [218, 0]
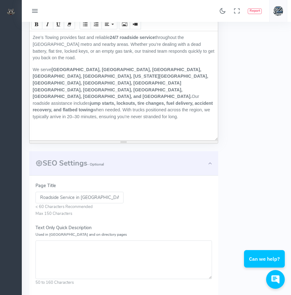
click at [56, 247] on textarea "Text Only Quick Description Used in Meta and on directory pages" at bounding box center [124, 259] width 177 height 39
paste textarea "24/7 roadside service in Portland, Beaverton, Tigard & nearby. Zee’s Towing pro…"
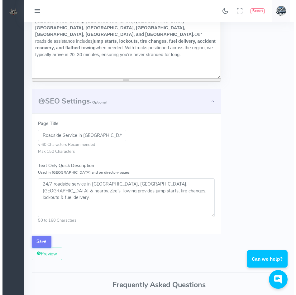
scroll to position [280, 0]
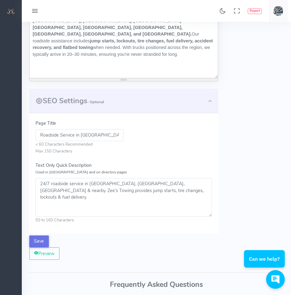
type textarea "24/7 roadside service in Portland, Beaverton, Tigard & nearby. Zee’s Towing pro…"
click at [36, 238] on button "Save" at bounding box center [39, 241] width 20 height 12
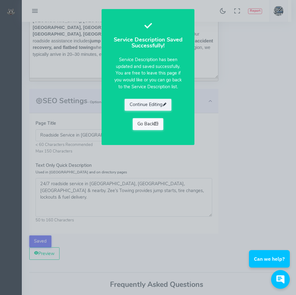
click at [143, 126] on link "Go Back" at bounding box center [148, 124] width 31 height 12
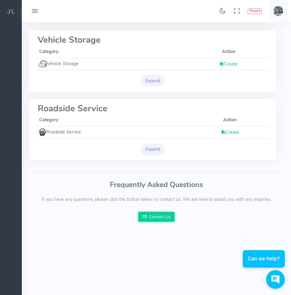
scroll to position [312, 0]
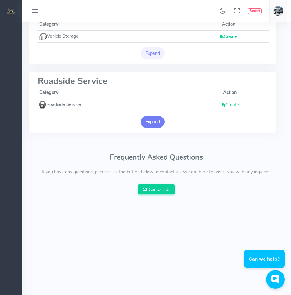
click at [148, 123] on button "Expand" at bounding box center [153, 122] width 24 height 12
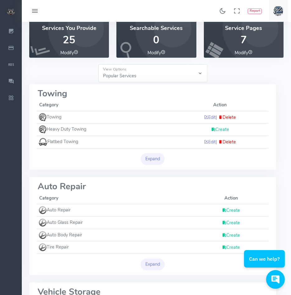
scroll to position [0, 0]
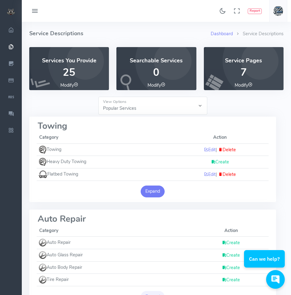
click at [154, 193] on button "Expand" at bounding box center [153, 191] width 24 height 12
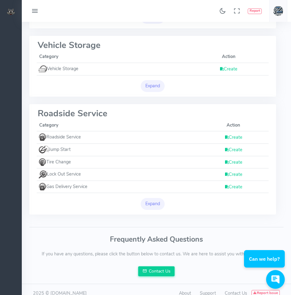
scroll to position [398, 0]
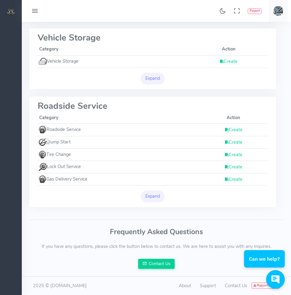
click at [238, 129] on link "Create" at bounding box center [234, 130] width 18 height 6
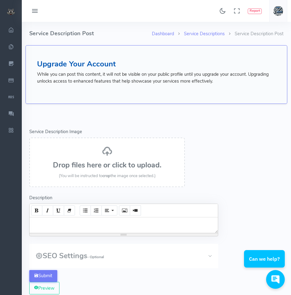
click at [101, 162] on h3 "Drop files here or click to upload." at bounding box center [107, 165] width 142 height 8
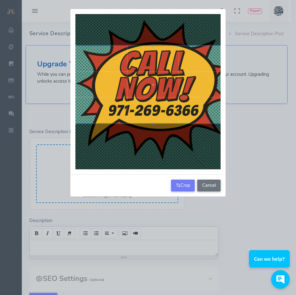
click at [194, 106] on div at bounding box center [152, 85] width 155 height 78
click at [190, 185] on button "Crop" at bounding box center [183, 185] width 24 height 12
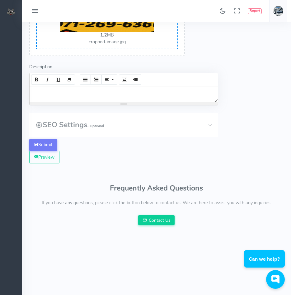
scroll to position [187, 0]
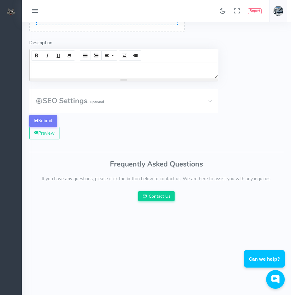
click at [211, 98] on button "SEO Settings - Optional" at bounding box center [123, 101] width 189 height 24
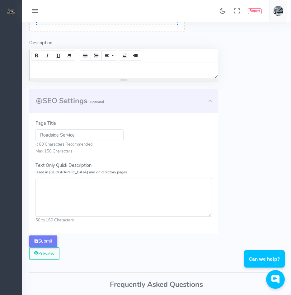
drag, startPoint x: 82, startPoint y: 137, endPoint x: -2, endPoint y: 122, distance: 85.3
click at [0, 122] on html "Found 17 results Analytics Report How can I help you?" at bounding box center [145, 135] width 291 height 645
paste input "24/7 roadside service in Portland, Beaverton, Tigard & nearby. Zee’s Towing pro…"
type input "24/7 roadside service in Portland, Beaverton, Tigard & nearby. Zee’s Towing pro…"
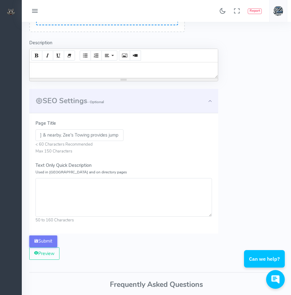
scroll to position [0, 0]
click at [101, 187] on textarea "Text Only Quick Description Used in Meta and on directory pages" at bounding box center [124, 197] width 177 height 39
paste textarea "Zee’s Towing provides fast and reliable 24/7 roadside service throughout the Po…"
type textarea "Zee’s Towing provides fast and reliable 24/7 roadside service throughout the Po…"
click at [84, 66] on div at bounding box center [124, 70] width 189 height 16
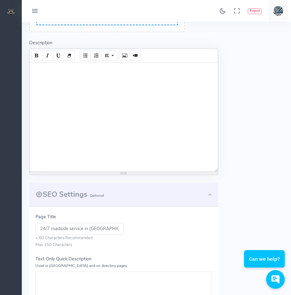
paste div
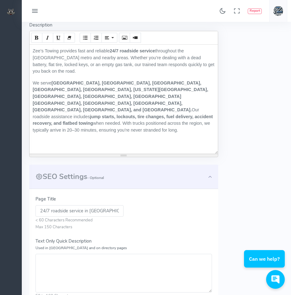
scroll to position [249, 0]
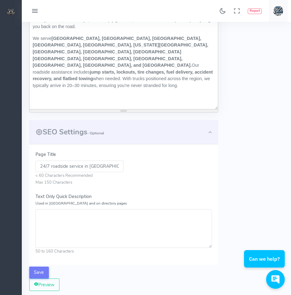
click at [79, 217] on textarea "Text Only Quick Description Used in Meta and on directory pages" at bounding box center [124, 228] width 177 height 39
paste textarea "24/7 roadside service in Portland, Beaverton, Tigard & nearby. Zee’s Towing pro…"
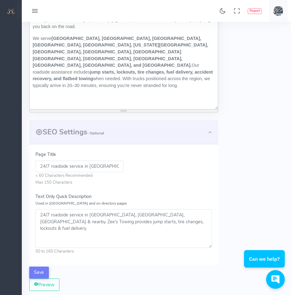
type textarea "24/7 roadside service in Portland, Beaverton, Tigard & nearby. Zee’s Towing pro…"
click at [74, 169] on input "24/7 roadside service in Portland, Beaverton, Tigard & nearby. Zee’s Towing pro…" at bounding box center [80, 166] width 88 height 12
paste input "Roadside Service in Portland & Surrounding Areas – 24/7 Jump Starts, Tire Chang…"
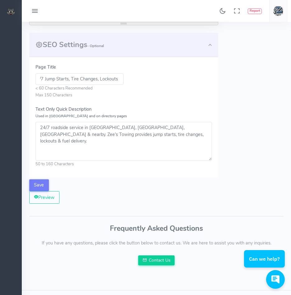
scroll to position [343, 0]
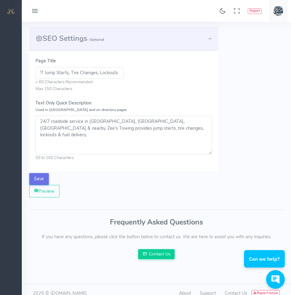
type input "Roadside Service in Portland & Surrounding Areas – 24/7 Jump Starts, Tire Chang…"
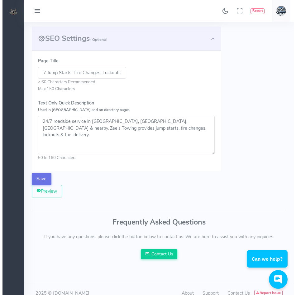
scroll to position [0, 0]
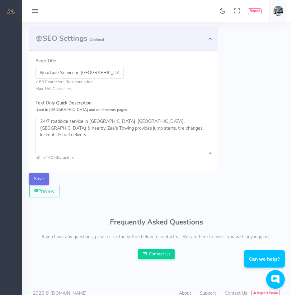
click at [35, 176] on button "Save" at bounding box center [39, 179] width 20 height 12
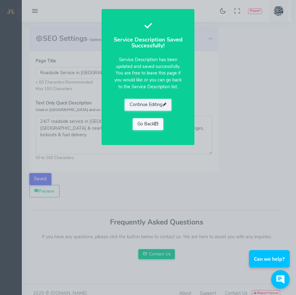
click at [141, 122] on link "Go Back" at bounding box center [148, 124] width 31 height 12
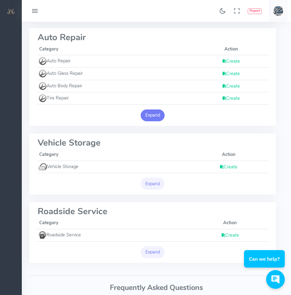
scroll to position [280, 0]
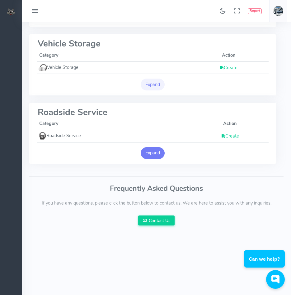
click at [160, 154] on button "Expand" at bounding box center [153, 153] width 24 height 12
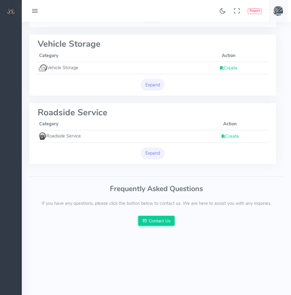
scroll to position [280, 0]
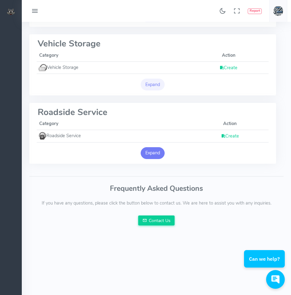
click at [148, 151] on button "Expand" at bounding box center [153, 153] width 24 height 12
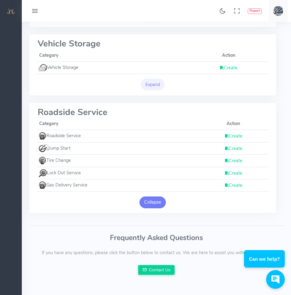
click at [157, 203] on button "Collapse" at bounding box center [153, 202] width 27 height 12
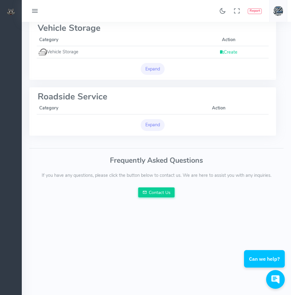
scroll to position [312, 0]
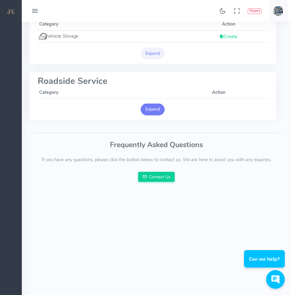
click at [150, 110] on button "Expand" at bounding box center [153, 109] width 24 height 12
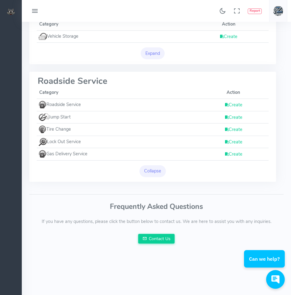
click at [241, 156] on link "Create" at bounding box center [234, 154] width 18 height 6
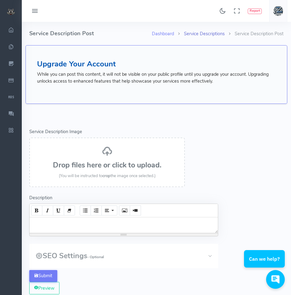
click at [210, 31] on link "Service Descriptions" at bounding box center [204, 34] width 41 height 6
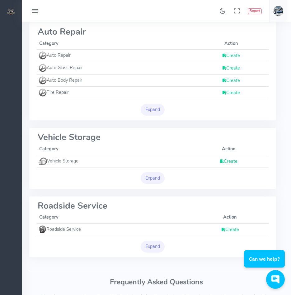
scroll to position [350, 0]
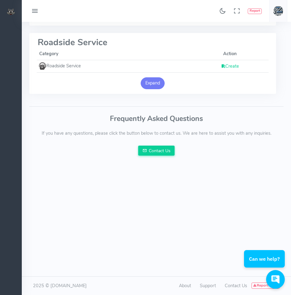
click at [149, 83] on button "Expand" at bounding box center [153, 83] width 24 height 12
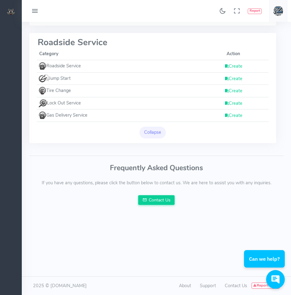
click at [234, 79] on link "Create" at bounding box center [234, 78] width 18 height 6
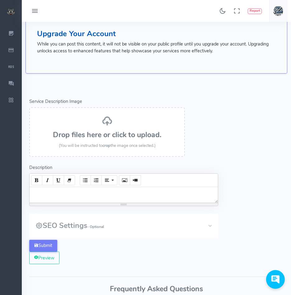
scroll to position [31, 0]
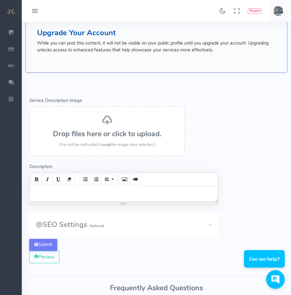
click at [102, 122] on div "Drop files here or click to upload. (You will be instructed to crop the image o…" at bounding box center [107, 131] width 142 height 34
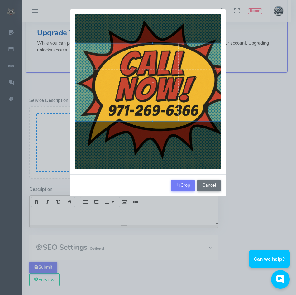
click at [180, 116] on div at bounding box center [152, 83] width 155 height 78
click at [182, 185] on button "Crop" at bounding box center [183, 185] width 24 height 12
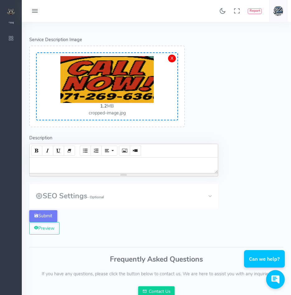
scroll to position [93, 0]
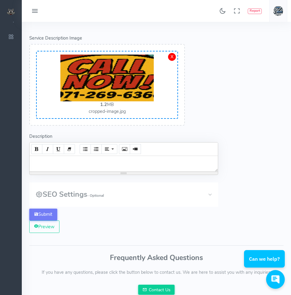
click at [211, 197] on button "SEO Settings - Optional" at bounding box center [123, 194] width 189 height 24
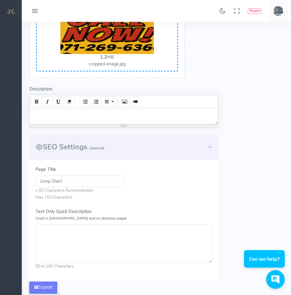
scroll to position [156, 0]
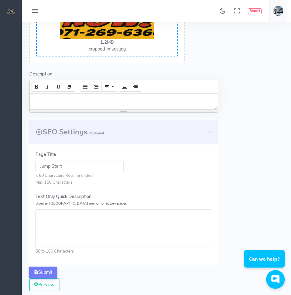
click at [72, 168] on input "Jump Start" at bounding box center [80, 166] width 88 height 12
paste input "Dead battery? Zee’s Towing provides 24/7 jump start service in Portland, Beaver…"
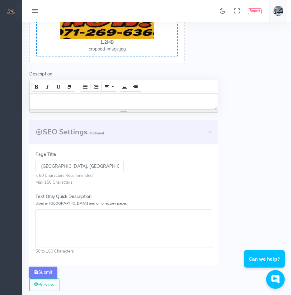
type input "Dead battery? Zee’s Towing provides 24/7 jump start service in Portland, Beaver…"
click at [75, 108] on div at bounding box center [124, 101] width 189 height 16
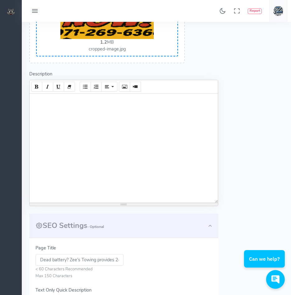
paste div
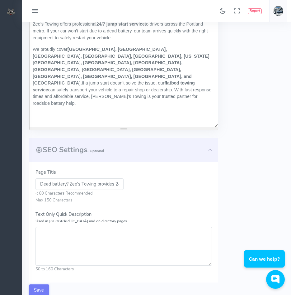
scroll to position [280, 0]
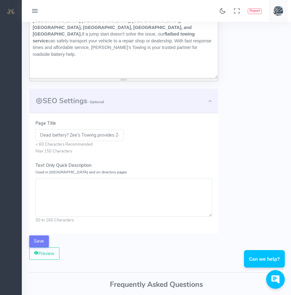
click at [79, 195] on textarea "Text Only Quick Description Used in Meta and on directory pages" at bounding box center [124, 197] width 177 height 39
paste textarea "Dead battery? Zee’s Towing provides 24/7 jump start service in Portland, Beaver…"
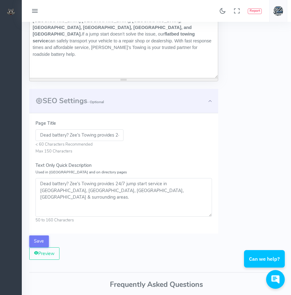
type textarea "Dead battery? Zee’s Towing provides 24/7 jump start service in Portland, Beaver…"
click at [41, 134] on input "Dead battery? Zee’s Towing provides 24/7 jump start service in Portland, Beaver…" at bounding box center [80, 135] width 88 height 12
paste input "Jump Start Service in Portland & Surrounding Areas – 24/7 Dead Battery Roadside…"
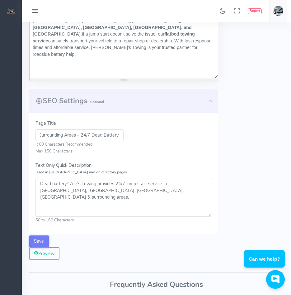
scroll to position [0, 0]
drag, startPoint x: 117, startPoint y: 136, endPoint x: 17, endPoint y: 138, distance: 99.4
click at [17, 138] on div "Found 17 results Analytics Report" at bounding box center [145, 42] width 291 height 645
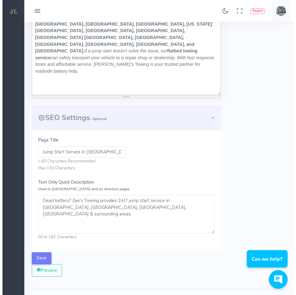
scroll to position [280, 0]
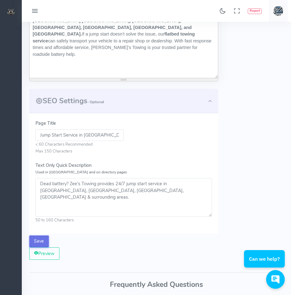
type input "Jump Start Service in Portland & Surrounding Areas – 24/7 Dead Battery Roadside…"
click at [41, 243] on button "Save" at bounding box center [39, 241] width 20 height 12
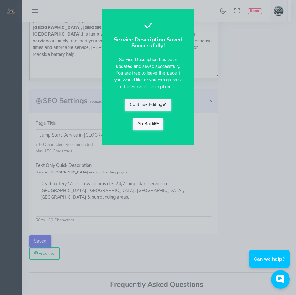
click at [144, 126] on link "Go Back" at bounding box center [148, 124] width 31 height 12
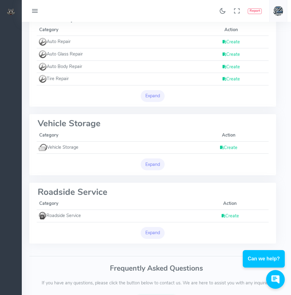
scroll to position [249, 0]
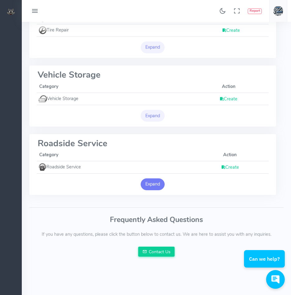
click at [155, 184] on button "Expand" at bounding box center [153, 184] width 24 height 12
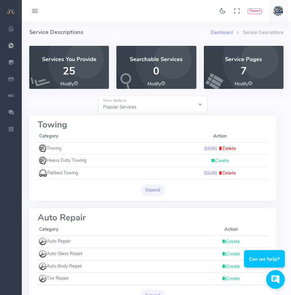
scroll to position [0, 0]
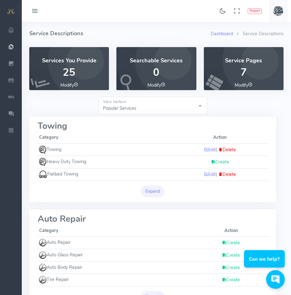
click at [77, 85] on icon at bounding box center [76, 84] width 4 height 4
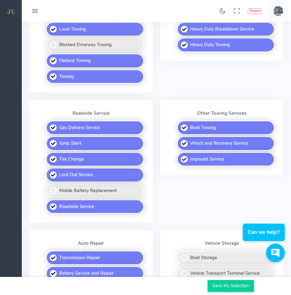
scroll to position [256, 0]
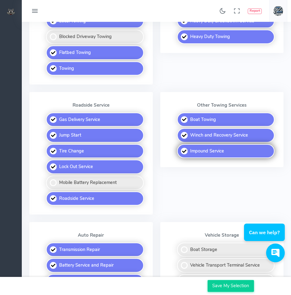
click at [212, 152] on label "Impound Service" at bounding box center [226, 151] width 98 height 14
click at [180, 148] on input "Impound Service" at bounding box center [178, 146] width 4 height 4
checkbox input "false"
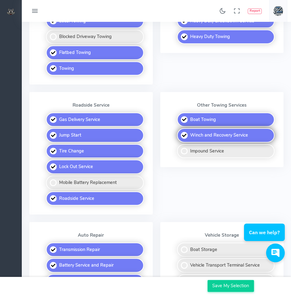
click at [207, 136] on label "Winch and Recovery Service" at bounding box center [226, 135] width 98 height 14
click at [180, 132] on input "Winch and Recovery Service" at bounding box center [178, 130] width 4 height 4
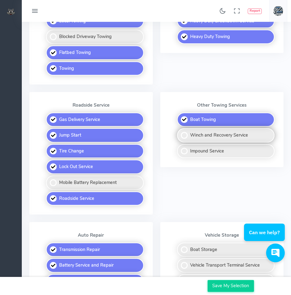
click at [207, 136] on label "Winch and Recovery Service" at bounding box center [226, 135] width 98 height 14
click at [180, 132] on input "Winch and Recovery Service" at bounding box center [178, 130] width 4 height 4
checkbox input "true"
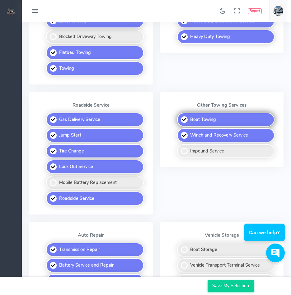
click at [202, 114] on label "Boat Towing" at bounding box center [226, 119] width 98 height 14
click at [180, 114] on input "Boat Towing" at bounding box center [178, 114] width 4 height 4
checkbox input "false"
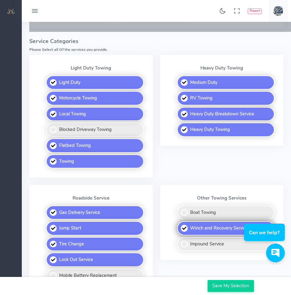
scroll to position [163, 0]
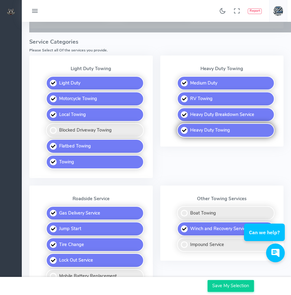
click at [210, 131] on label "Heavy Duty Towing" at bounding box center [226, 130] width 98 height 14
click at [180, 127] on input "Heavy Duty Towing" at bounding box center [178, 125] width 4 height 4
checkbox input "false"
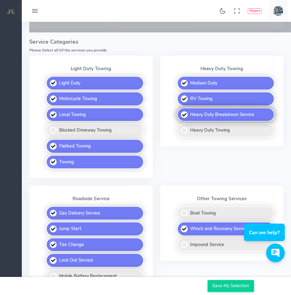
click at [210, 116] on label "Heavy Duty Breakdown Service" at bounding box center [226, 115] width 98 height 14
click at [180, 112] on input "Heavy Duty Breakdown Service" at bounding box center [178, 110] width 4 height 4
checkbox input "false"
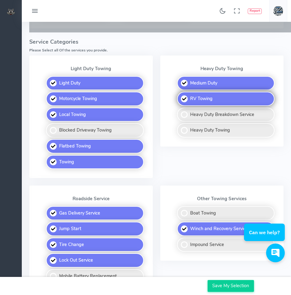
click at [210, 99] on label "RV Towing" at bounding box center [226, 99] width 98 height 14
click at [180, 96] on input "RV Towing" at bounding box center [178, 94] width 4 height 4
checkbox input "false"
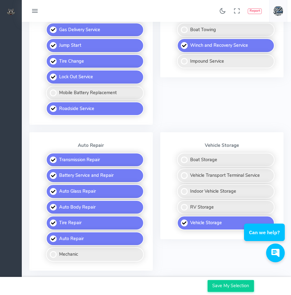
scroll to position [350, 0]
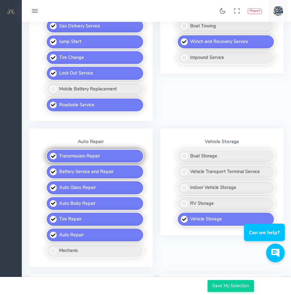
click at [114, 159] on label "Transmission Repair" at bounding box center [95, 156] width 98 height 14
click at [49, 153] on input "Transmission Repair" at bounding box center [47, 151] width 4 height 4
checkbox input "false"
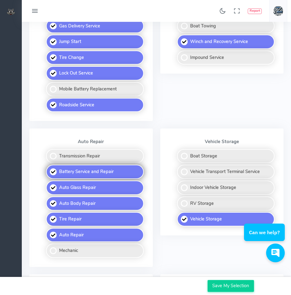
click at [107, 172] on label "Battery Service and Repair" at bounding box center [95, 172] width 98 height 14
click at [49, 169] on input "Battery Service and Repair" at bounding box center [47, 167] width 4 height 4
checkbox input "false"
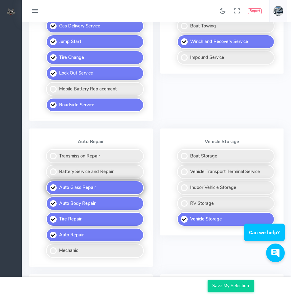
click at [95, 187] on label "Auto Glass Repair" at bounding box center [95, 187] width 98 height 14
click at [49, 184] on input "Auto Glass Repair" at bounding box center [47, 182] width 4 height 4
checkbox input "false"
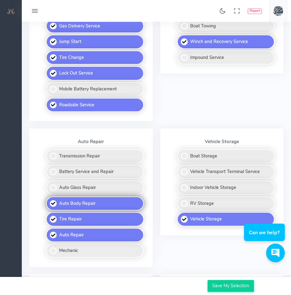
click at [91, 208] on label "Auto Body Repair" at bounding box center [95, 203] width 98 height 14
click at [49, 200] on input "Auto Body Repair" at bounding box center [47, 198] width 4 height 4
checkbox input "false"
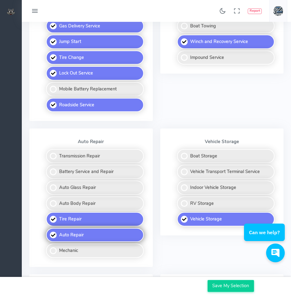
click at [89, 228] on label "Auto Repair" at bounding box center [95, 235] width 98 height 14
click at [49, 228] on input "Auto Repair" at bounding box center [47, 230] width 4 height 4
checkbox input "false"
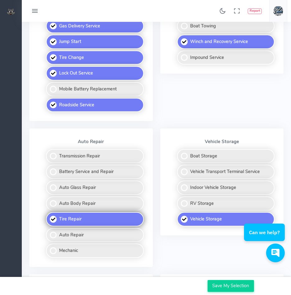
click at [87, 224] on label "Tire Repair" at bounding box center [95, 219] width 98 height 14
click at [49, 216] on input "Tire Repair" at bounding box center [47, 214] width 4 height 4
checkbox input "false"
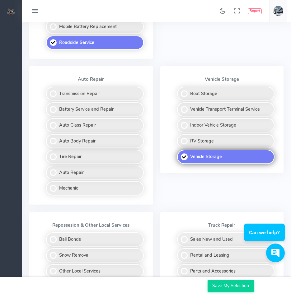
click at [228, 161] on label "Vehicle Storage" at bounding box center [226, 157] width 98 height 14
click at [180, 154] on input "Vehicle Storage" at bounding box center [178, 152] width 4 height 4
checkbox input "false"
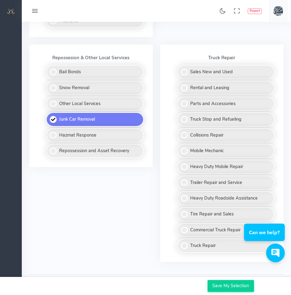
scroll to position [572, 0]
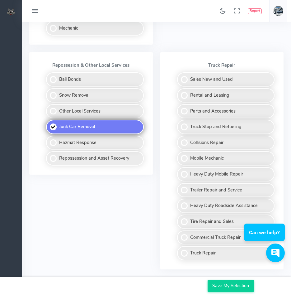
click at [99, 127] on label "Junk Car Removal" at bounding box center [95, 127] width 98 height 14
click at [49, 124] on input "Junk Car Removal" at bounding box center [47, 122] width 4 height 4
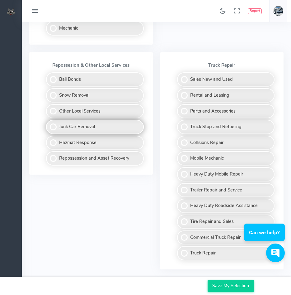
click at [100, 129] on label "Junk Car Removal" at bounding box center [95, 127] width 98 height 14
click at [49, 124] on input "Junk Car Removal" at bounding box center [47, 122] width 4 height 4
checkbox input "true"
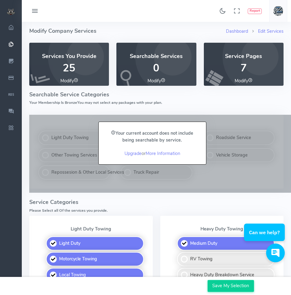
scroll to position [0, 0]
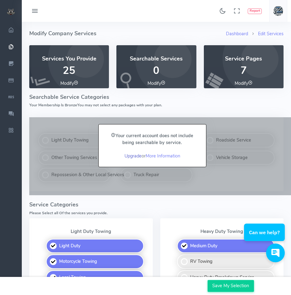
click at [130, 156] on link "Upgrade" at bounding box center [133, 156] width 17 height 6
click at [135, 156] on link "Upgrade" at bounding box center [133, 156] width 17 height 6
click at [135, 155] on link "Upgrade" at bounding box center [133, 156] width 17 height 6
click at [126, 156] on link "Upgrade" at bounding box center [133, 156] width 17 height 6
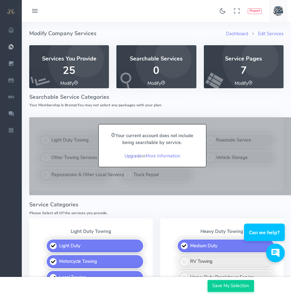
click at [132, 156] on link "Upgrade" at bounding box center [133, 156] width 17 height 6
click at [162, 157] on link "More Information" at bounding box center [163, 156] width 35 height 6
click at [132, 157] on link "Upgrade" at bounding box center [133, 156] width 17 height 6
click at [8, 11] on img at bounding box center [11, 11] width 9 height 7
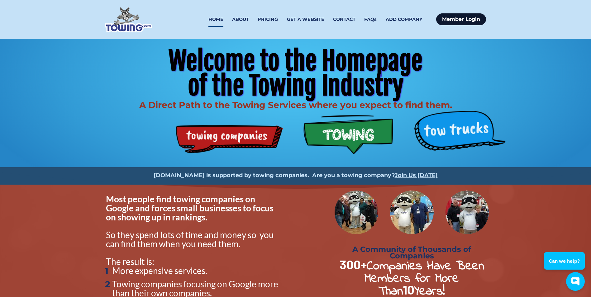
click at [464, 19] on link "Member Login" at bounding box center [461, 19] width 50 height 12
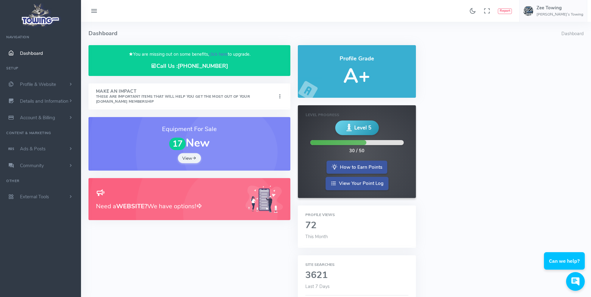
click at [219, 55] on link "click here" at bounding box center [218, 54] width 19 height 6
click at [220, 54] on link "click here" at bounding box center [218, 54] width 19 height 6
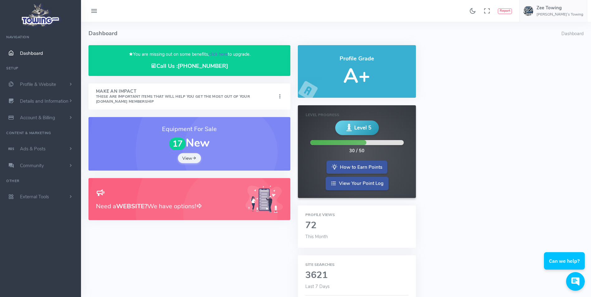
click at [220, 54] on link "click here" at bounding box center [218, 54] width 19 height 6
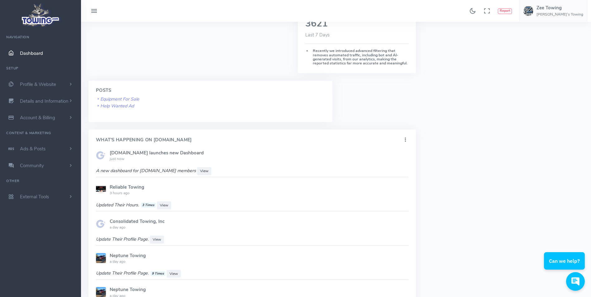
scroll to position [249, 0]
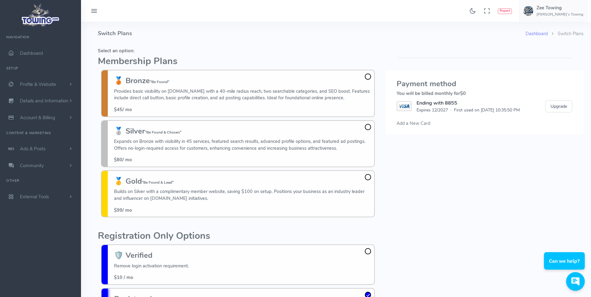
click at [368, 78] on span at bounding box center [368, 77] width 6 height 6
click at [0, 0] on input "🥉 Bronze "Be Found" Provides basic visibility on [DOMAIN_NAME] with a 40-mile r…" at bounding box center [0, 0] width 0 height 0
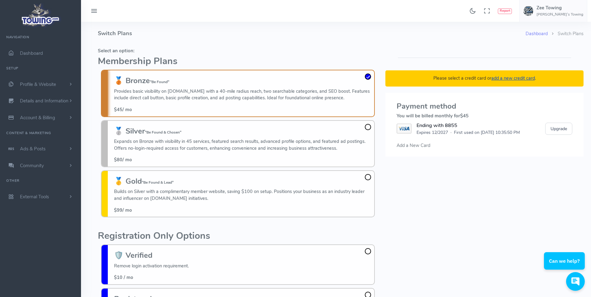
click at [207, 99] on p "Provides basic visibility on [DOMAIN_NAME] with a 40-mile radius reach, two sea…" at bounding box center [242, 94] width 257 height 13
click at [0, 0] on input "🥉 Bronze "Be Found" Provides basic visibility on [DOMAIN_NAME] with a 40-mile r…" at bounding box center [0, 0] width 0 height 0
click at [561, 128] on button "Upgrade" at bounding box center [558, 129] width 27 height 12
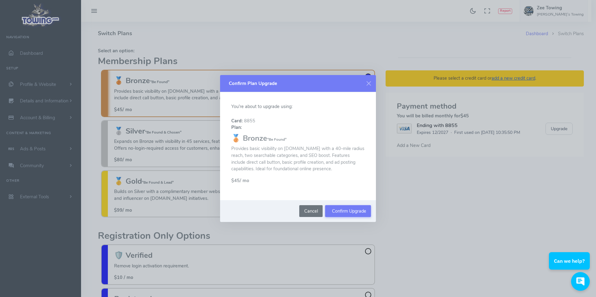
click at [306, 214] on button "Cancel" at bounding box center [310, 211] width 23 height 12
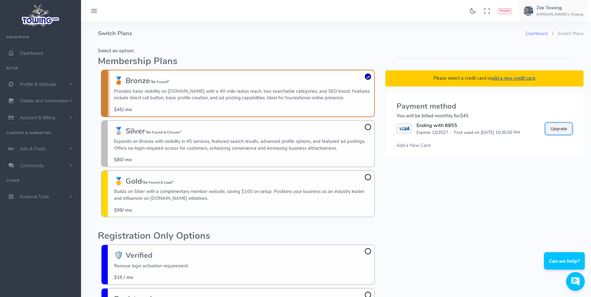
click at [552, 129] on button "Upgrade" at bounding box center [558, 129] width 27 height 12
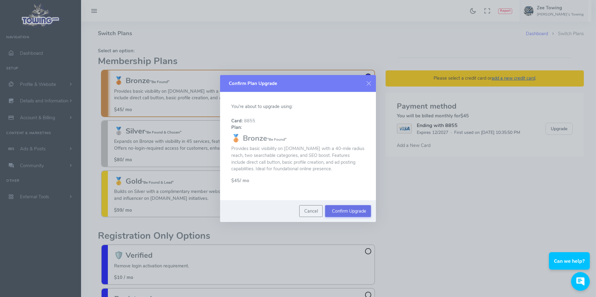
click at [344, 213] on button "Confirm Upgrade" at bounding box center [348, 211] width 46 height 12
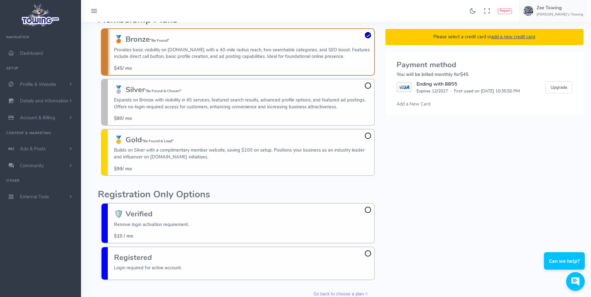
scroll to position [52, 0]
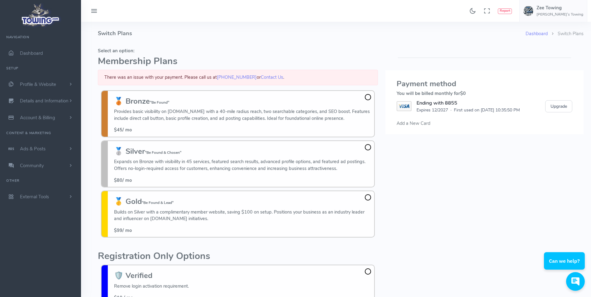
click at [424, 123] on span "Add a New Card" at bounding box center [414, 123] width 34 height 6
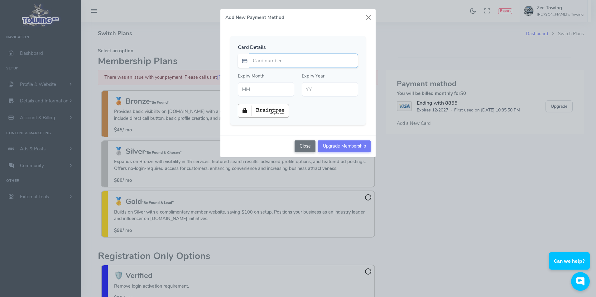
click at [275, 63] on input "Card number" at bounding box center [303, 61] width 109 height 14
type input "4606750957051014"
click at [328, 36] on div "Card Details 4606750957051014 Expiry Month" at bounding box center [297, 80] width 135 height 89
click at [279, 86] on input "text" at bounding box center [266, 89] width 56 height 14
type input "06"
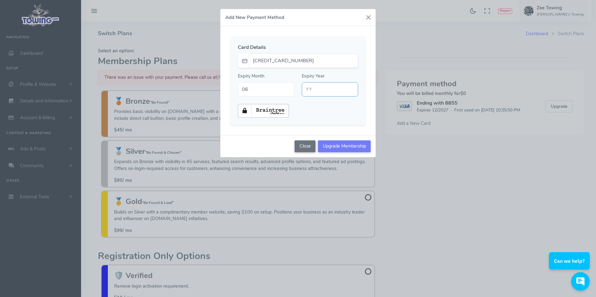
click at [326, 93] on input "text" at bounding box center [330, 89] width 56 height 14
type input "28"
click at [316, 107] on div at bounding box center [298, 111] width 128 height 14
click at [345, 146] on input "Upgrade Membership" at bounding box center [344, 147] width 53 height 12
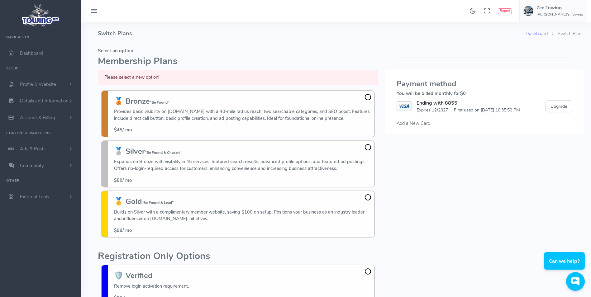
click at [418, 122] on span "Add a New Card" at bounding box center [414, 123] width 34 height 6
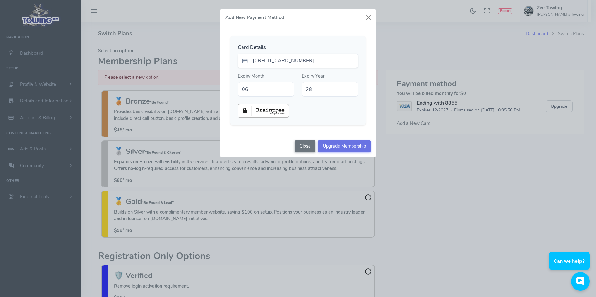
click at [345, 145] on input "Upgrade Membership" at bounding box center [344, 147] width 53 height 12
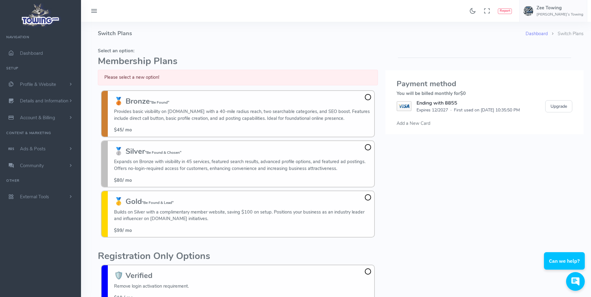
click at [357, 108] on p "Provides basic visibility on Towing.com with a 40-mile radius reach, two search…" at bounding box center [242, 114] width 257 height 13
click at [0, 0] on input "🥉 Bronze "Be Found" Provides basic visibility on Towing.com with a 40-mile radi…" at bounding box center [0, 0] width 0 height 0
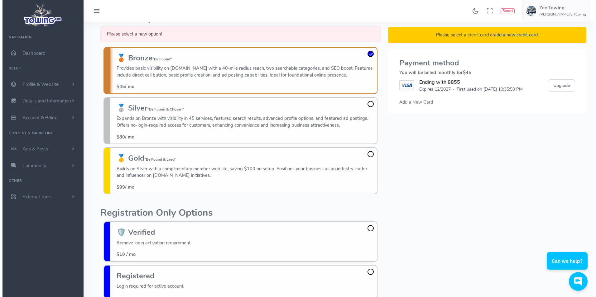
scroll to position [45, 0]
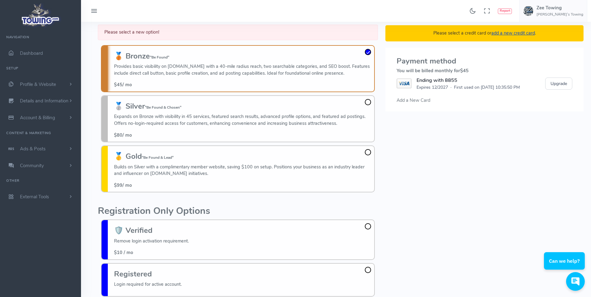
click at [421, 97] on span "Add a New Card" at bounding box center [414, 100] width 34 height 6
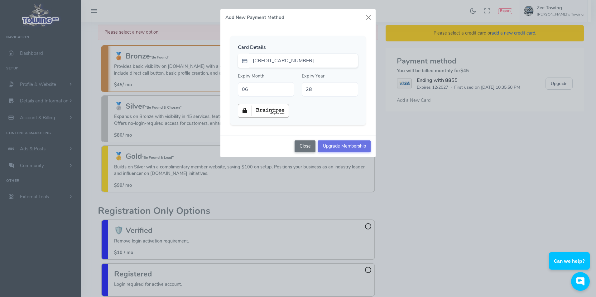
click at [338, 146] on input "Upgrade Membership" at bounding box center [344, 147] width 53 height 12
click at [347, 145] on input "Upgrade Membership" at bounding box center [344, 147] width 53 height 12
click at [352, 41] on div "TowingCom-Monthly-Bronze Card Details 4606750957051014 Expiry Month 06 28" at bounding box center [297, 80] width 135 height 89
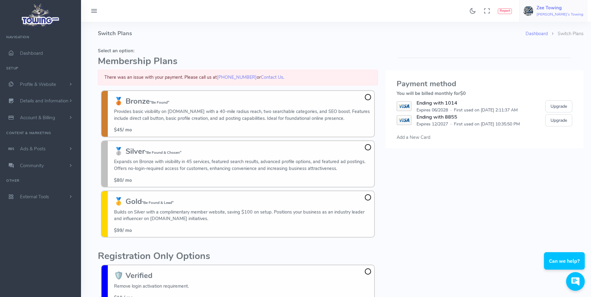
click at [571, 14] on h6 "[PERSON_NAME]'s Towing" at bounding box center [560, 14] width 47 height 4
click at [562, 37] on span "Account Settings" at bounding box center [562, 38] width 34 height 6
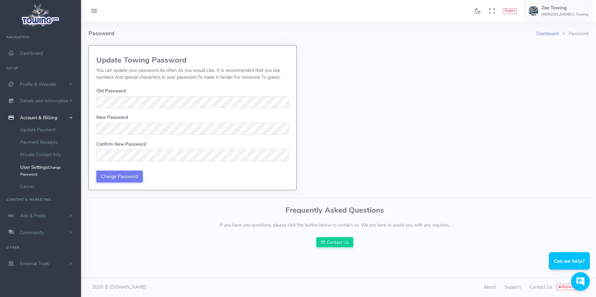
click at [88, 100] on div "Update Towing Password You can update your password As often As you would Like.…" at bounding box center [192, 117] width 208 height 145
click at [134, 181] on input "Change Password" at bounding box center [119, 177] width 46 height 12
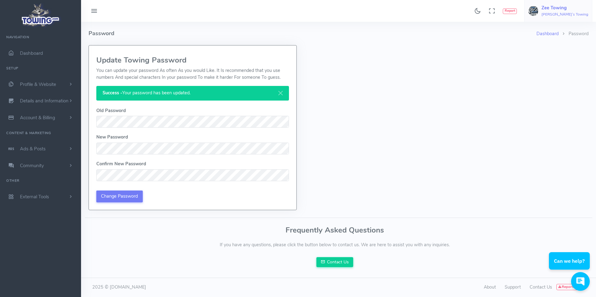
click at [576, 14] on h6 "[PERSON_NAME]'s Towing" at bounding box center [564, 14] width 47 height 4
click at [42, 81] on span "Profile & Website" at bounding box center [38, 84] width 36 height 6
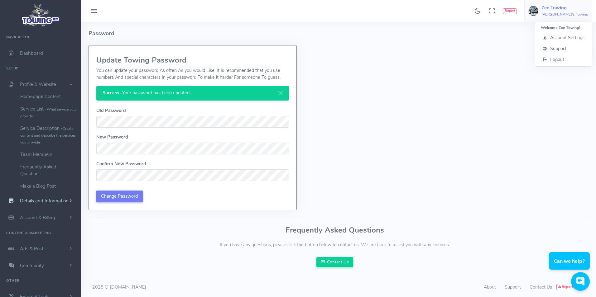
click at [42, 203] on span "Details and Information" at bounding box center [44, 201] width 49 height 6
click at [36, 137] on link "Company Information" at bounding box center [48, 138] width 65 height 12
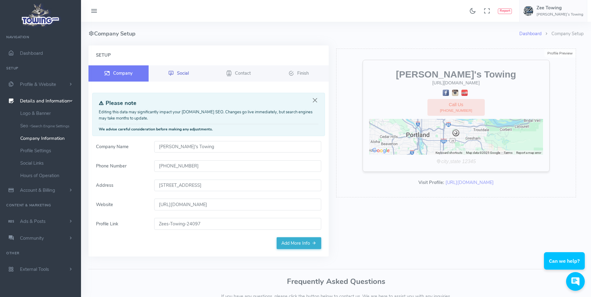
click at [169, 73] on icon at bounding box center [171, 73] width 6 height 7
click at [182, 72] on span "Social" at bounding box center [183, 73] width 12 height 6
click at [36, 83] on span "Profile & Website" at bounding box center [38, 84] width 36 height 6
click at [47, 97] on link "Homepage Content" at bounding box center [48, 96] width 65 height 12
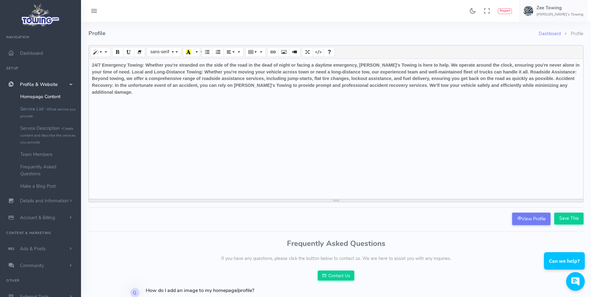
click at [176, 134] on div "24/7 Emergency Towing: Whether you're stranded on the side of the road in the d…" at bounding box center [336, 129] width 495 height 140
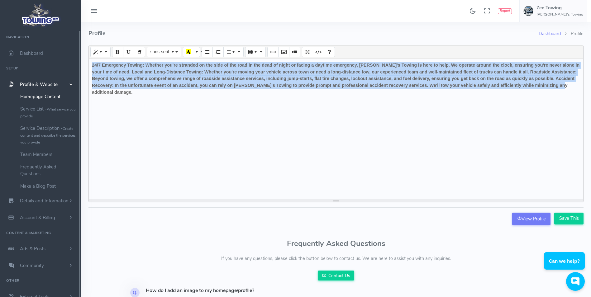
drag, startPoint x: 562, startPoint y: 87, endPoint x: 78, endPoint y: 62, distance: 484.0
click at [78, 62] on div "Found 17 results Analytics Report" at bounding box center [295, 174] width 591 height 348
paste div
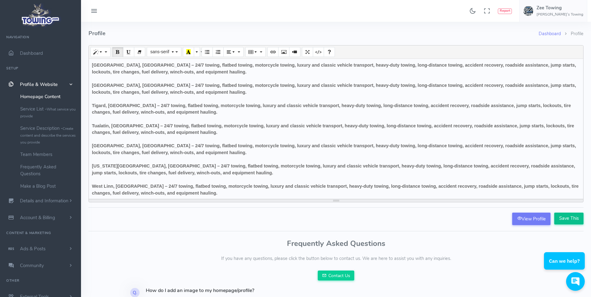
click at [581, 220] on input "Save This" at bounding box center [568, 219] width 29 height 12
click at [576, 218] on input "Save This" at bounding box center [568, 219] width 29 height 12
click at [529, 221] on link "View Profile" at bounding box center [531, 219] width 38 height 12
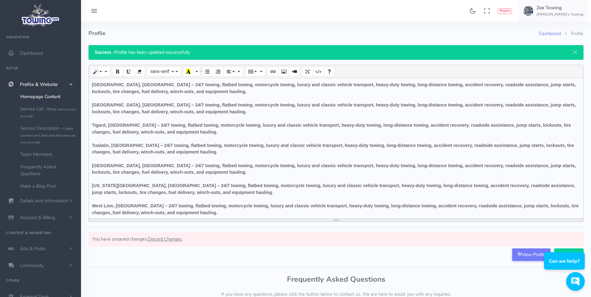
drag, startPoint x: 197, startPoint y: 214, endPoint x: 335, endPoint y: 199, distance: 138.6
click at [336, 210] on div "West Linn, [GEOGRAPHIC_DATA] – 24/7 towing, flatbed towing, motorcycle towing, …" at bounding box center [336, 209] width 488 height 13
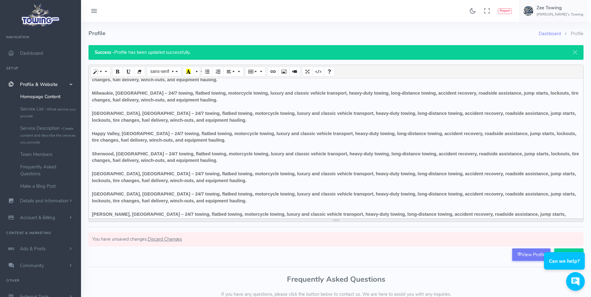
scroll to position [142, 0]
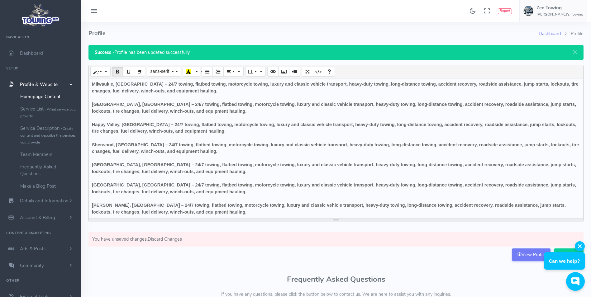
click at [581, 246] on icon "button" at bounding box center [580, 247] width 4 height 4
click at [572, 257] on input "Save This" at bounding box center [568, 255] width 29 height 12
click at [572, 256] on input "Save This" at bounding box center [568, 255] width 29 height 12
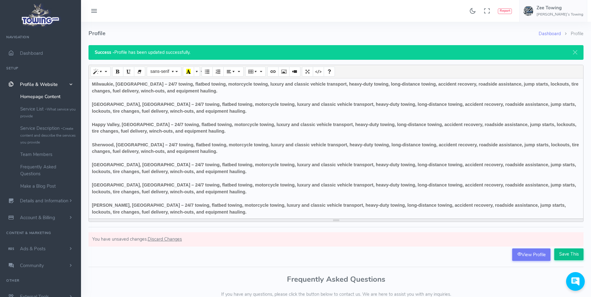
click at [572, 256] on input "Save This" at bounding box center [568, 255] width 29 height 12
click at [572, 255] on input "Save This" at bounding box center [568, 255] width 29 height 12
click at [54, 112] on link "Service List - What service you provide" at bounding box center [48, 112] width 65 height 19
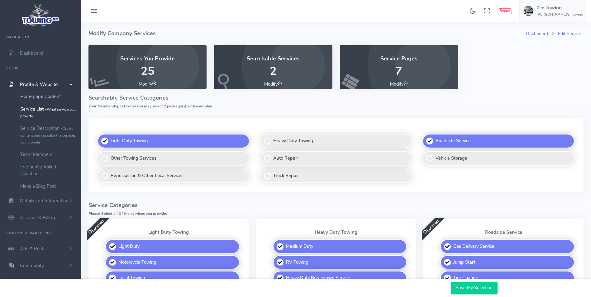
click at [36, 95] on link "Homepage Content" at bounding box center [48, 96] width 65 height 12
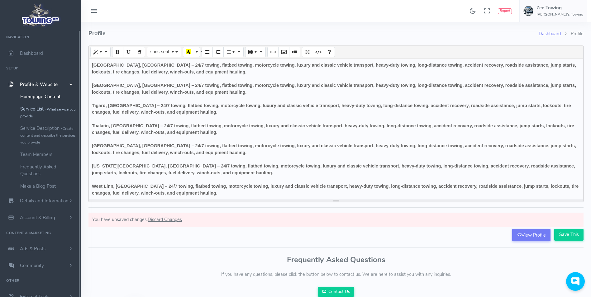
click at [46, 110] on link "Service List - What service you provide" at bounding box center [48, 112] width 65 height 19
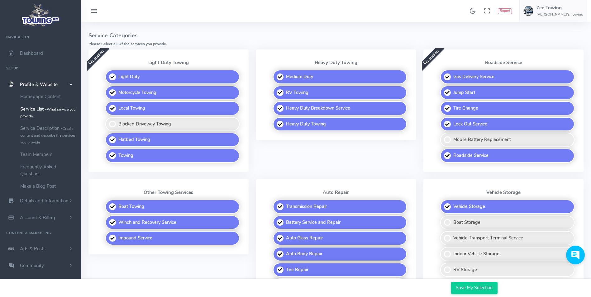
scroll to position [218, 0]
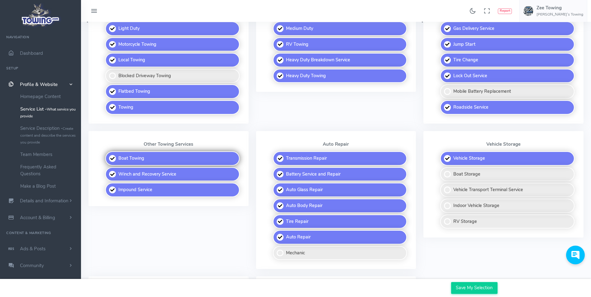
click at [188, 155] on label "Boat Towing" at bounding box center [172, 158] width 134 height 14
click at [108, 155] on input "Boat Towing" at bounding box center [106, 153] width 4 height 4
checkbox input "false"
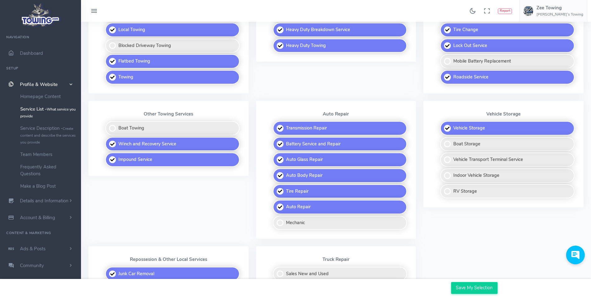
scroll to position [249, 0]
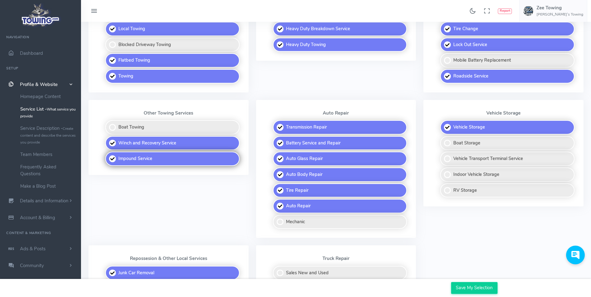
click at [171, 157] on label "Impound Service" at bounding box center [172, 159] width 134 height 14
click at [108, 156] on input "Impound Service" at bounding box center [106, 154] width 4 height 4
checkbox input "false"
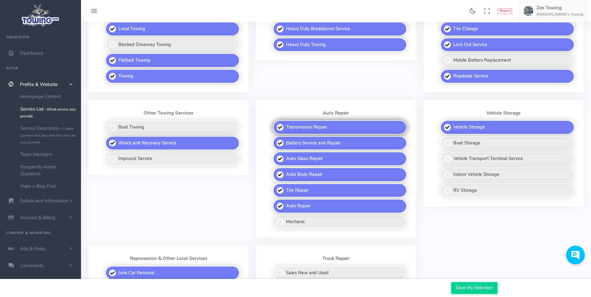
click at [332, 127] on label "Transmission Repair" at bounding box center [340, 127] width 134 height 14
click at [275, 124] on input "Transmission Repair" at bounding box center [273, 122] width 4 height 4
checkbox input "false"
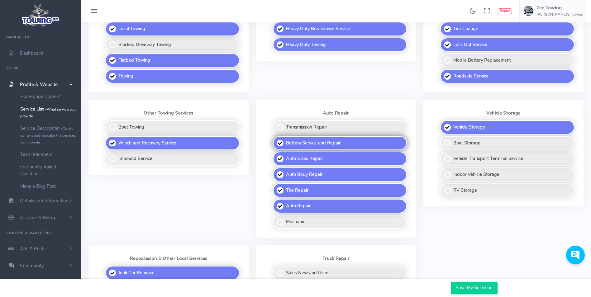
click at [330, 140] on label "Battery Service and Repair" at bounding box center [340, 143] width 134 height 14
click at [275, 140] on input "Battery Service and Repair" at bounding box center [273, 138] width 4 height 4
checkbox input "false"
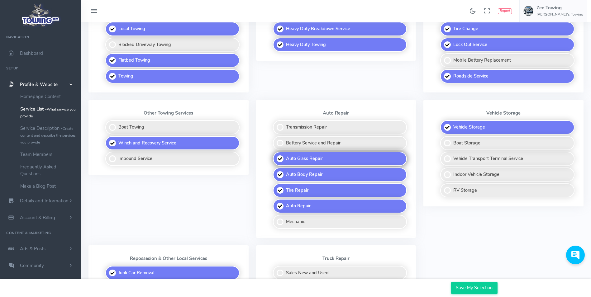
click at [326, 160] on label "Auto Glass Repair" at bounding box center [340, 159] width 134 height 14
click at [275, 156] on input "Auto Glass Repair" at bounding box center [273, 154] width 4 height 4
checkbox input "false"
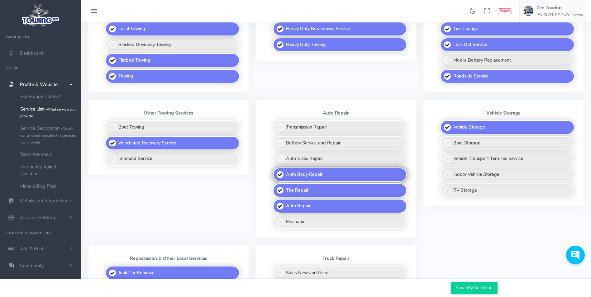
click at [322, 174] on label "Auto Body Repair" at bounding box center [340, 175] width 134 height 14
click at [275, 172] on input "Auto Body Repair" at bounding box center [273, 170] width 4 height 4
checkbox input "false"
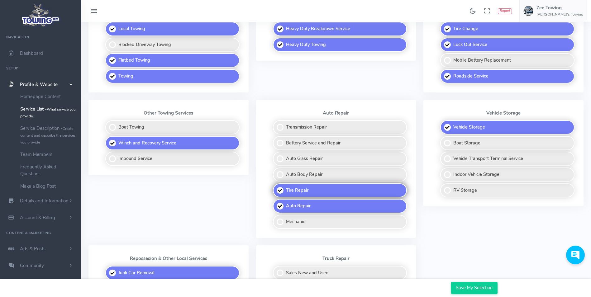
click at [316, 192] on label "Tire Repair" at bounding box center [340, 191] width 134 height 14
click at [275, 188] on input "Tire Repair" at bounding box center [273, 186] width 4 height 4
checkbox input "false"
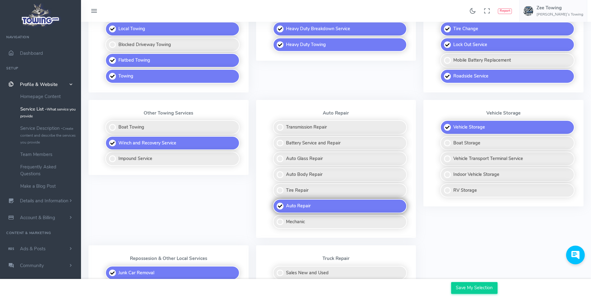
click at [312, 207] on label "Auto Repair" at bounding box center [340, 206] width 134 height 14
click at [275, 203] on input "Auto Repair" at bounding box center [273, 201] width 4 height 4
checkbox input "false"
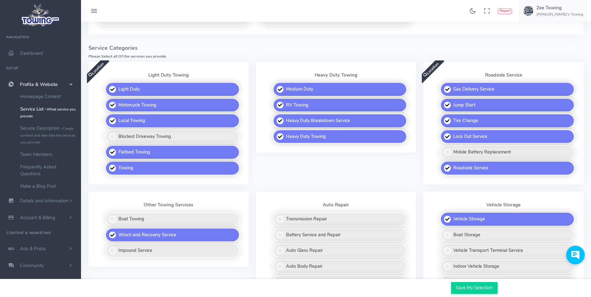
scroll to position [156, 0]
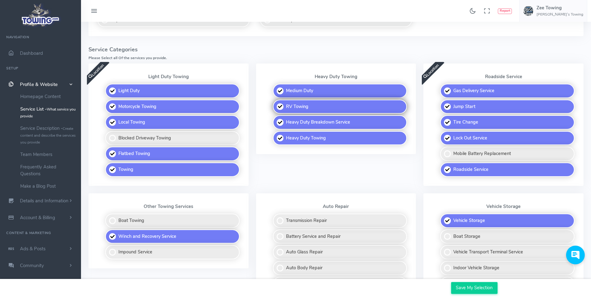
click at [302, 108] on label "RV Towing" at bounding box center [340, 107] width 134 height 14
click at [275, 104] on input "RV Towing" at bounding box center [273, 102] width 4 height 4
checkbox input "false"
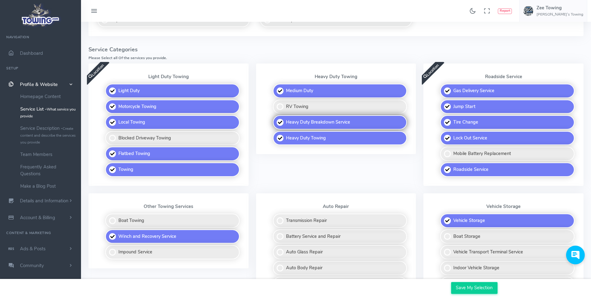
click at [303, 120] on label "Heavy Duty Breakdown Service" at bounding box center [340, 122] width 134 height 14
click at [275, 119] on input "Heavy Duty Breakdown Service" at bounding box center [273, 117] width 4 height 4
checkbox input "false"
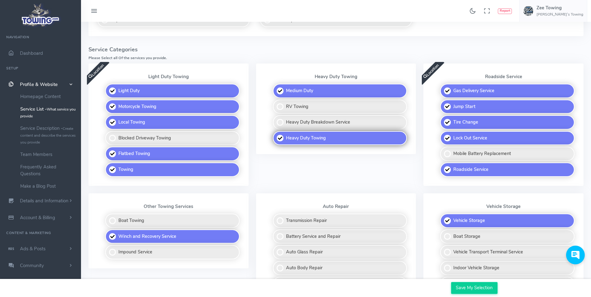
click at [303, 139] on label "Heavy Duty Towing" at bounding box center [340, 138] width 134 height 14
click at [275, 135] on input "Heavy Duty Towing" at bounding box center [273, 133] width 4 height 4
checkbox input "false"
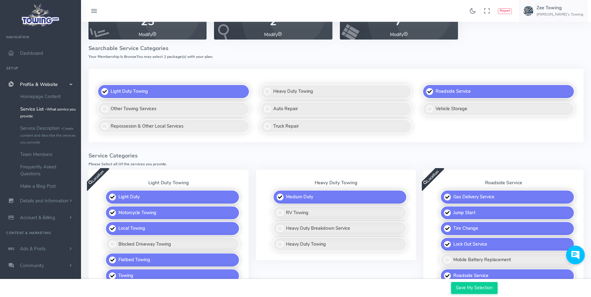
scroll to position [0, 0]
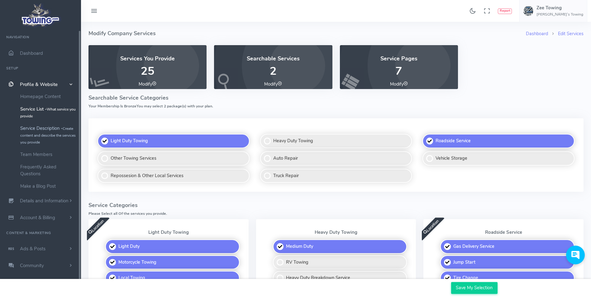
click at [29, 131] on link "Service Description - Create content and describe the services you provide" at bounding box center [48, 135] width 65 height 26
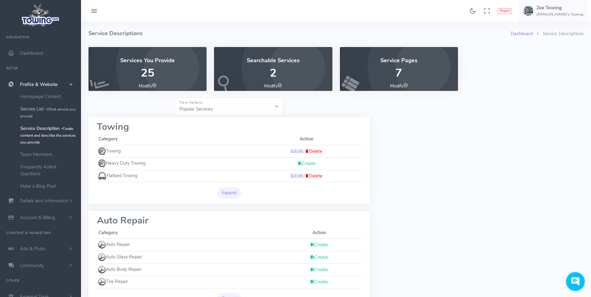
click at [32, 109] on link "Service List - What service you provide" at bounding box center [48, 112] width 65 height 19
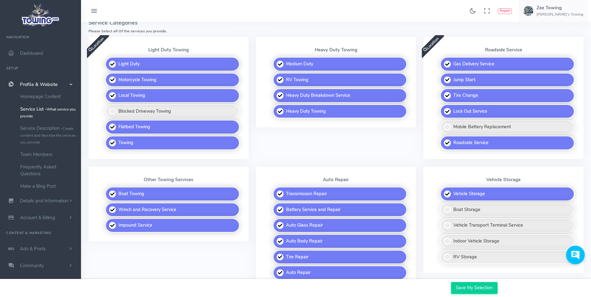
scroll to position [187, 0]
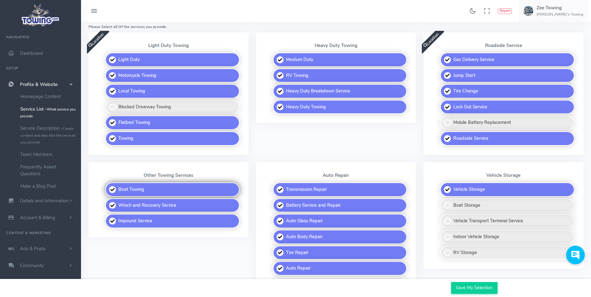
click at [167, 191] on label "Boat Towing" at bounding box center [172, 190] width 134 height 14
click at [108, 187] on input "Boat Towing" at bounding box center [106, 185] width 4 height 4
checkbox input "false"
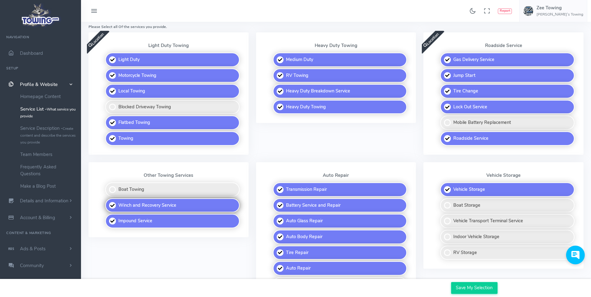
click at [171, 210] on label "Winch and Recovery Service" at bounding box center [172, 205] width 134 height 14
click at [108, 203] on input "Winch and Recovery Service" at bounding box center [106, 200] width 4 height 4
checkbox input "false"
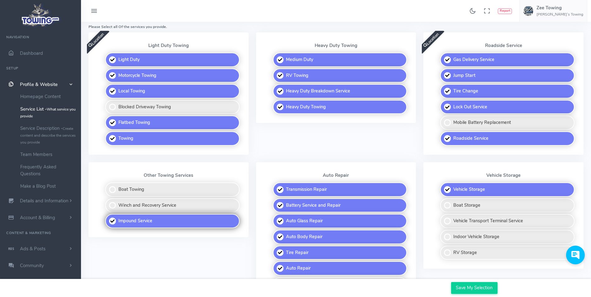
click at [164, 221] on label "Impound Service" at bounding box center [172, 221] width 134 height 14
click at [108, 218] on input "Impound Service" at bounding box center [106, 216] width 4 height 4
checkbox input "false"
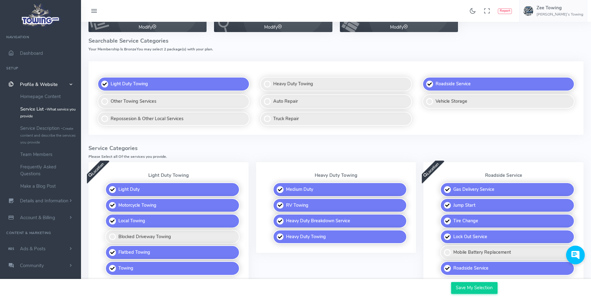
scroll to position [156, 0]
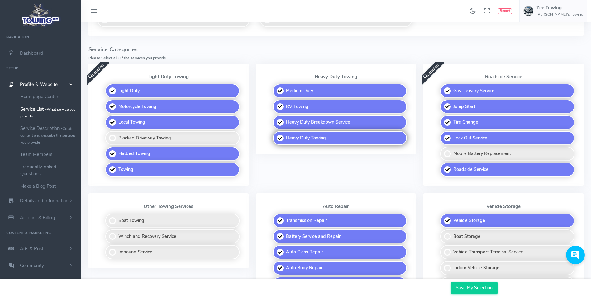
click at [308, 136] on label "Heavy Duty Towing" at bounding box center [340, 138] width 134 height 14
click at [275, 135] on input "Heavy Duty Towing" at bounding box center [273, 133] width 4 height 4
checkbox input "false"
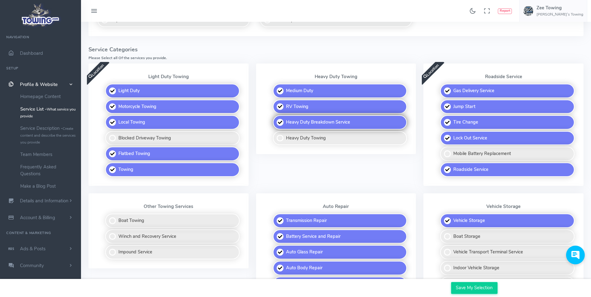
click at [308, 121] on label "Heavy Duty Breakdown Service" at bounding box center [340, 122] width 134 height 14
click at [275, 119] on input "Heavy Duty Breakdown Service" at bounding box center [273, 117] width 4 height 4
checkbox input "false"
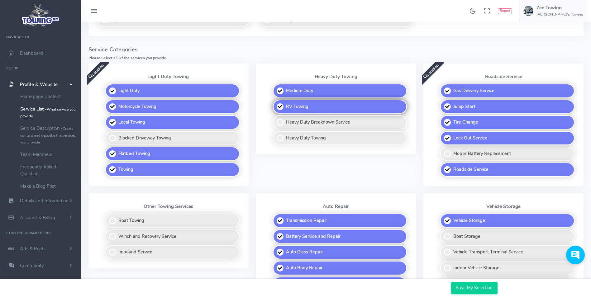
click at [307, 106] on label "RV Towing" at bounding box center [340, 107] width 134 height 14
click at [275, 104] on input "RV Towing" at bounding box center [273, 102] width 4 height 4
checkbox input "false"
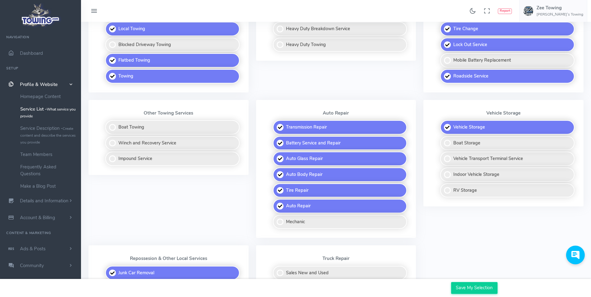
scroll to position [280, 0]
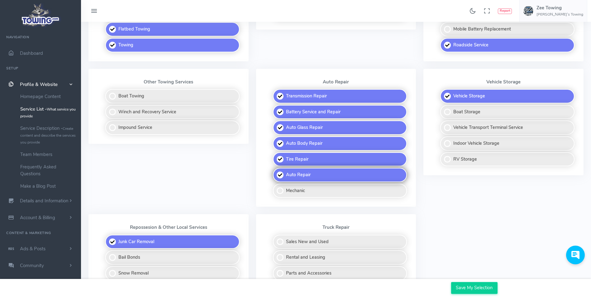
click at [313, 178] on label "Auto Repair" at bounding box center [340, 175] width 134 height 14
click at [275, 172] on input "Auto Repair" at bounding box center [273, 170] width 4 height 4
checkbox input "false"
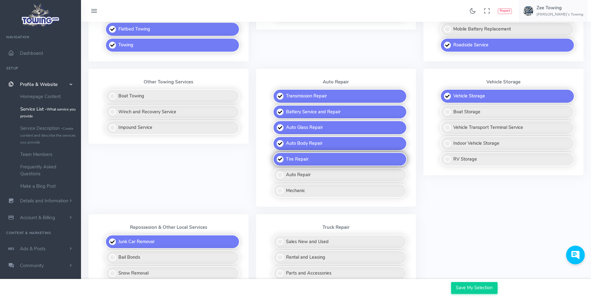
click at [315, 160] on label "Tire Repair" at bounding box center [340, 159] width 134 height 14
click at [275, 156] on input "Tire Repair" at bounding box center [273, 154] width 4 height 4
checkbox input "false"
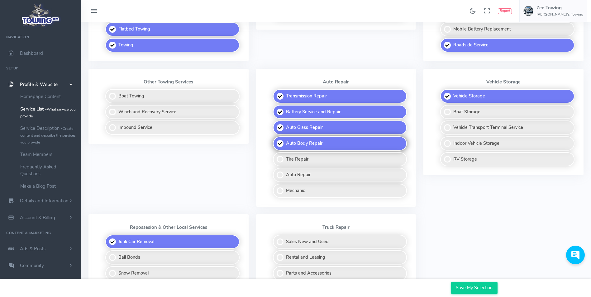
click at [319, 145] on label "Auto Body Repair" at bounding box center [340, 143] width 134 height 14
click at [275, 141] on input "Auto Body Repair" at bounding box center [273, 138] width 4 height 4
checkbox input "false"
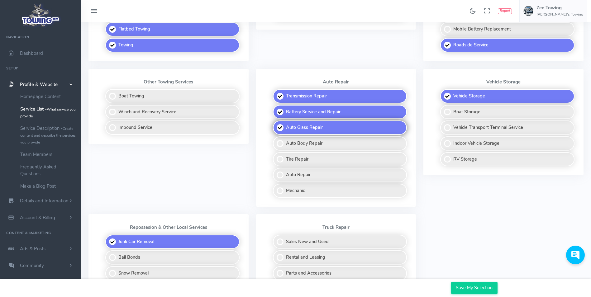
click at [324, 125] on label "Auto Glass Repair" at bounding box center [340, 128] width 134 height 14
click at [275, 125] on input "Auto Glass Repair" at bounding box center [273, 123] width 4 height 4
checkbox input "false"
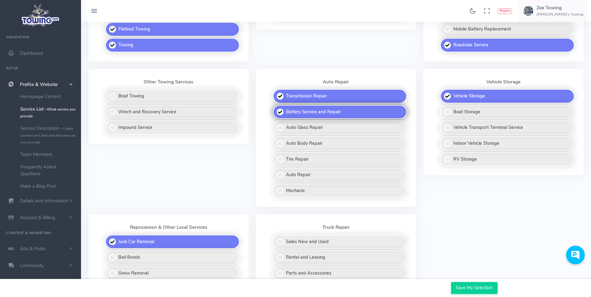
click at [325, 112] on label "Battery Service and Repair" at bounding box center [340, 112] width 134 height 14
click at [275, 109] on input "Battery Service and Repair" at bounding box center [273, 107] width 4 height 4
checkbox input "false"
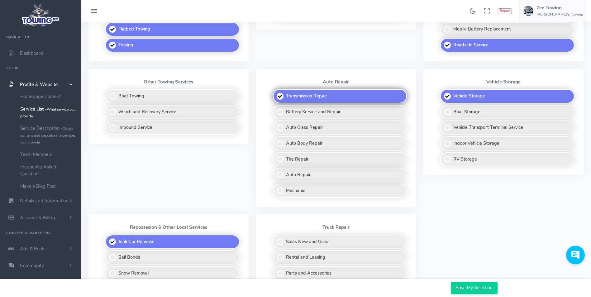
click at [326, 98] on label "Transmission Repair" at bounding box center [340, 96] width 134 height 14
click at [275, 93] on input "Transmission Repair" at bounding box center [273, 91] width 4 height 4
checkbox input "false"
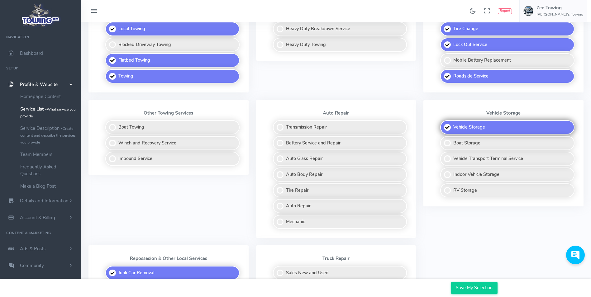
click at [502, 124] on label "Vehicle Storage" at bounding box center [507, 127] width 134 height 14
click at [443, 124] on input "Vehicle Storage" at bounding box center [441, 122] width 4 height 4
checkbox input "false"
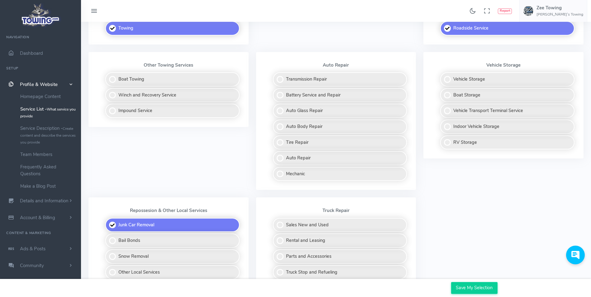
scroll to position [343, 0]
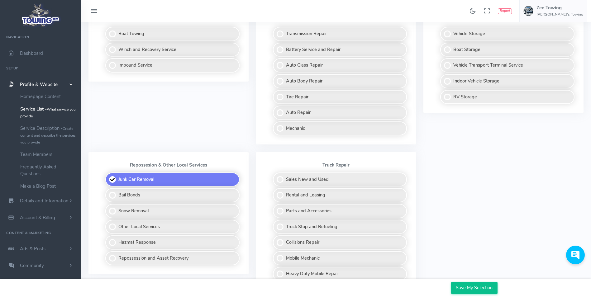
click at [474, 288] on input "Save My Selection" at bounding box center [474, 288] width 46 height 12
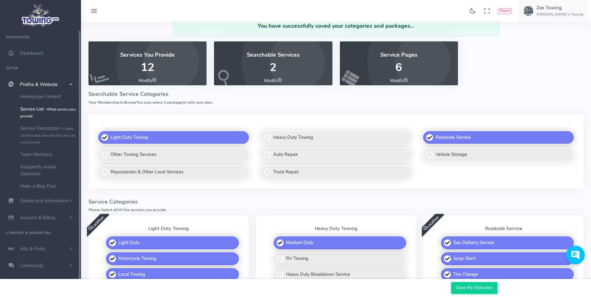
scroll to position [31, 0]
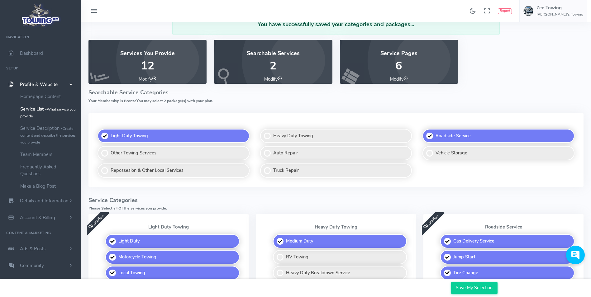
click at [95, 222] on span "Location" at bounding box center [96, 221] width 27 height 27
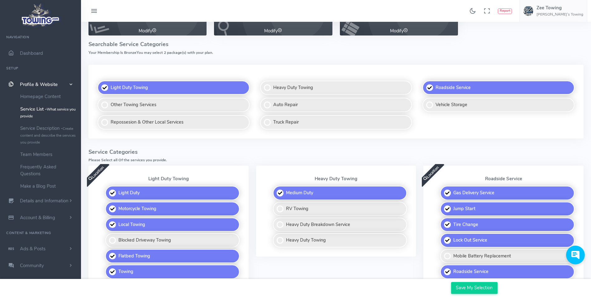
scroll to position [187, 0]
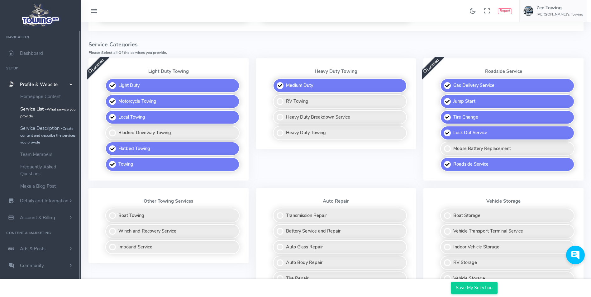
click at [41, 131] on link "Service Description - Create content and describe the services you provide" at bounding box center [48, 135] width 65 height 26
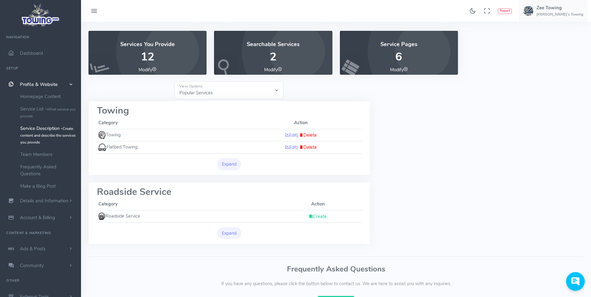
scroll to position [51, 0]
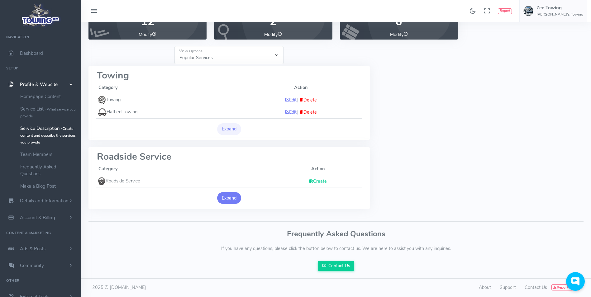
click at [224, 198] on button "Expand" at bounding box center [229, 198] width 24 height 12
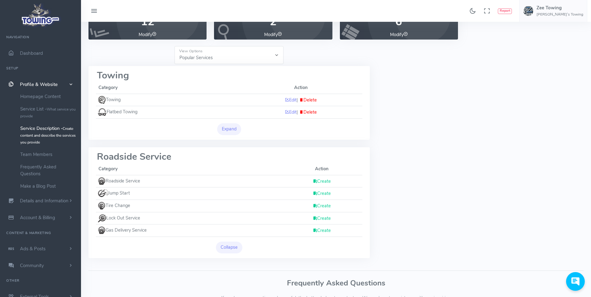
click at [324, 181] on link "Create" at bounding box center [322, 181] width 18 height 6
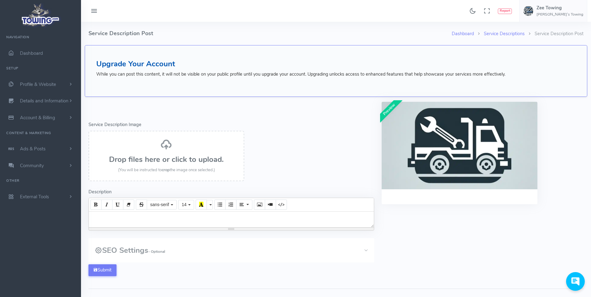
click at [172, 165] on div "Drop files here or click to upload. (You will be instructed to crop the image o…" at bounding box center [166, 156] width 142 height 35
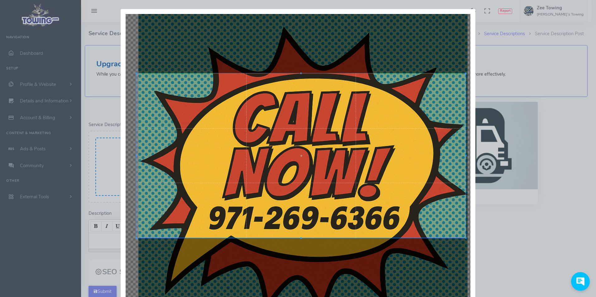
click at [287, 167] on div at bounding box center [300, 156] width 329 height 165
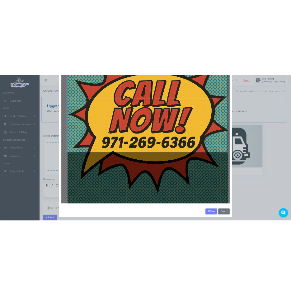
scroll to position [82, 0]
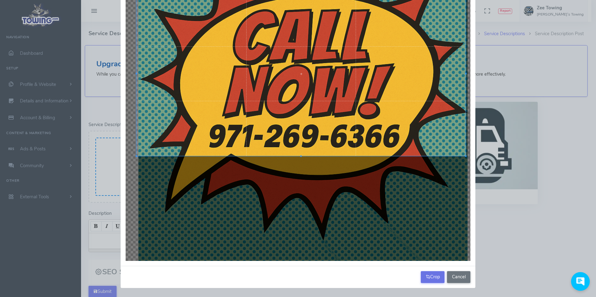
click at [427, 275] on button "Crop" at bounding box center [433, 277] width 24 height 12
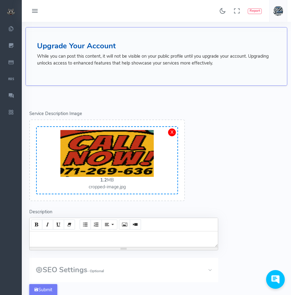
scroll to position [93, 0]
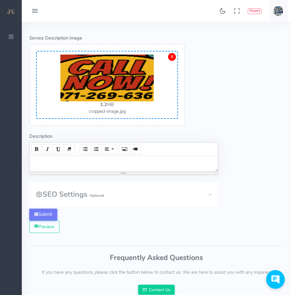
click at [86, 165] on div at bounding box center [124, 164] width 189 height 16
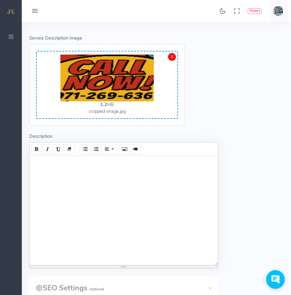
paste div
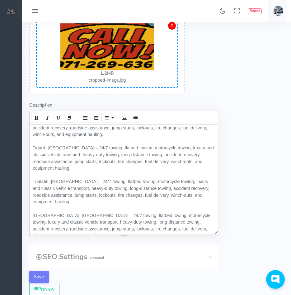
scroll to position [62, 0]
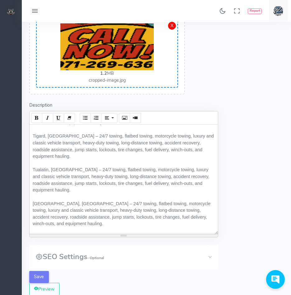
click at [210, 257] on button "SEO Settings - Optional" at bounding box center [123, 257] width 189 height 24
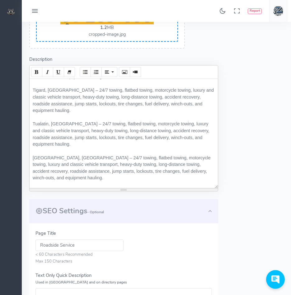
scroll to position [187, 0]
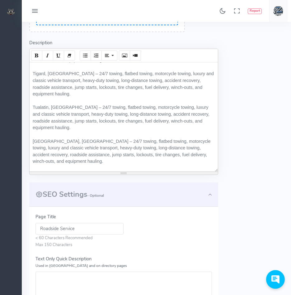
click at [88, 230] on input "Roadside Service" at bounding box center [80, 229] width 88 height 12
paste input "Assistance in Portland & Surrounding Areas – 24/7 Jump Starts, Tire Changes, Lo…"
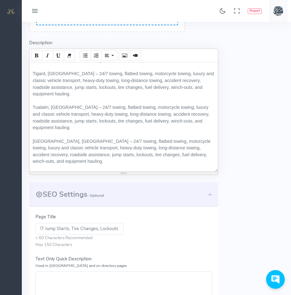
type input "Roadside Assistance in Portland & Surrounding Areas – 24/7 Jump Starts, Tire Ch…"
click at [45, 279] on textarea "Text Only Quick Description Used in Meta and on directory pages" at bounding box center [124, 290] width 177 height 39
paste textarea "24/7 roadside assistance in Portland, Beaverton, Tigard & nearby. Zee’s Towing …"
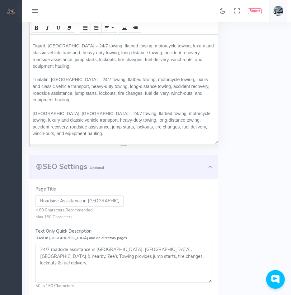
scroll to position [163, 0]
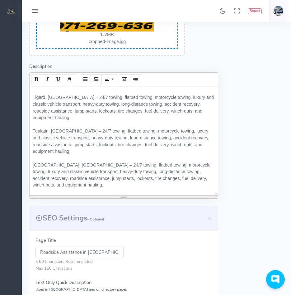
type textarea "24/7 roadside assistance in Portland, Beaverton, Tigard & nearby. Zee’s Towing …"
click at [142, 173] on div "Lake Oswego, OR – 24/7 towing, flatbed towing, motorcycle towing, luxury and cl…" at bounding box center [124, 175] width 182 height 27
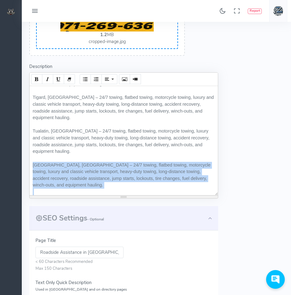
click at [142, 173] on div "Lake Oswego, OR – 24/7 towing, flatbed towing, motorcycle towing, luxury and cl…" at bounding box center [124, 175] width 182 height 27
click at [141, 172] on div "Lake Oswego, OR – 24/7 towing, flatbed towing, motorcycle towing, luxury and cl…" at bounding box center [124, 175] width 182 height 27
click at [146, 187] on div "Lake Oswego, OR – 24/7 towing, flatbed towing, motorcycle towing, luxury and cl…" at bounding box center [124, 175] width 182 height 27
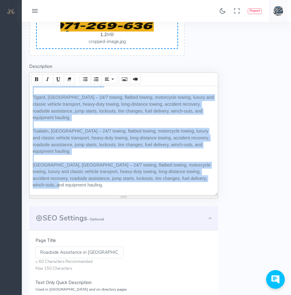
scroll to position [0, 0]
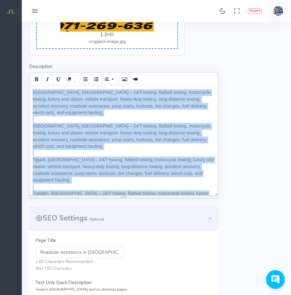
drag, startPoint x: 113, startPoint y: 186, endPoint x: 4, endPoint y: 64, distance: 163.3
click at [4, 64] on div "Found 17 results Analytics Report" at bounding box center [145, 159] width 291 height 645
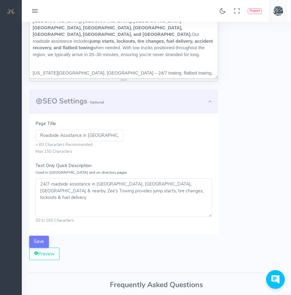
scroll to position [280, 0]
click at [38, 238] on button "Save" at bounding box center [39, 241] width 20 height 12
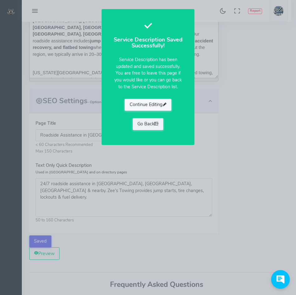
click at [151, 103] on button "Continue Editing" at bounding box center [148, 105] width 47 height 12
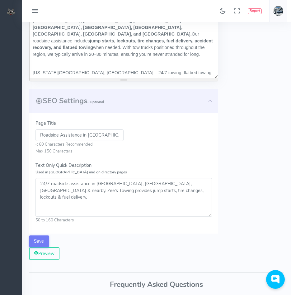
drag, startPoint x: 63, startPoint y: 133, endPoint x: 24, endPoint y: 133, distance: 38.6
click at [24, 133] on div "Dashboard Service Descriptions Service Description Post Service Description Pos…" at bounding box center [157, 52] width 270 height 623
click at [71, 132] on input "Roadside Assistance in Portland & Surrounding Areas – 24/7 Jump Starts, Tire Ch…" at bounding box center [80, 135] width 88 height 12
drag, startPoint x: 62, startPoint y: 136, endPoint x: 27, endPoint y: 138, distance: 35.3
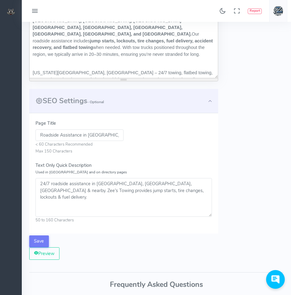
click at [27, 138] on form "Error - Service Description Image Drop files here or click to upload. (You will…" at bounding box center [124, 47] width 197 height 439
click at [237, 158] on div "Dashboard Service Descriptions Service Description Post Service Description Pos…" at bounding box center [157, 4] width 262 height 526
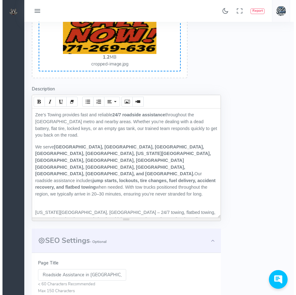
scroll to position [249, 0]
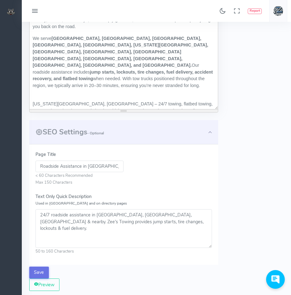
click at [40, 272] on button "Save" at bounding box center [39, 272] width 20 height 12
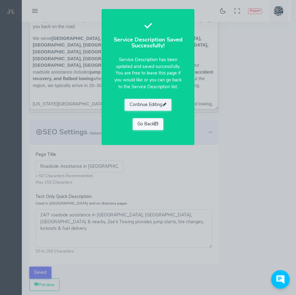
click at [147, 123] on link "Go Back" at bounding box center [148, 124] width 31 height 12
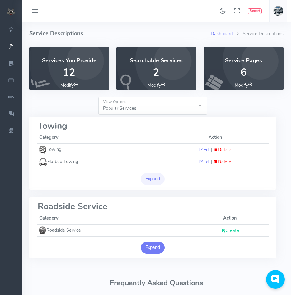
click at [155, 247] on button "Expand" at bounding box center [153, 247] width 24 height 12
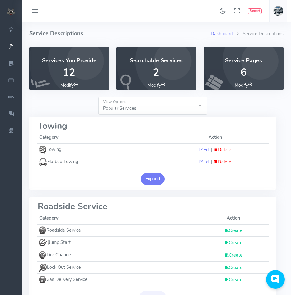
click at [149, 179] on button "Expand" at bounding box center [153, 179] width 24 height 12
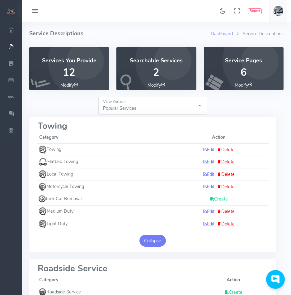
click at [155, 243] on button "Collapse" at bounding box center [153, 241] width 27 height 12
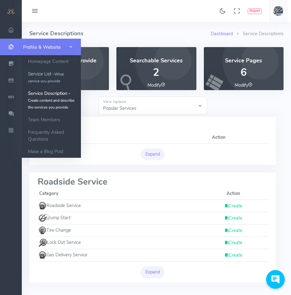
click at [48, 76] on link "Service List - What service you provide" at bounding box center [51, 77] width 59 height 19
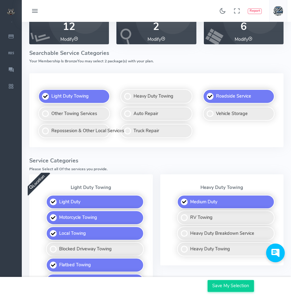
scroll to position [42, 0]
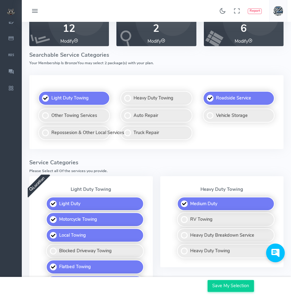
click at [228, 155] on div "Light Duty Towing Heavy Duty Towing Roadside Service Other Towing Services Auto…" at bounding box center [157, 115] width 262 height 81
click at [280, 256] on icon "button" at bounding box center [276, 253] width 8 height 8
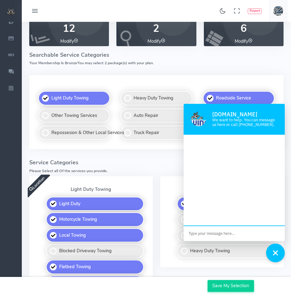
click at [227, 237] on textarea at bounding box center [234, 233] width 101 height 15
type textarea "I cant edit my roadside service"
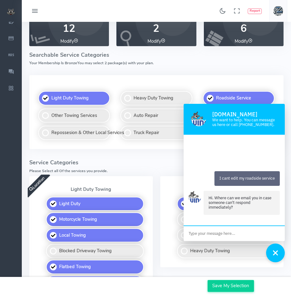
scroll to position [14, 0]
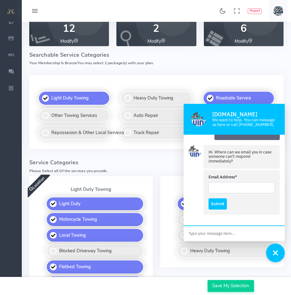
click at [231, 184] on input "Email Address*" at bounding box center [242, 187] width 66 height 11
type input "zeestowing503@gmail.com"
click at [211, 233] on textarea at bounding box center [234, 233] width 101 height 15
type textarea "W"
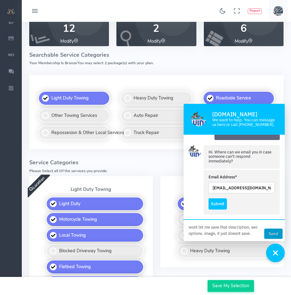
type textarea "wont let me save that description, seo options. image, it just doesnt save."
click at [274, 233] on button "Send" at bounding box center [274, 233] width 18 height 10
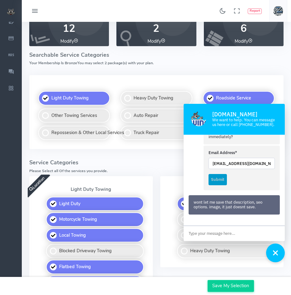
click at [221, 179] on button "Submit" at bounding box center [218, 179] width 18 height 11
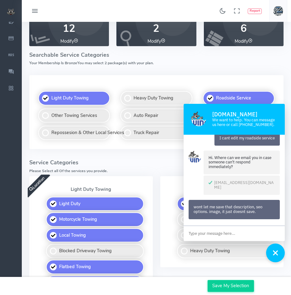
click at [275, 255] on icon "button" at bounding box center [276, 253] width 7 height 7
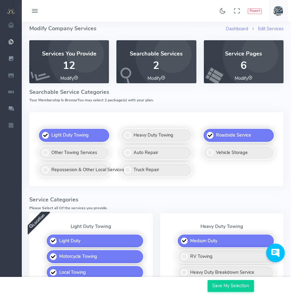
scroll to position [0, 0]
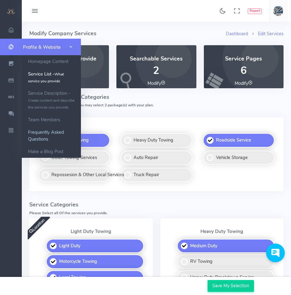
click at [44, 143] on link "Frequently Asked Questions" at bounding box center [51, 135] width 59 height 19
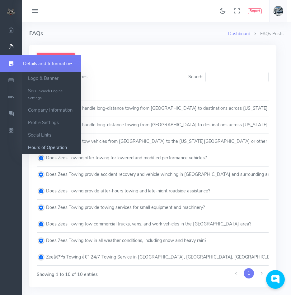
click at [49, 147] on link "Hours of Operation" at bounding box center [51, 147] width 59 height 12
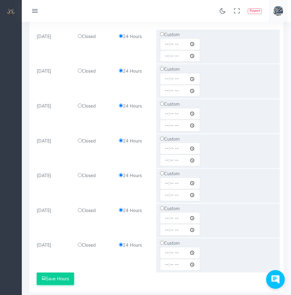
scroll to position [156, 0]
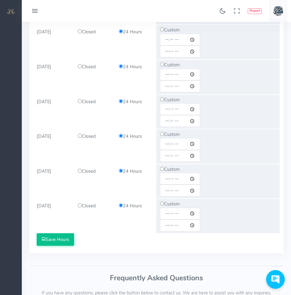
click at [66, 237] on button "Save Hours" at bounding box center [55, 239] width 37 height 12
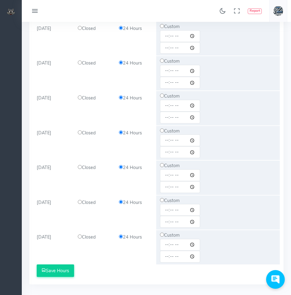
scroll to position [0, 0]
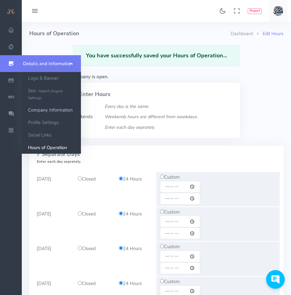
click at [58, 109] on link "Company Information" at bounding box center [51, 110] width 59 height 12
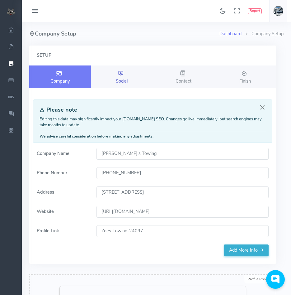
click at [115, 78] on link "Social" at bounding box center [122, 76] width 62 height 23
click at [119, 79] on span "Social" at bounding box center [122, 81] width 12 height 6
click at [116, 81] on span "Social" at bounding box center [122, 81] width 12 height 6
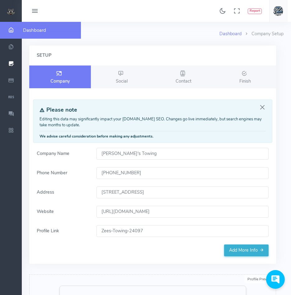
click at [16, 32] on icon "scrollable content" at bounding box center [11, 30] width 16 height 6
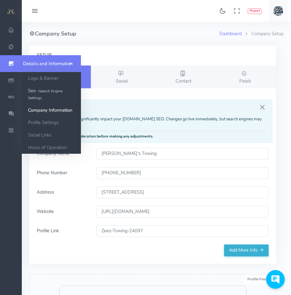
click at [46, 89] on small "Search Engine Settings" at bounding box center [45, 94] width 35 height 12
click at [38, 77] on link "Logo & Banner" at bounding box center [51, 78] width 59 height 12
